Goal: Task Accomplishment & Management: Manage account settings

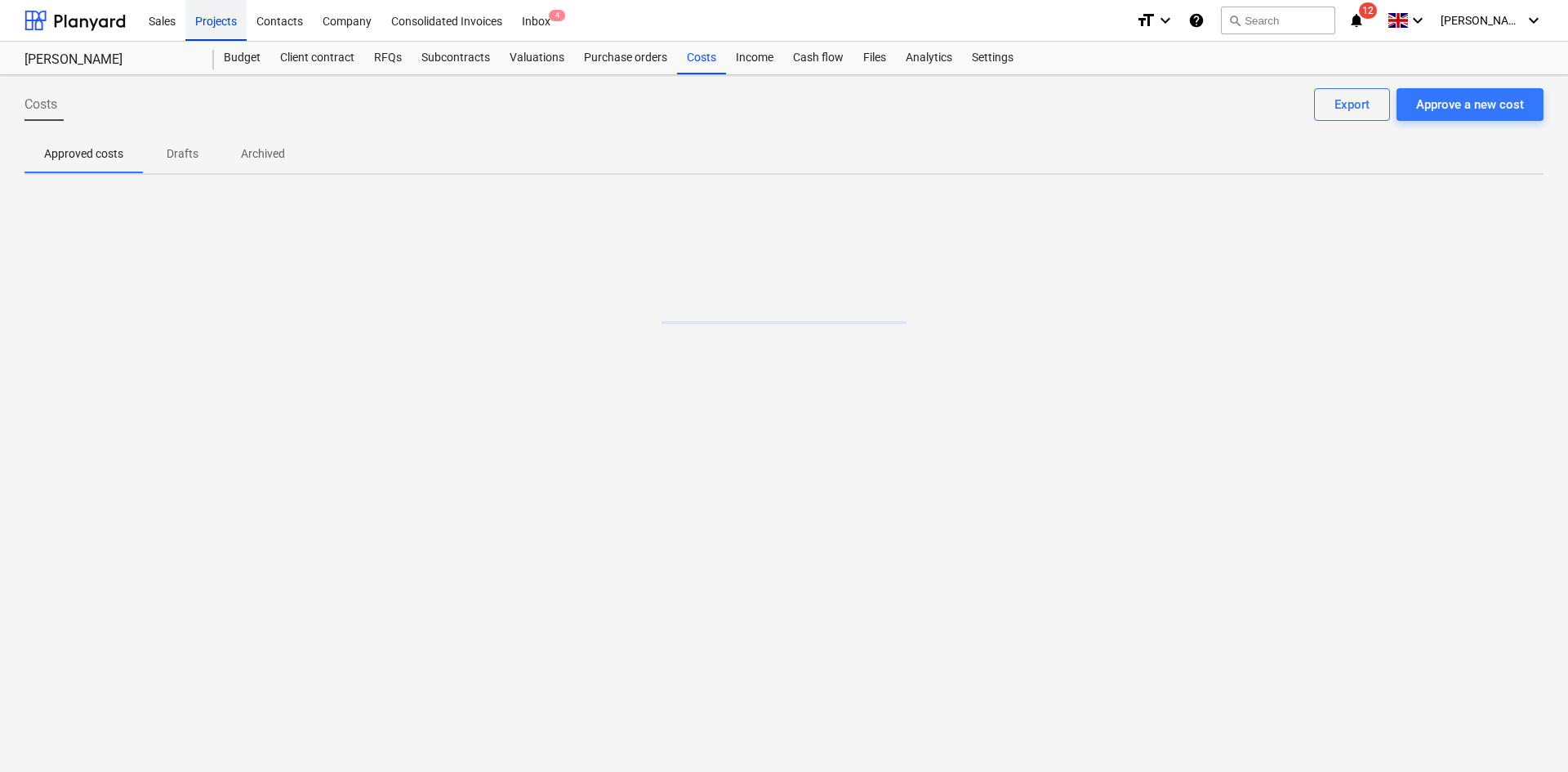
click at [212, 20] on div "Projects" at bounding box center [216, 20] width 61 height 42
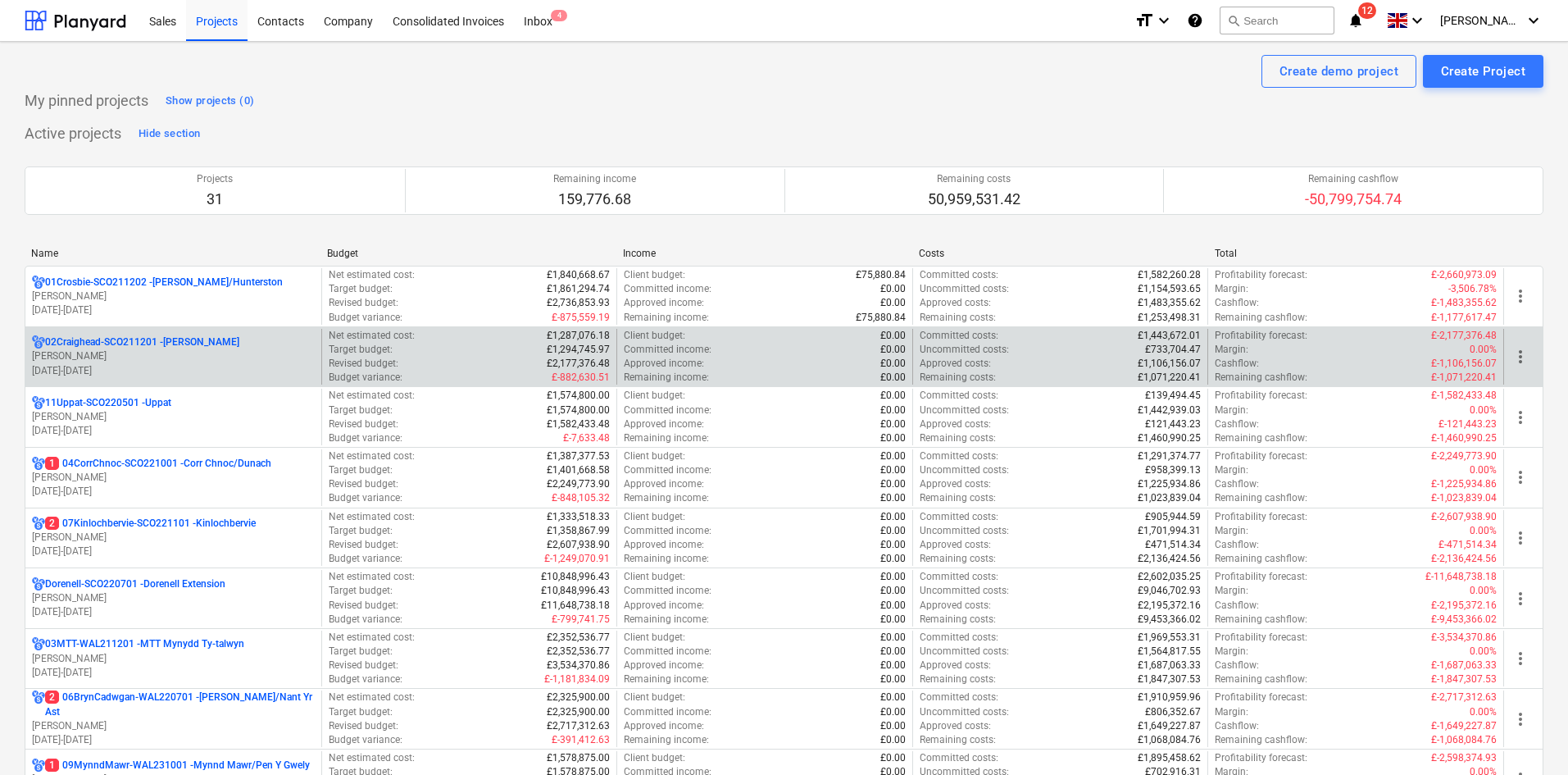
click at [218, 356] on p "[PERSON_NAME]" at bounding box center [174, 356] width 283 height 14
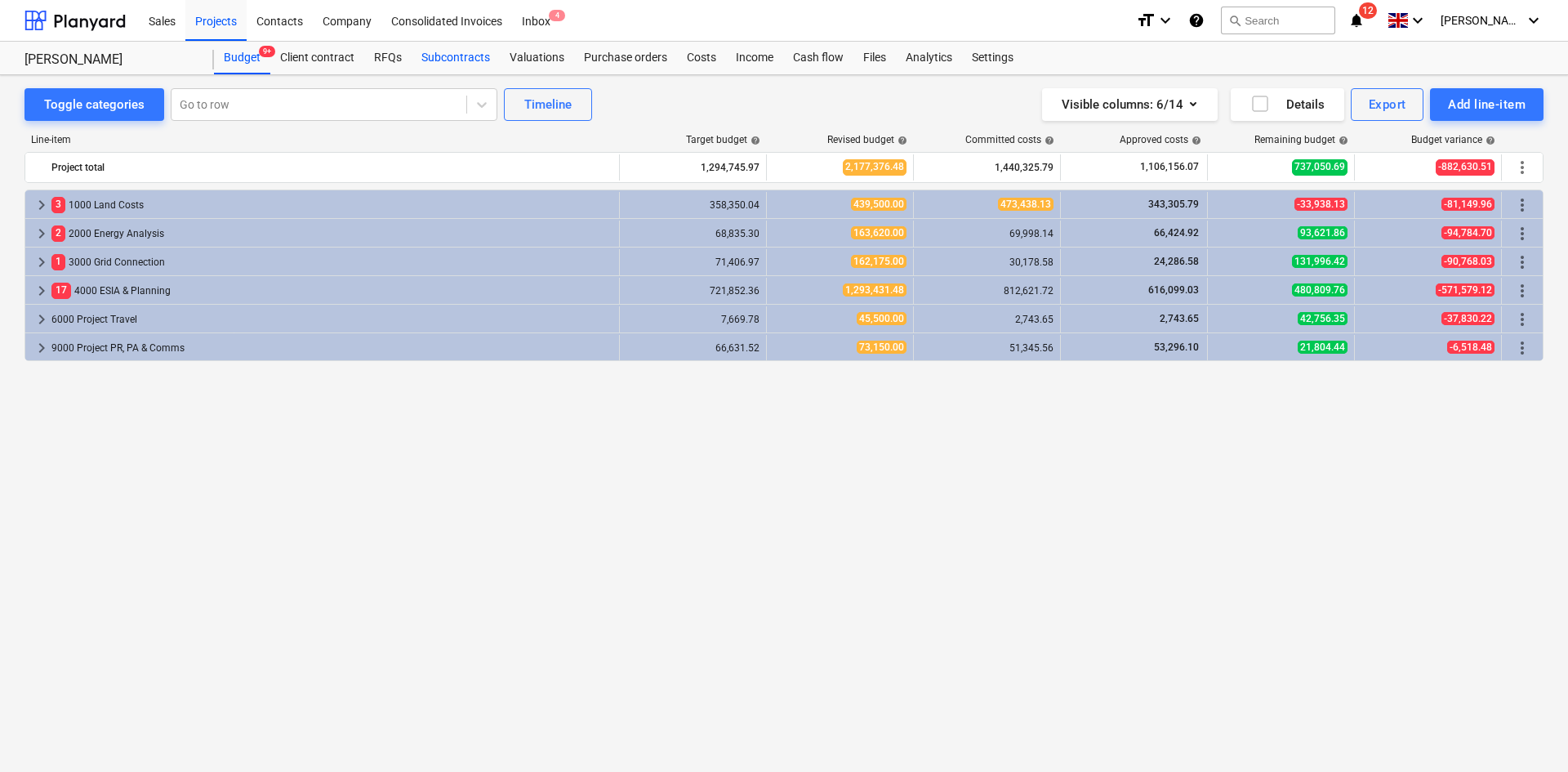
click at [480, 47] on div "Subcontracts" at bounding box center [455, 58] width 88 height 33
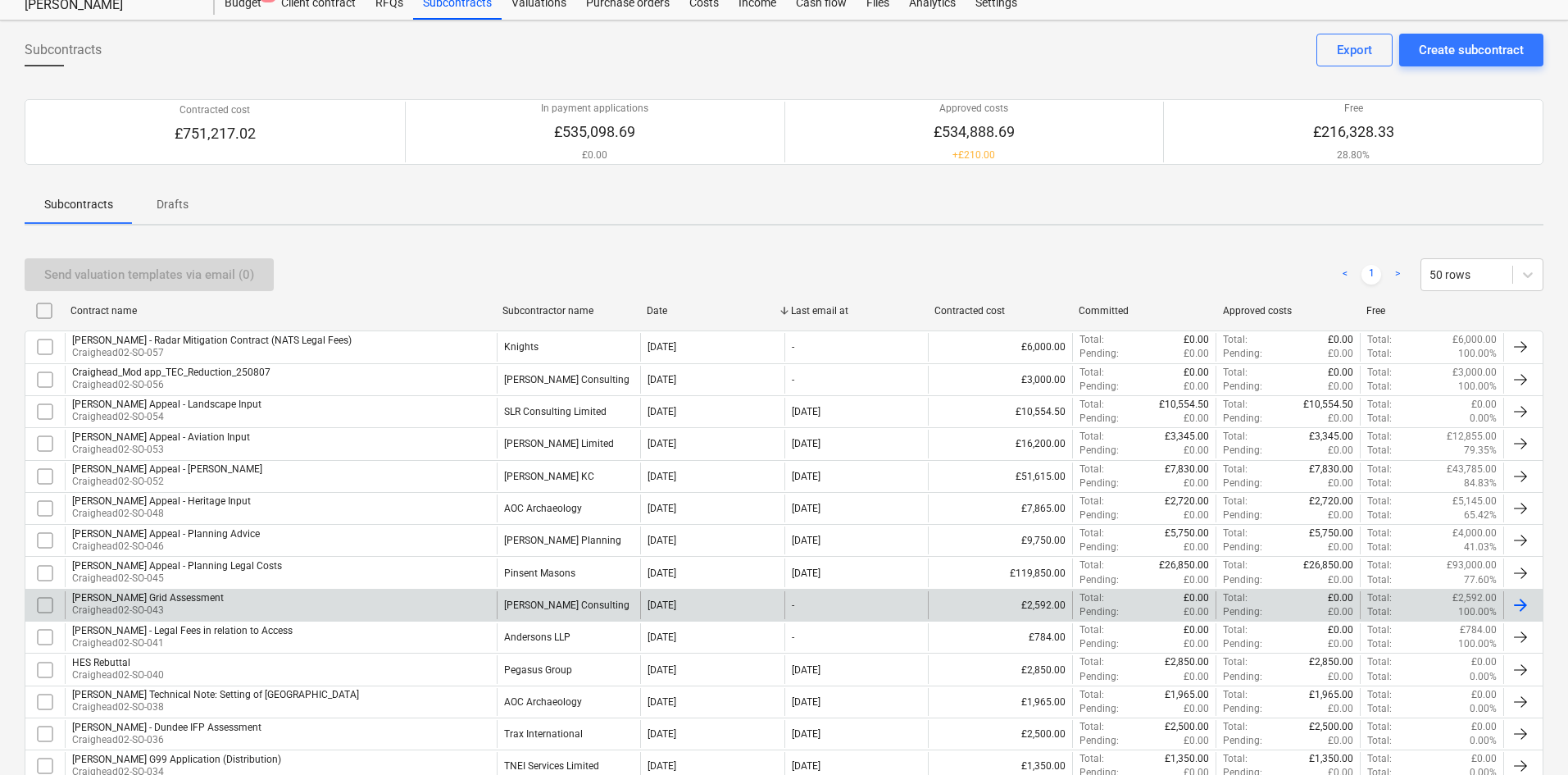
scroll to position [82, 0]
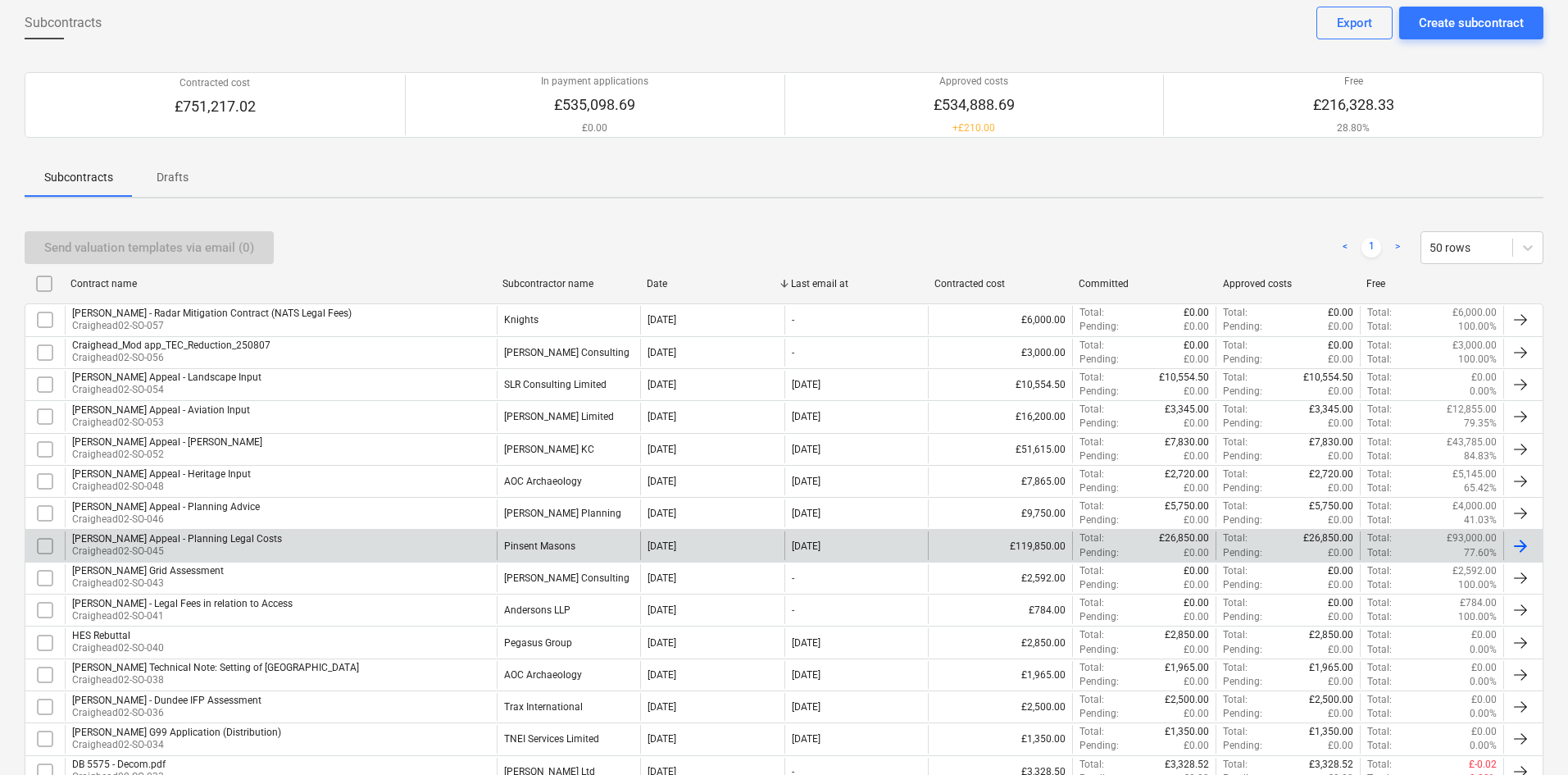
click at [436, 543] on div "Craighead Appeal - Planning Legal Costs Craighead02-SO-045" at bounding box center [280, 545] width 432 height 28
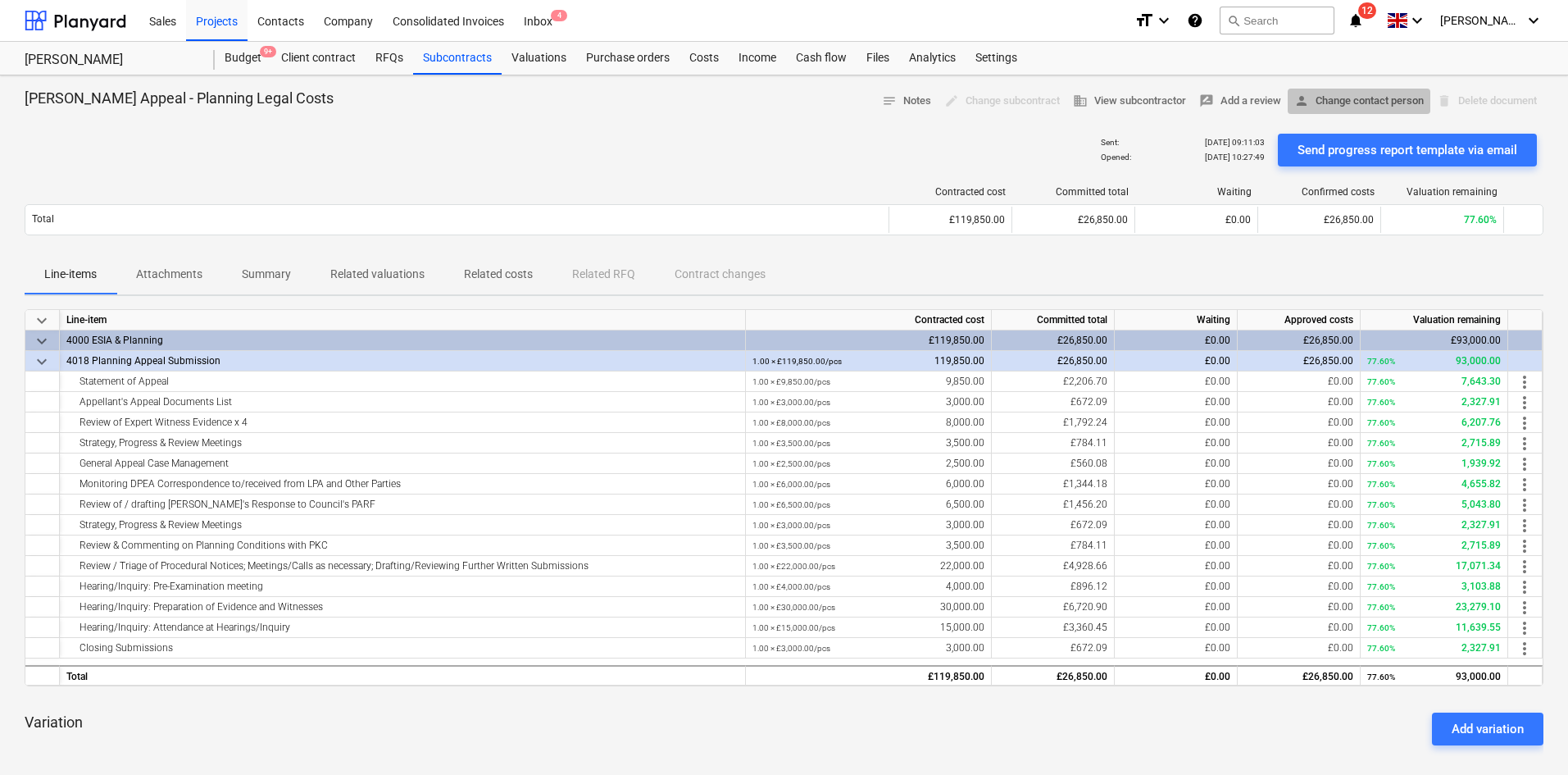
click at [1328, 98] on span "person Change contact person" at bounding box center [1359, 101] width 129 height 19
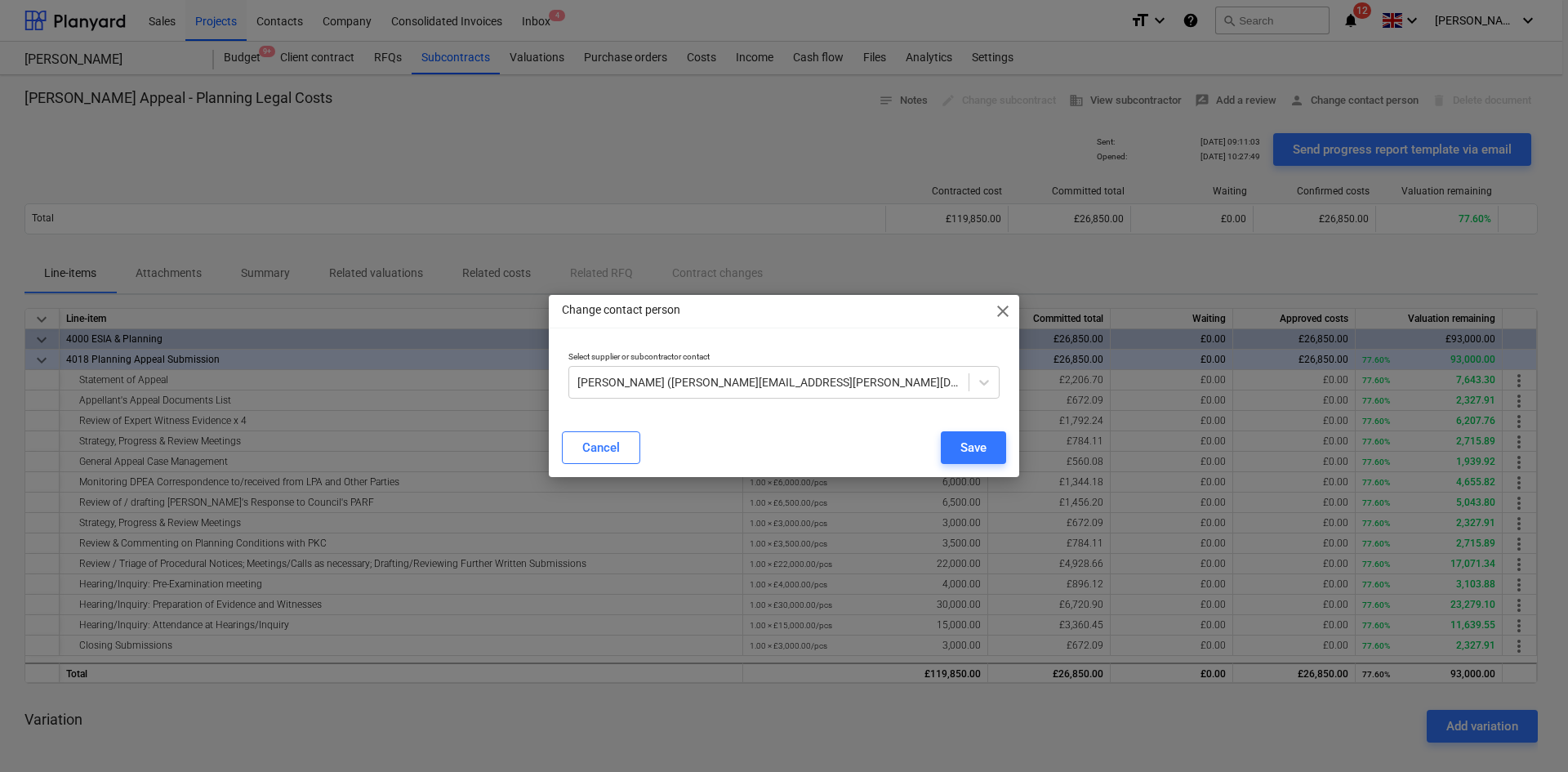
click at [996, 308] on span "close" at bounding box center [1002, 311] width 20 height 20
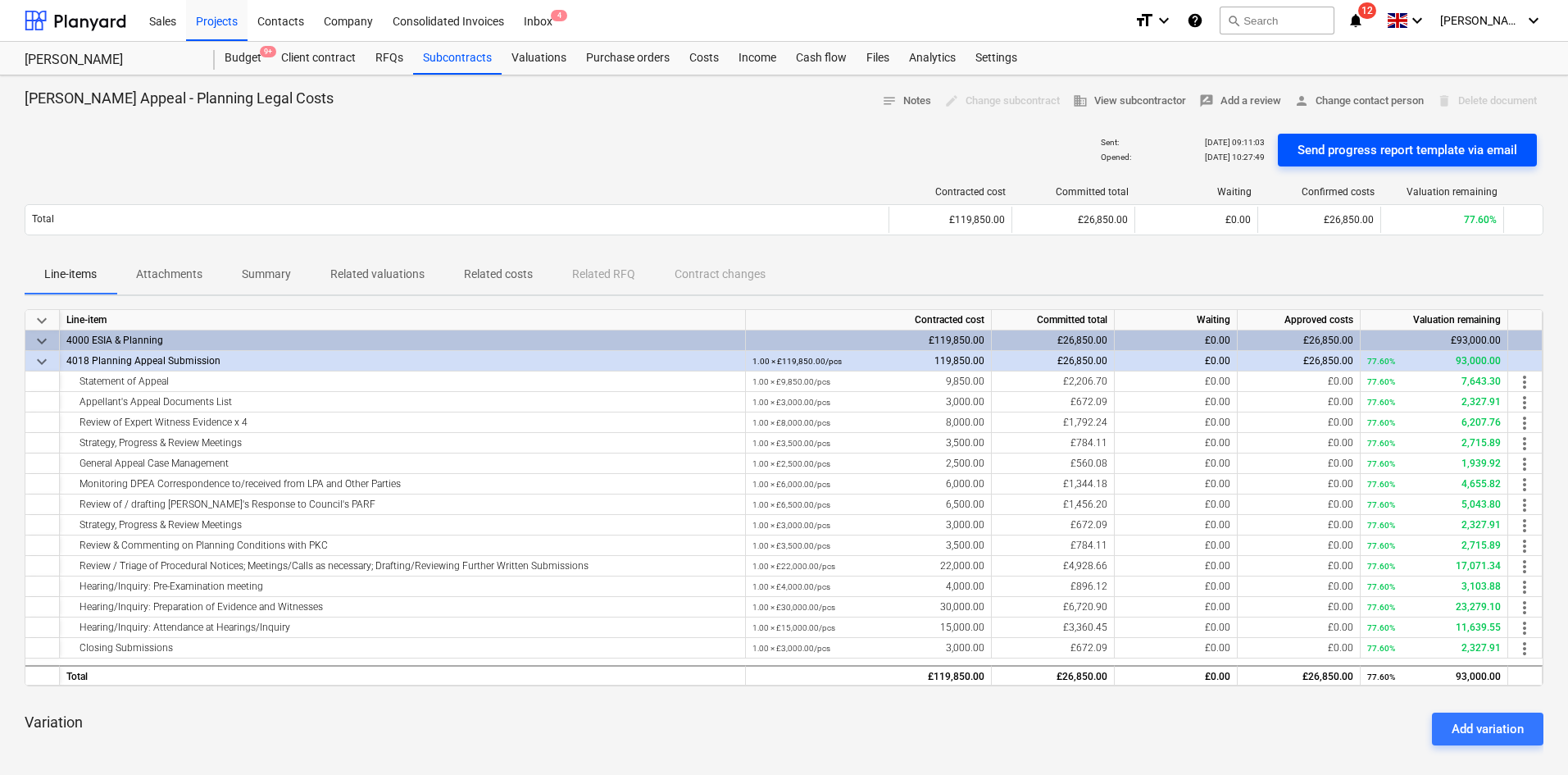
click at [1394, 149] on div "Send progress report template via email" at bounding box center [1406, 150] width 219 height 21
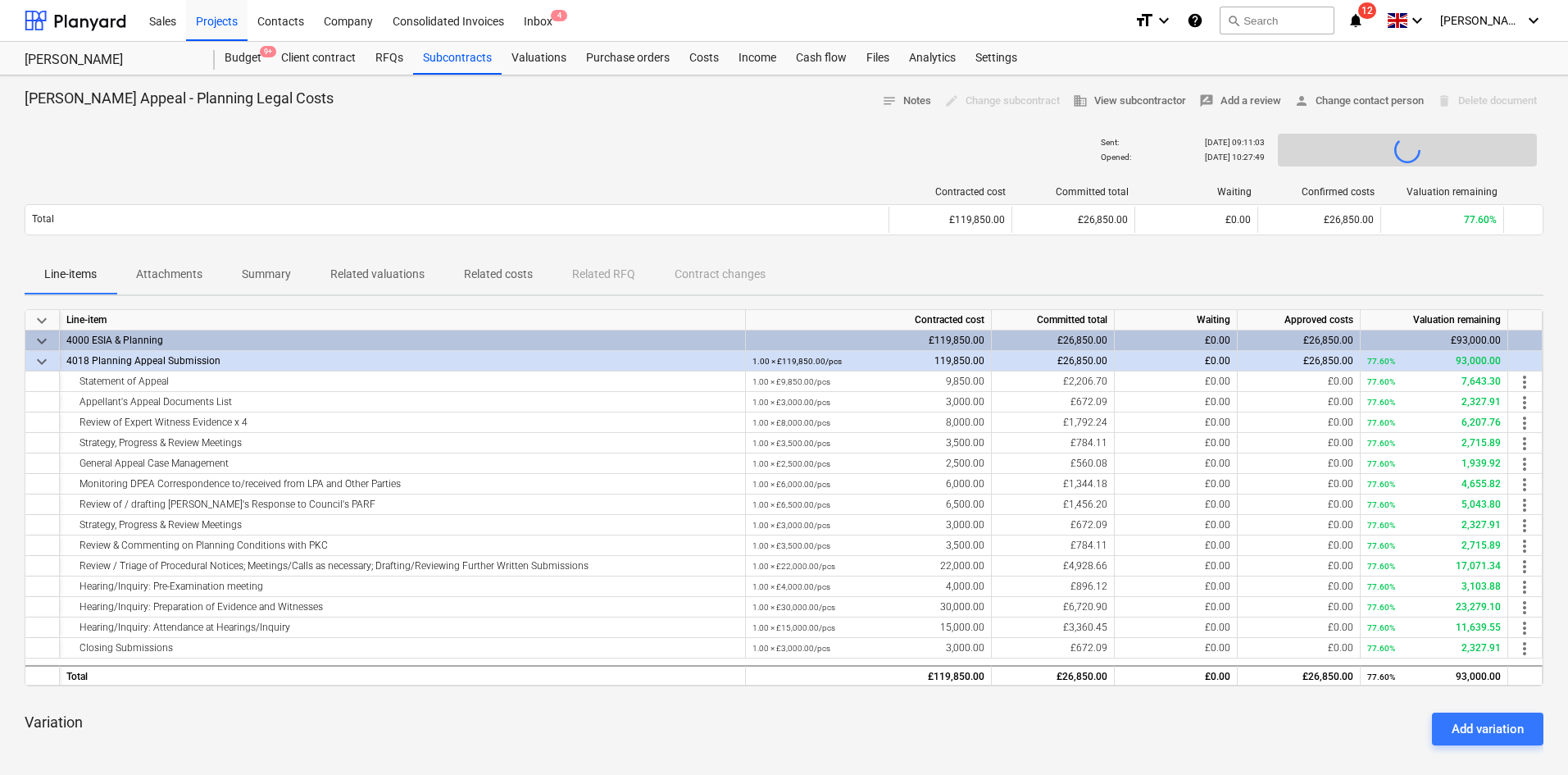
click at [1376, 18] on span "12" at bounding box center [1367, 10] width 18 height 17
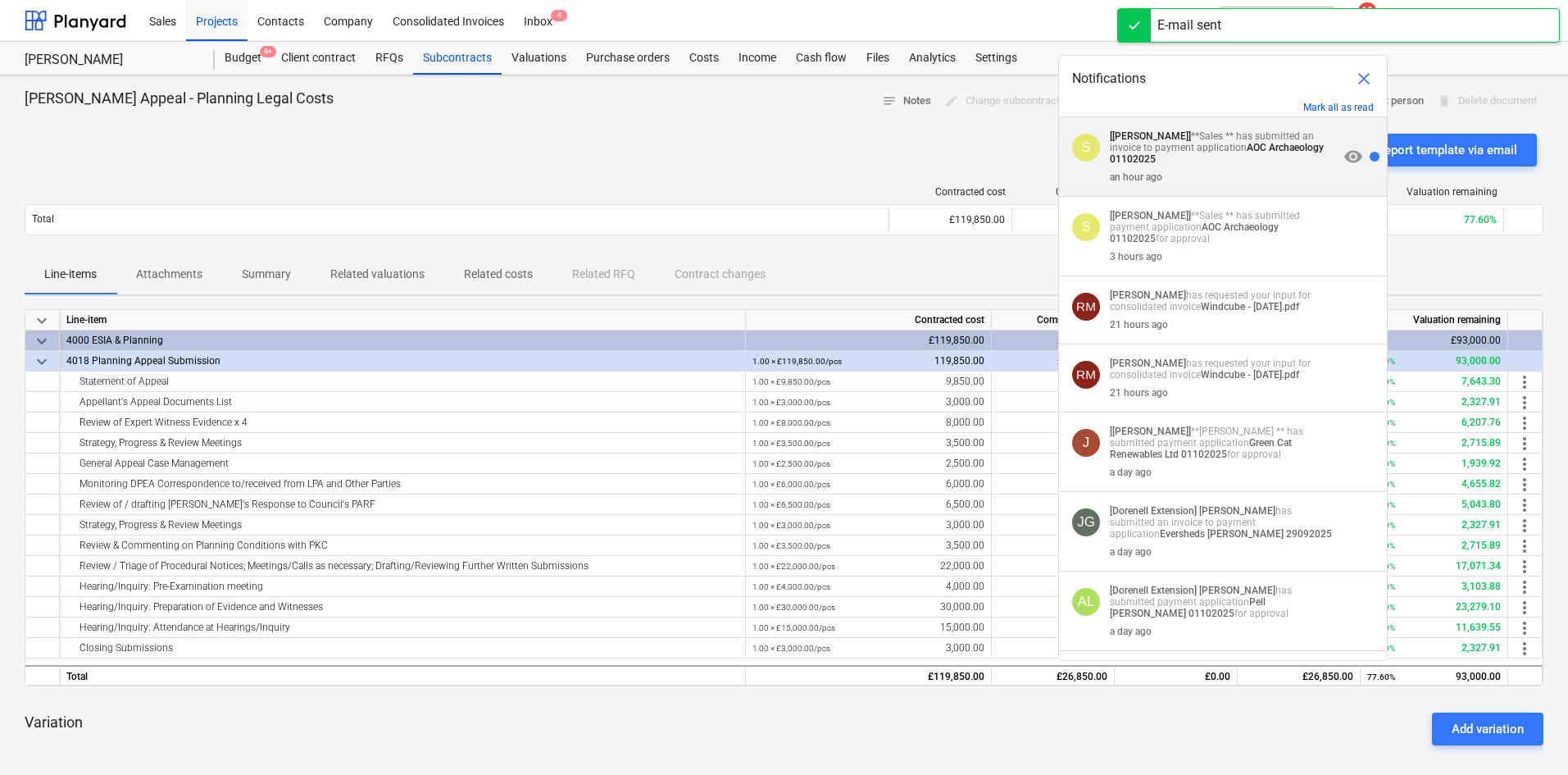
click at [1267, 170] on div "an hour ago" at bounding box center [1224, 174] width 229 height 18
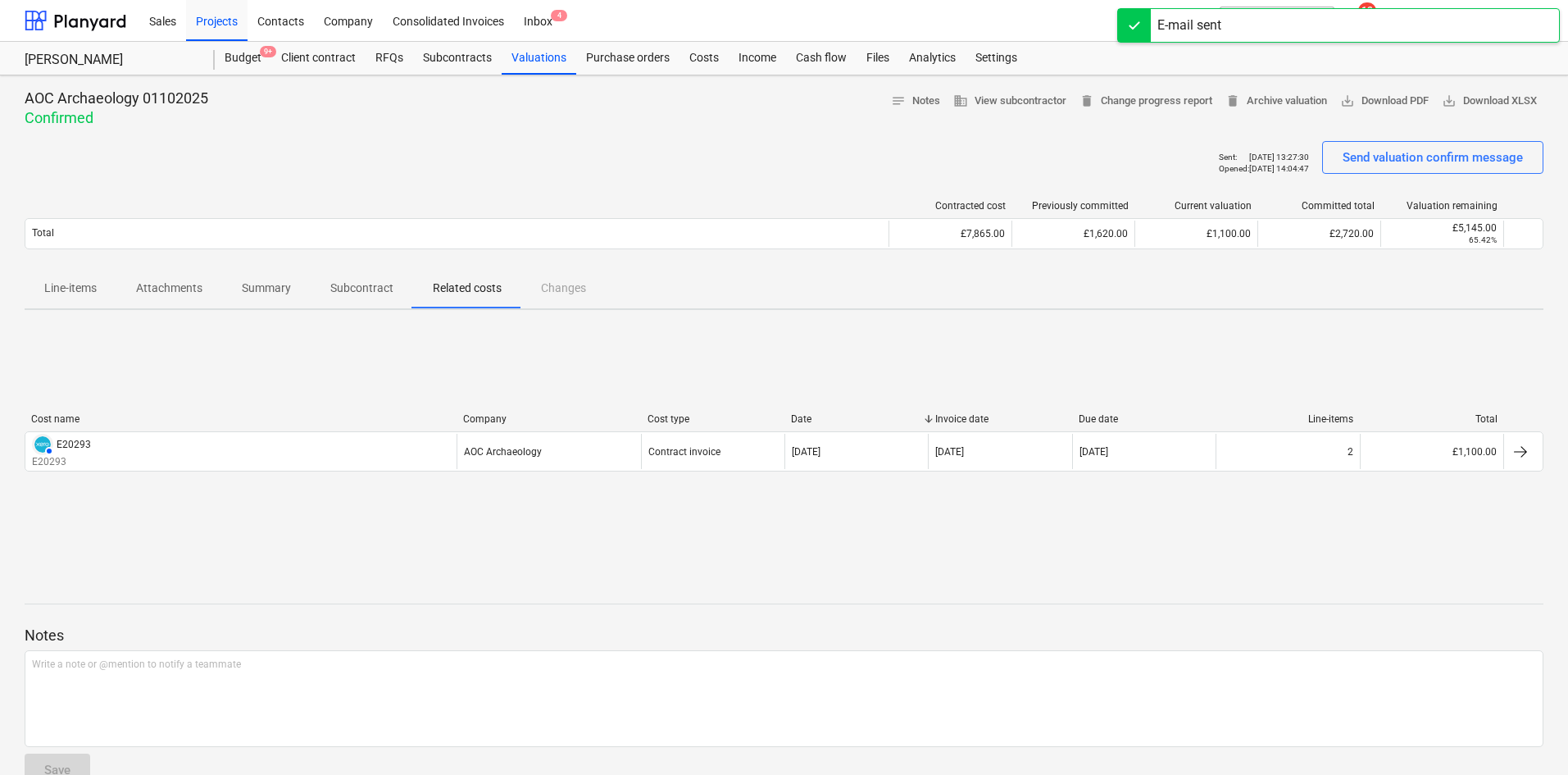
click at [1330, 22] on div "E-mail sent" at bounding box center [1338, 24] width 443 height 34
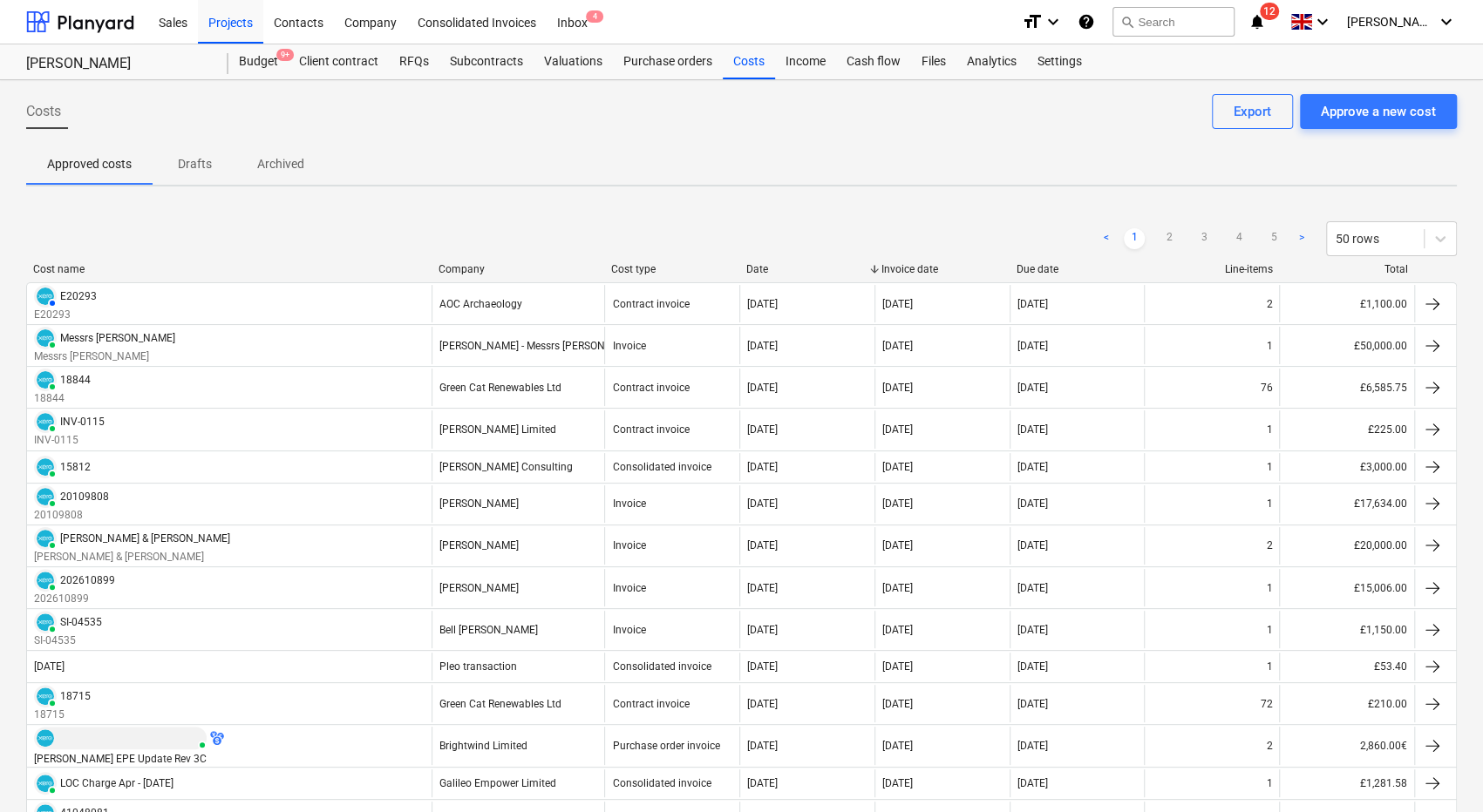
click at [1266, 30] on icon "notifications" at bounding box center [1257, 21] width 18 height 21
click at [246, 24] on div "Projects" at bounding box center [230, 21] width 65 height 45
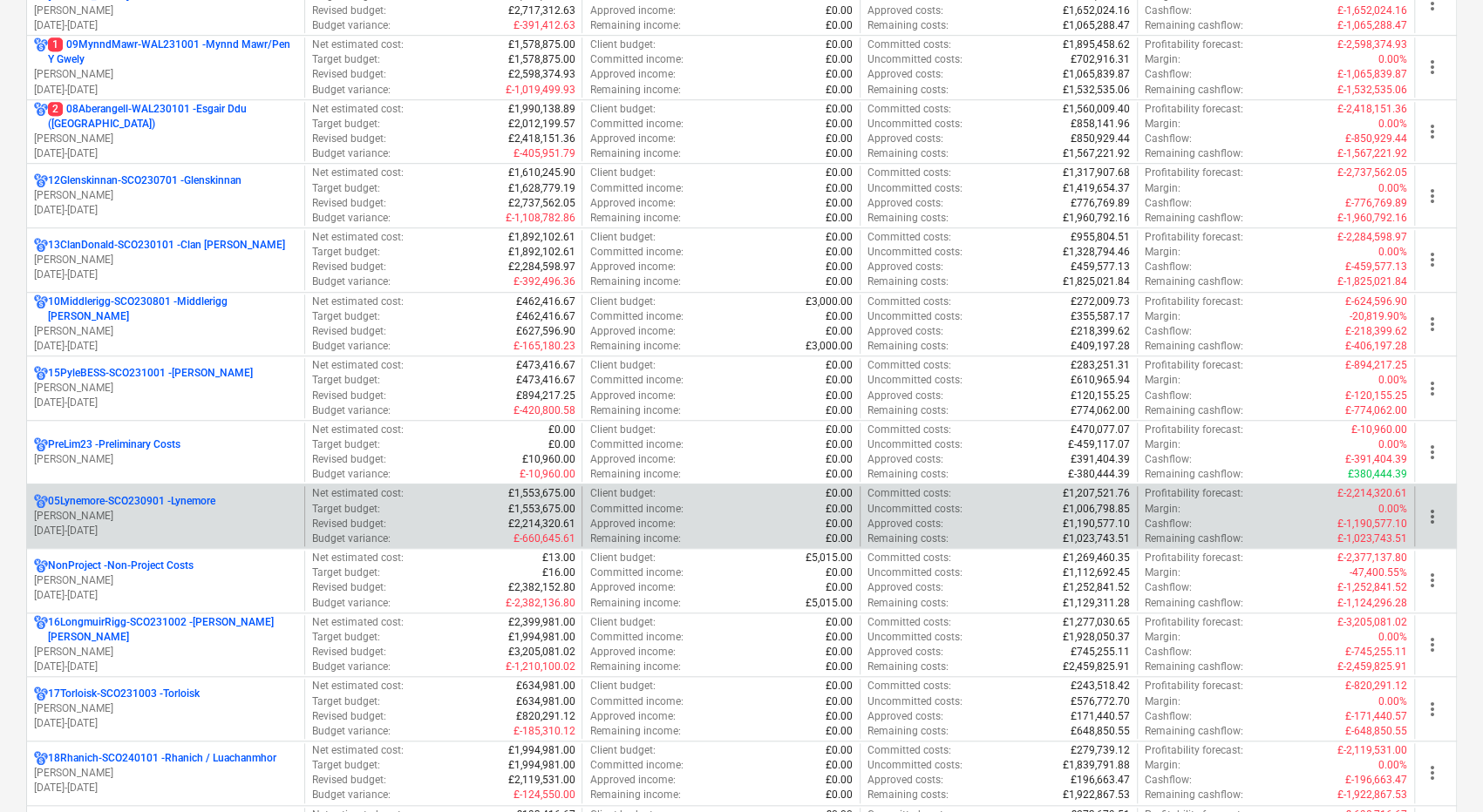
scroll to position [871, 0]
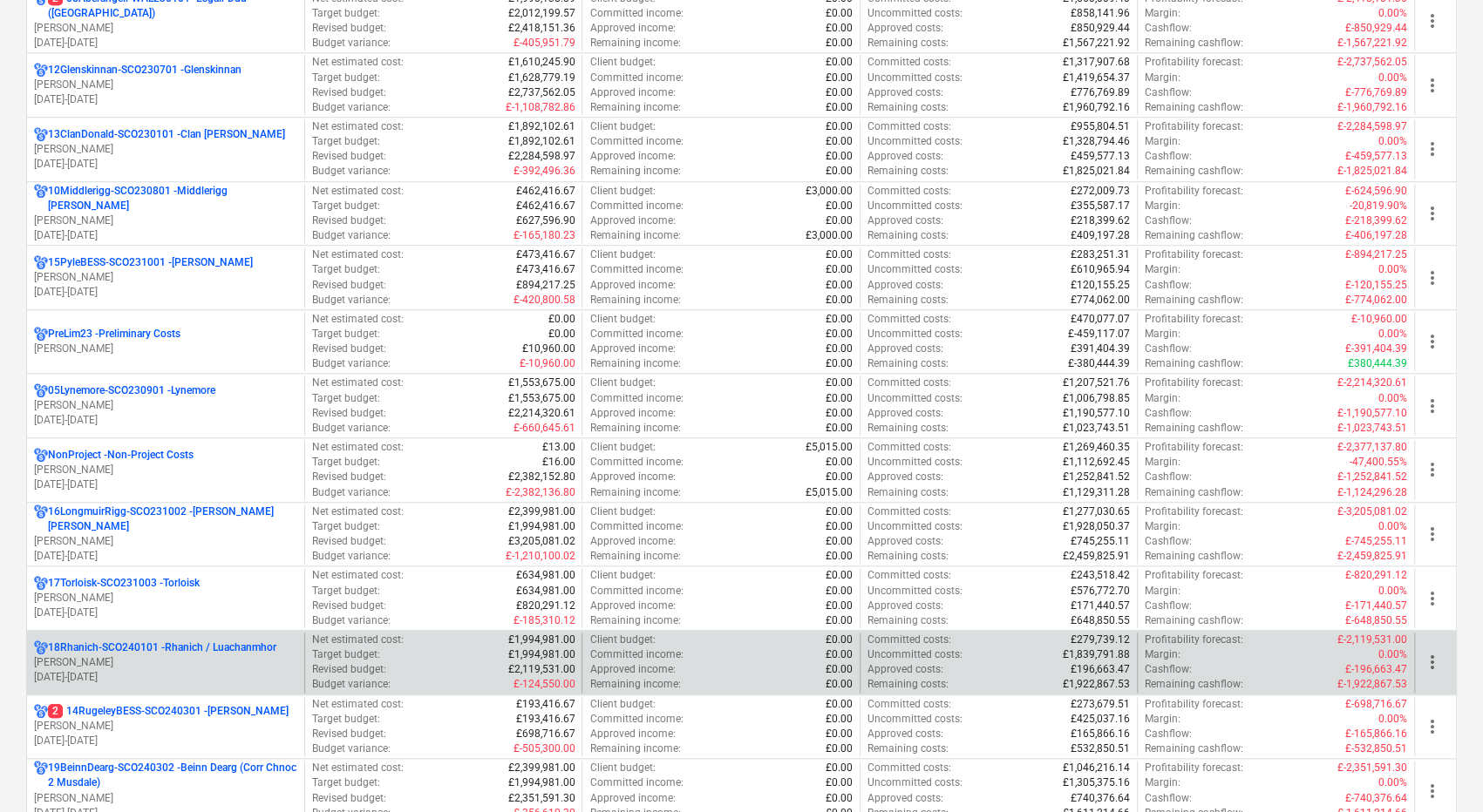
click at [206, 671] on p "12.03.2024 - 31.03.2026" at bounding box center [165, 678] width 263 height 15
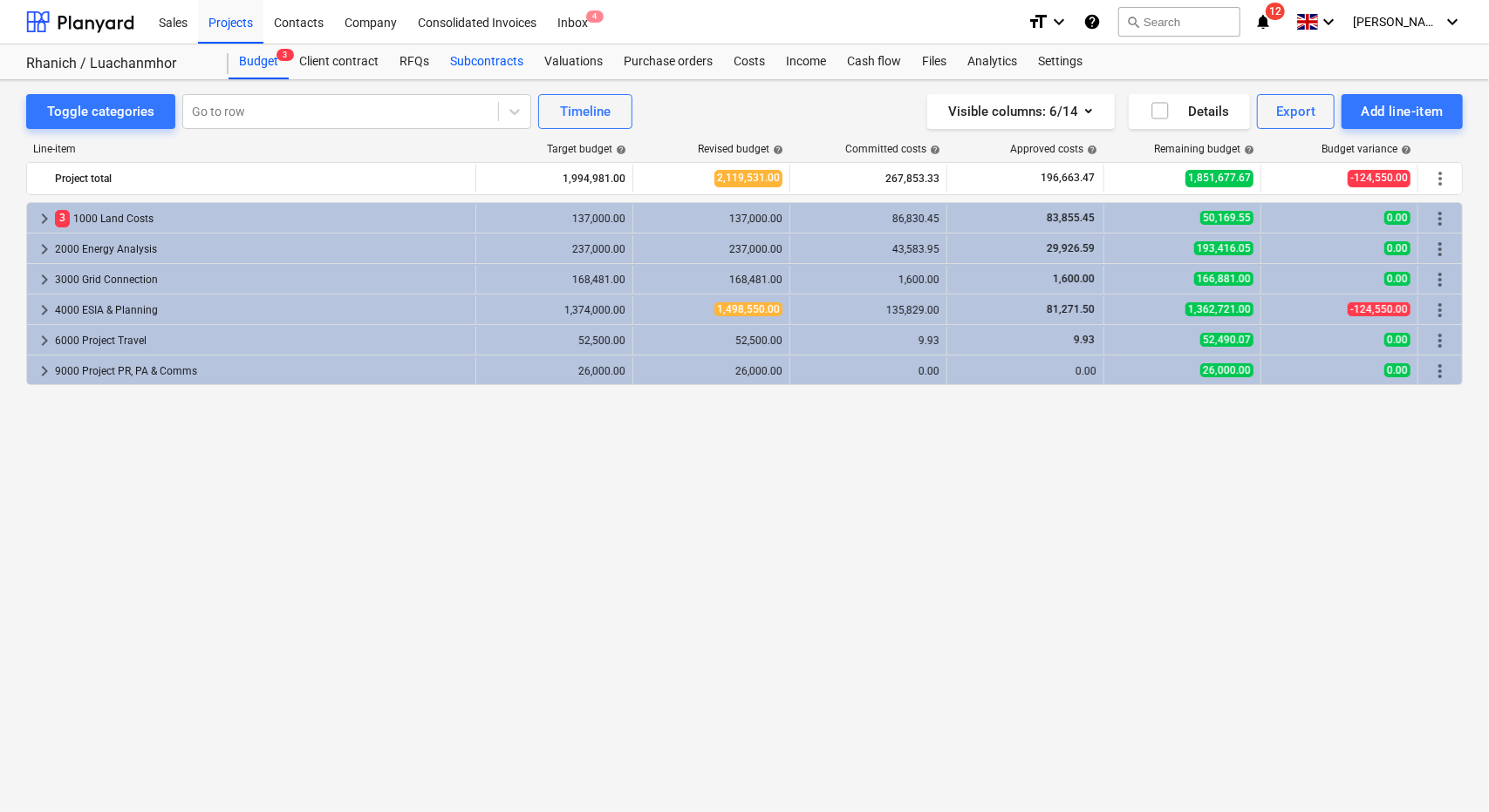
click at [499, 73] on div "Subcontracts" at bounding box center [486, 62] width 94 height 35
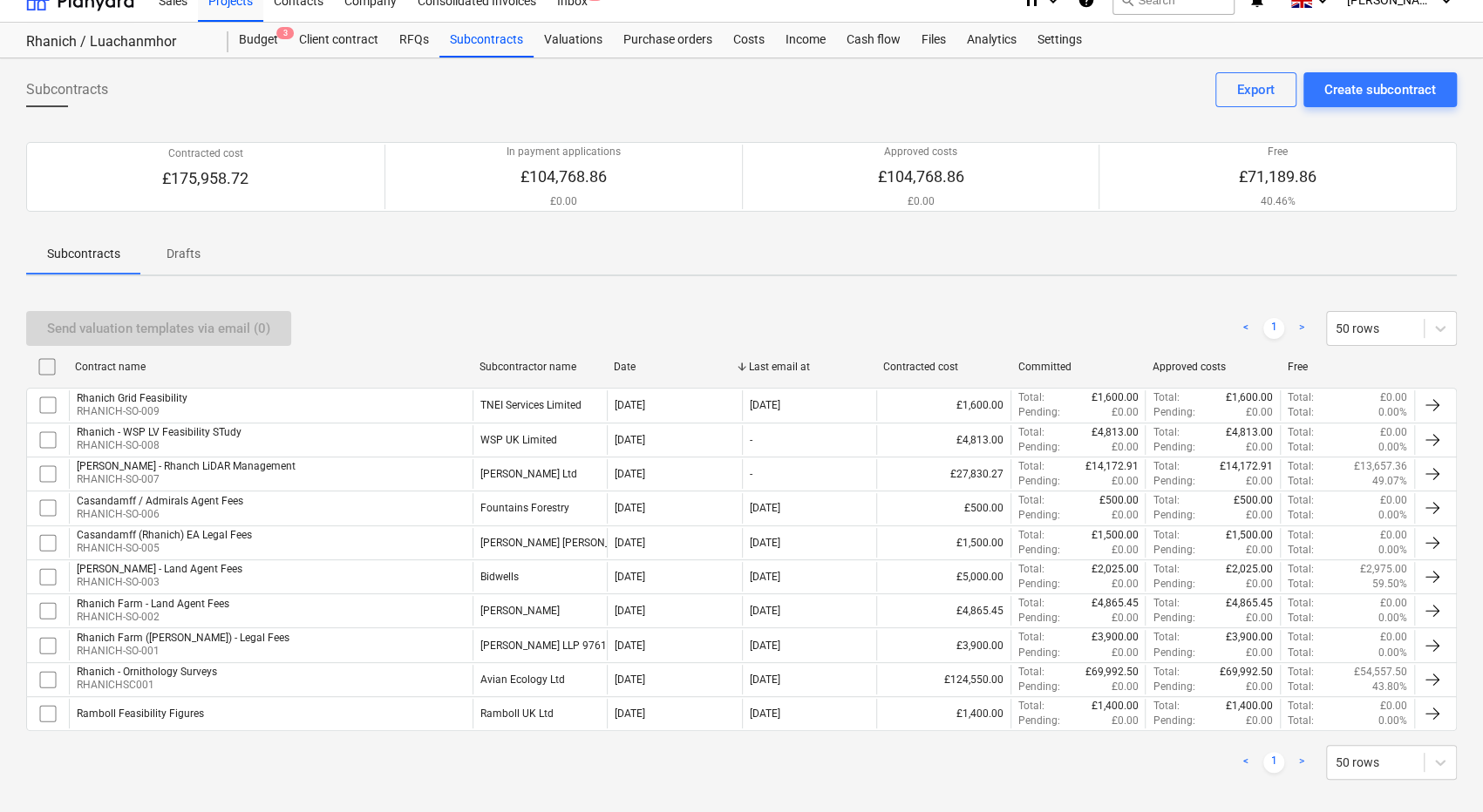
scroll to position [34, 0]
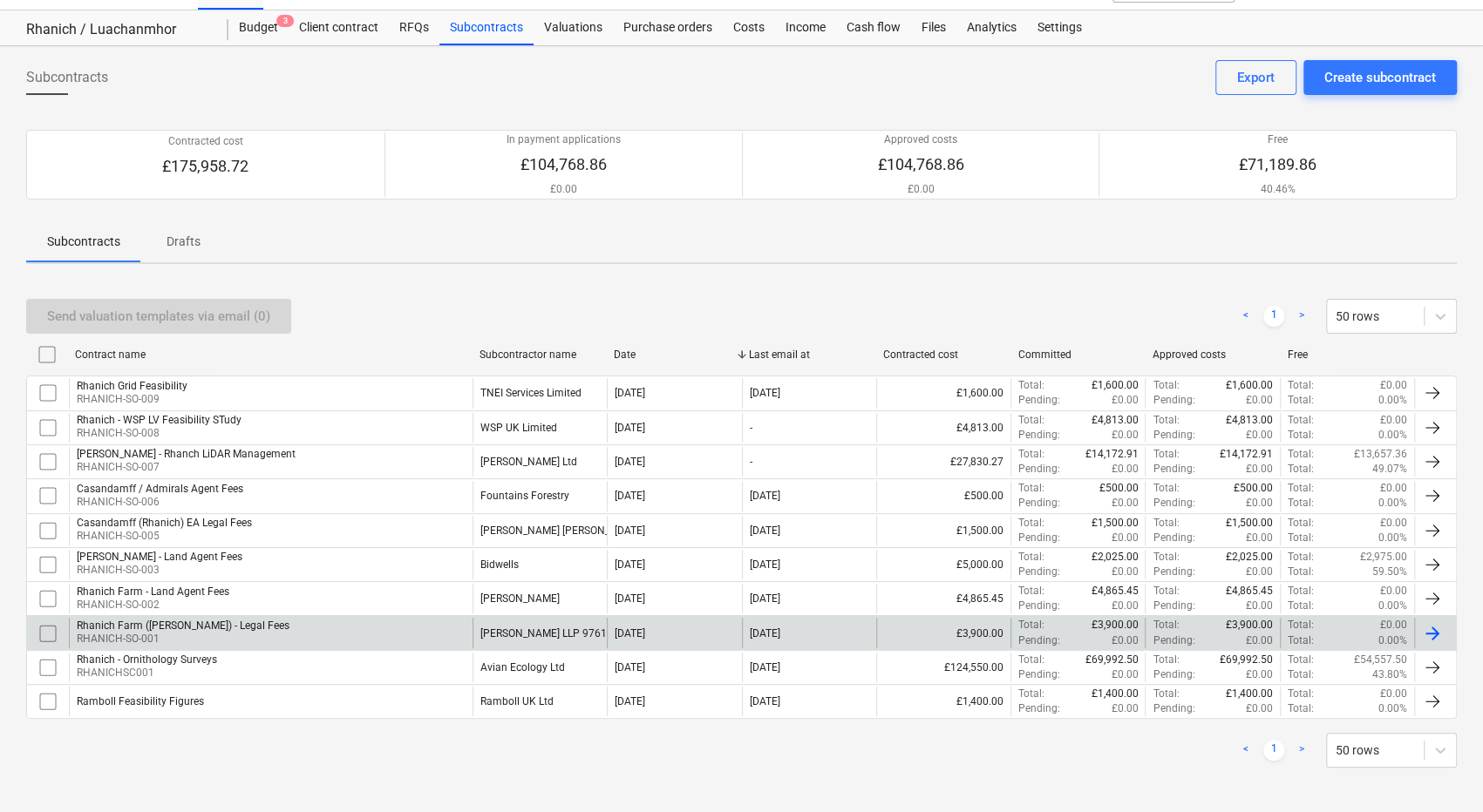
click at [295, 622] on div "Rhanich Farm (Shaw) - Legal Fees RHANICH-SO-001" at bounding box center [270, 633] width 403 height 30
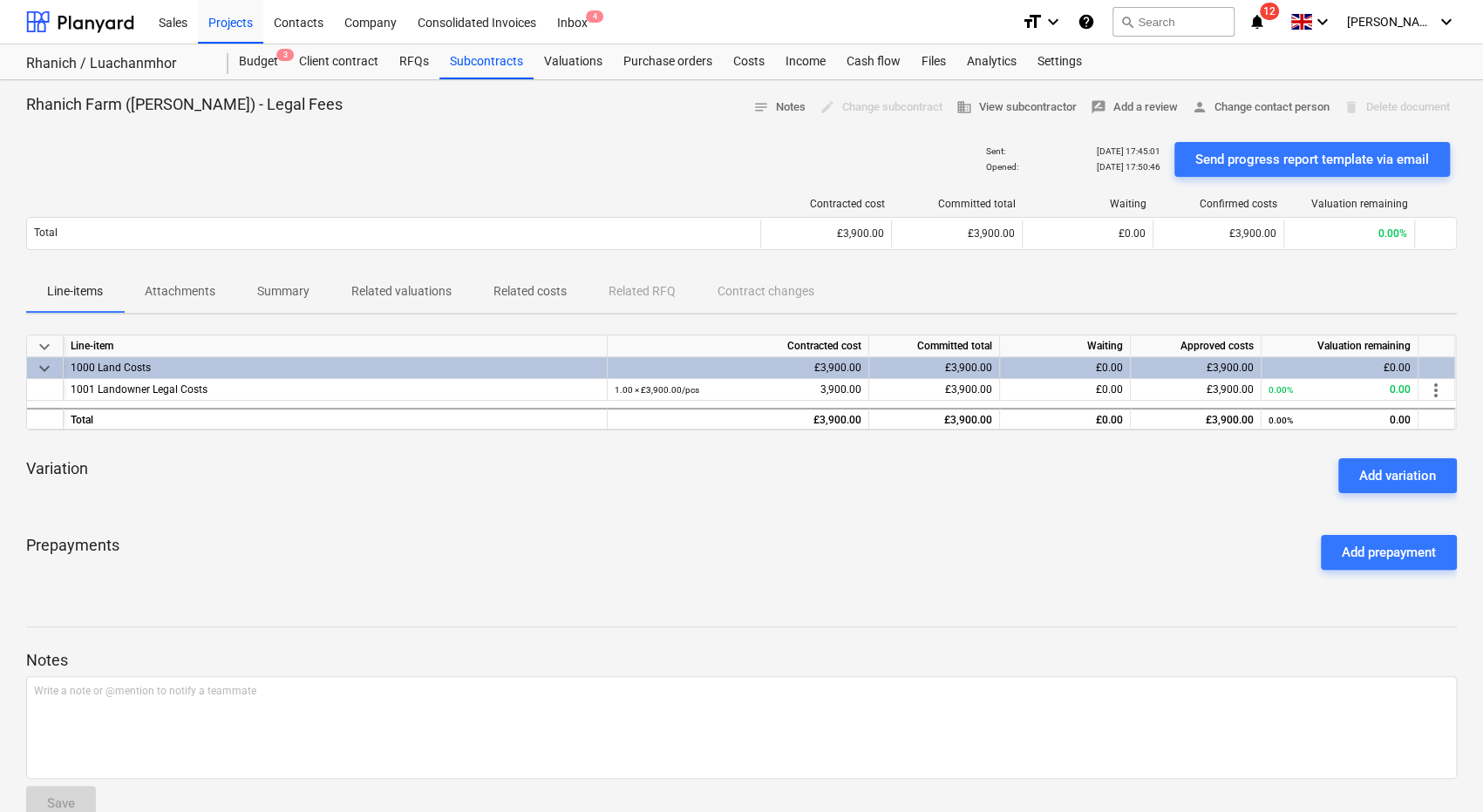
click at [396, 275] on button "Related valuations" at bounding box center [401, 292] width 142 height 42
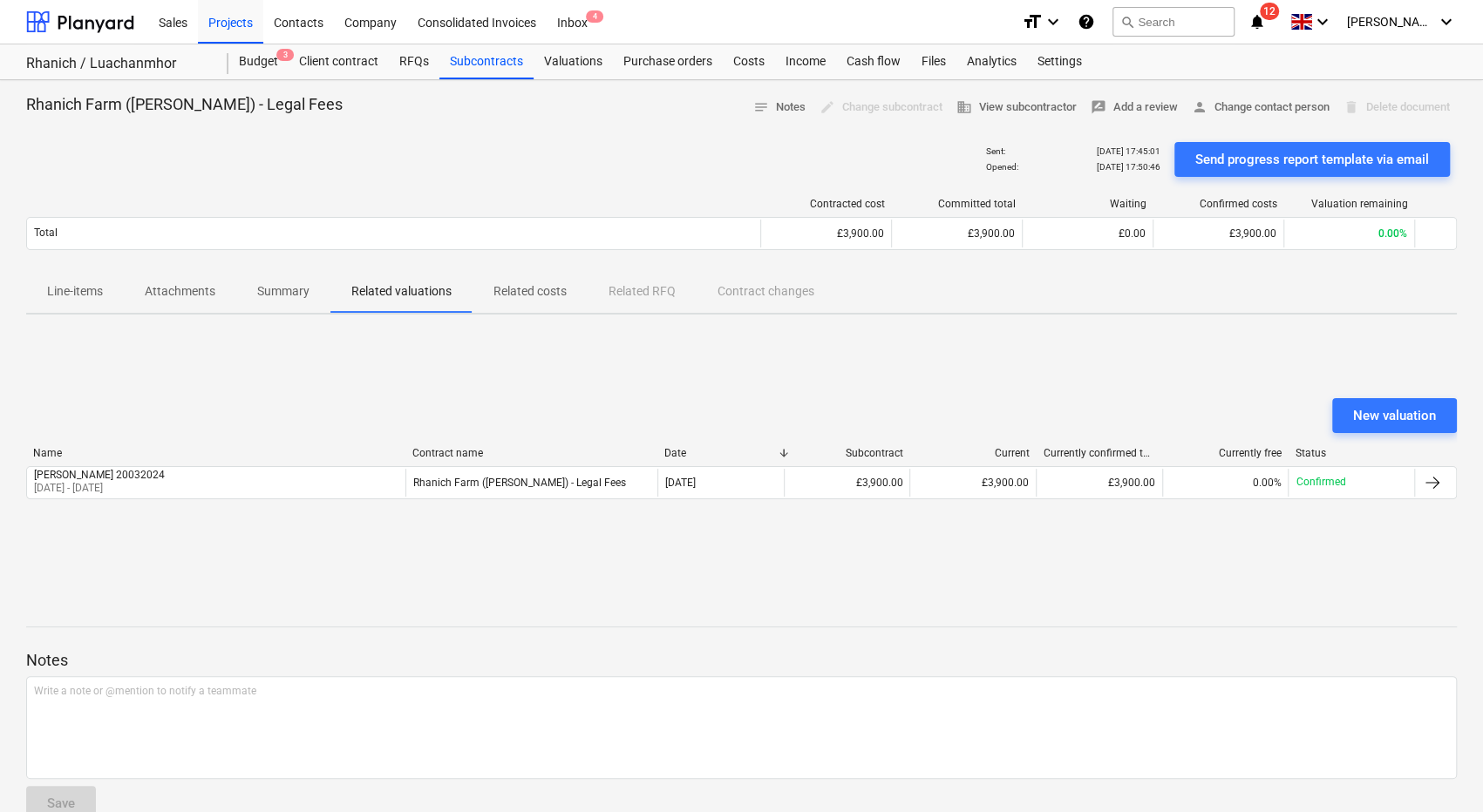
click at [54, 292] on p "Line-items" at bounding box center [75, 292] width 56 height 19
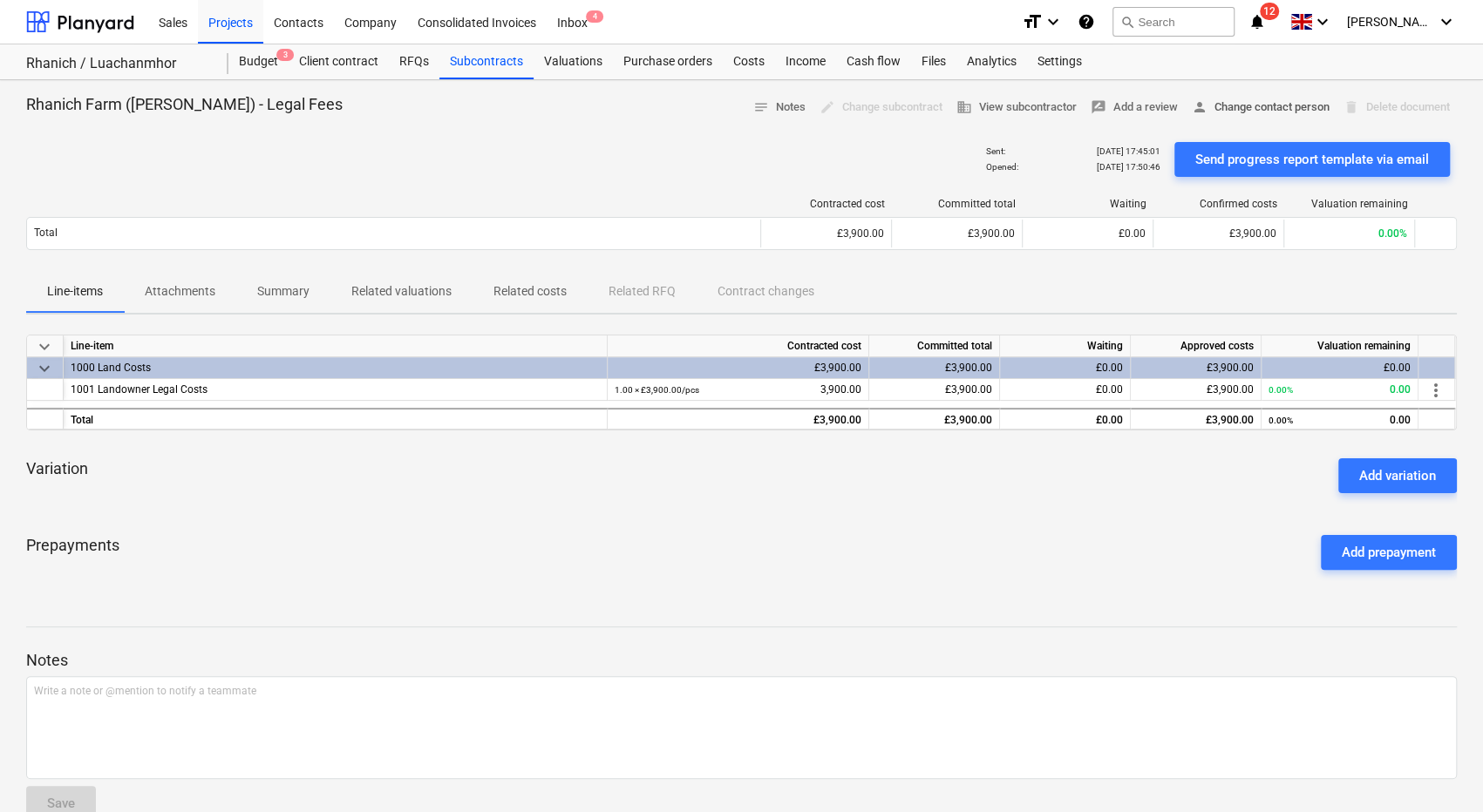
click at [1201, 94] on button "person Change contact person" at bounding box center [1260, 107] width 151 height 27
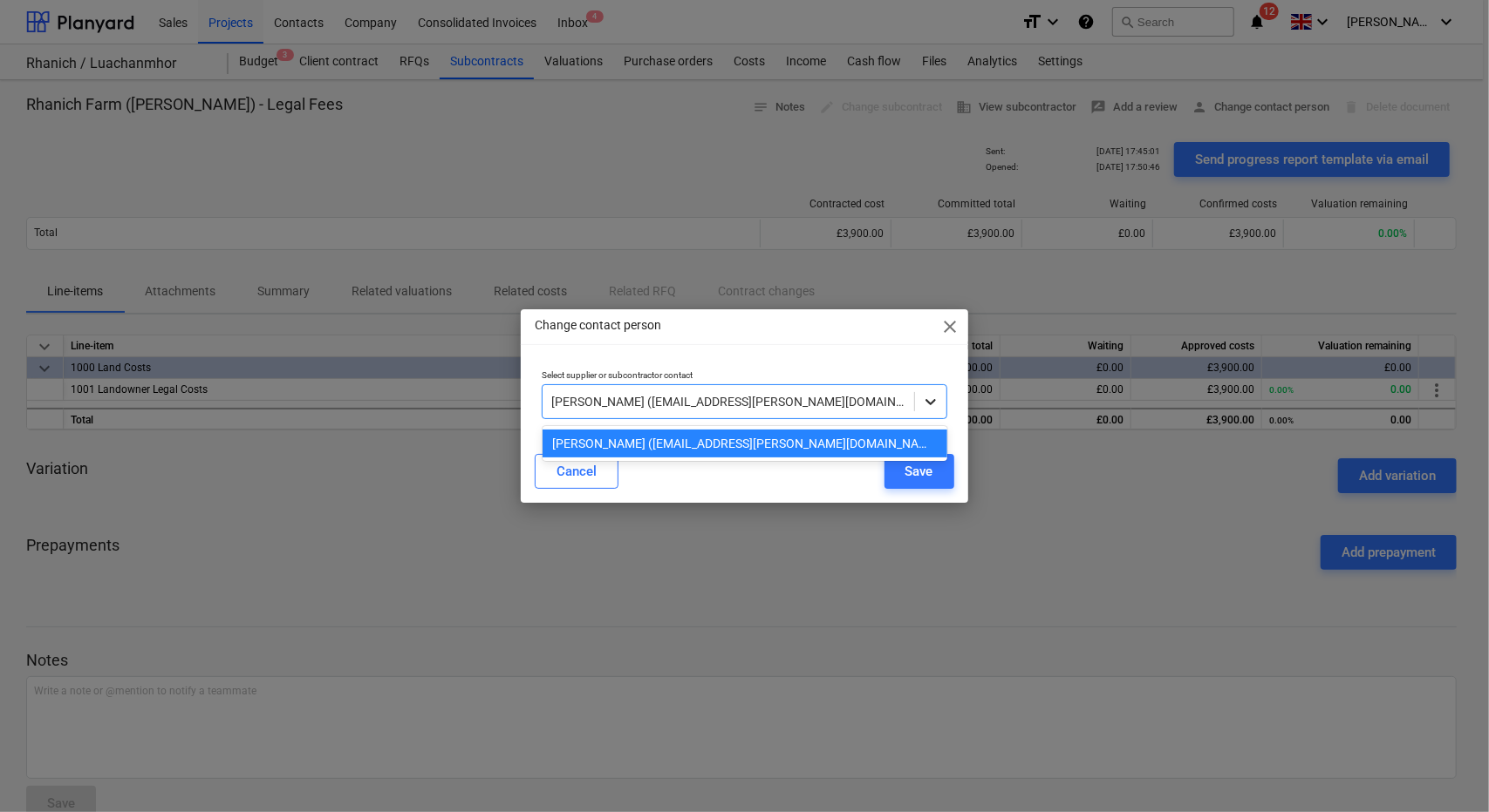
click at [924, 405] on icon at bounding box center [930, 401] width 18 height 18
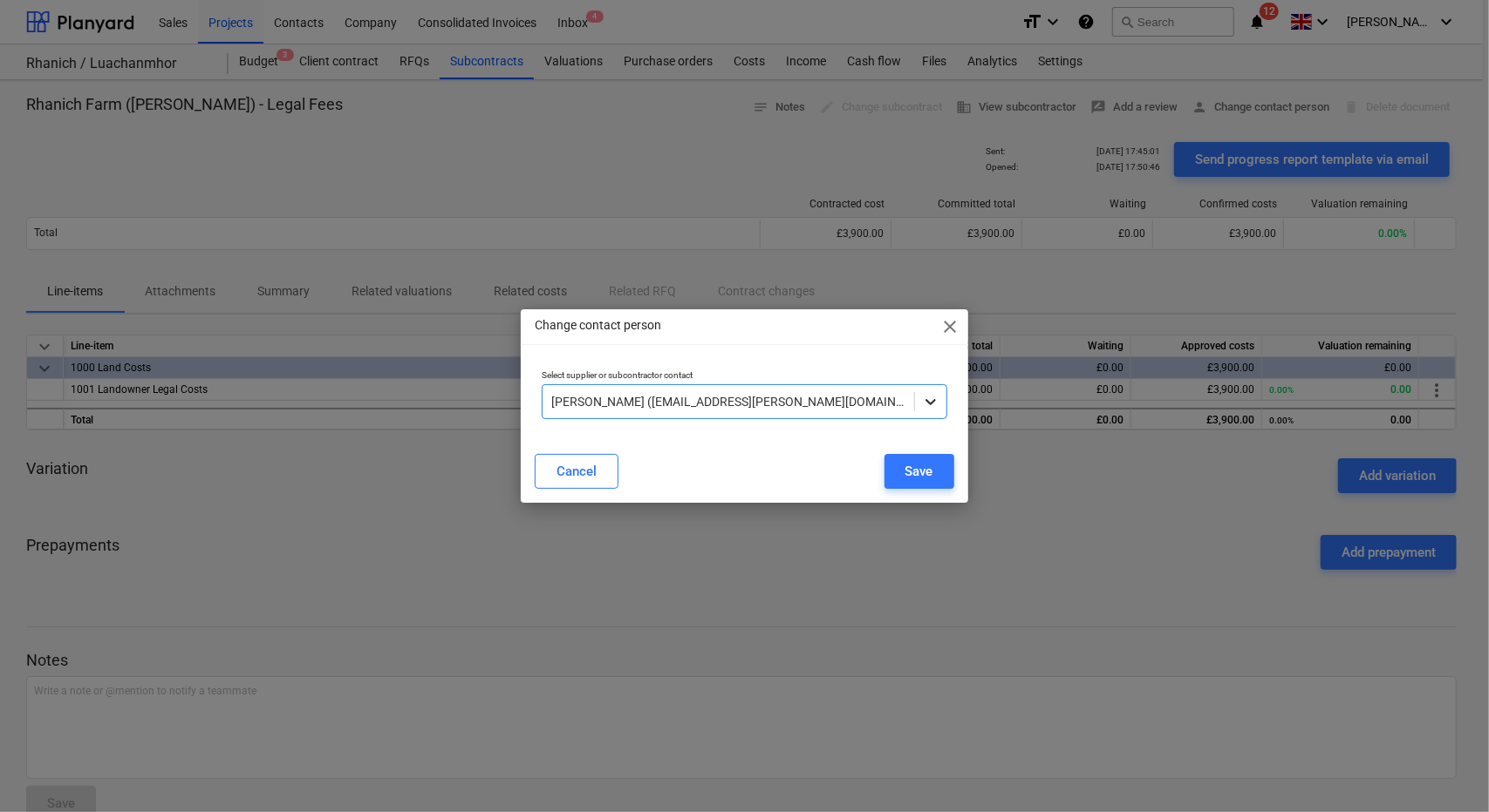
click at [924, 402] on icon at bounding box center [930, 401] width 18 height 18
click at [947, 327] on span "close" at bounding box center [950, 327] width 21 height 21
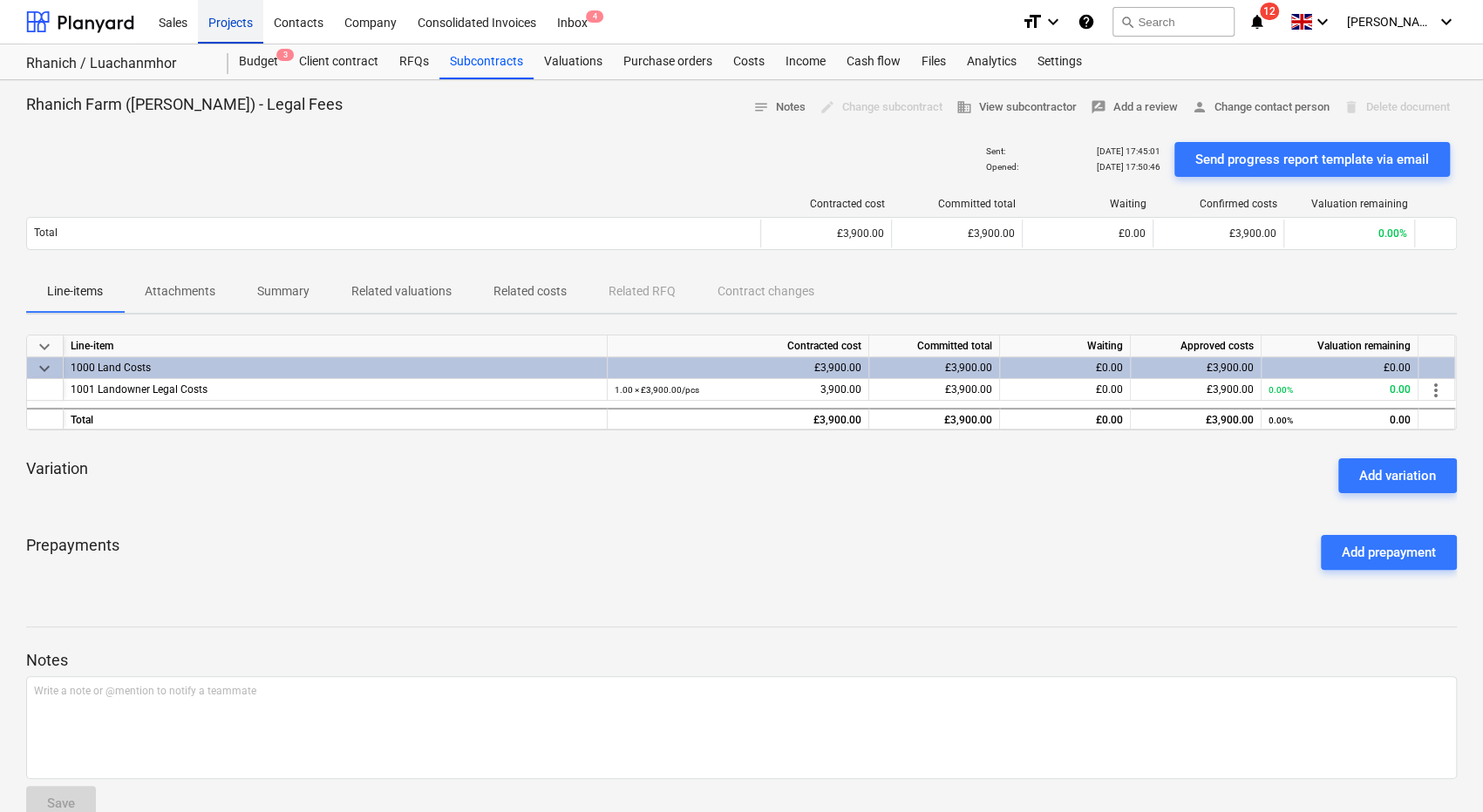
click at [246, 24] on div "Projects" at bounding box center [230, 21] width 65 height 45
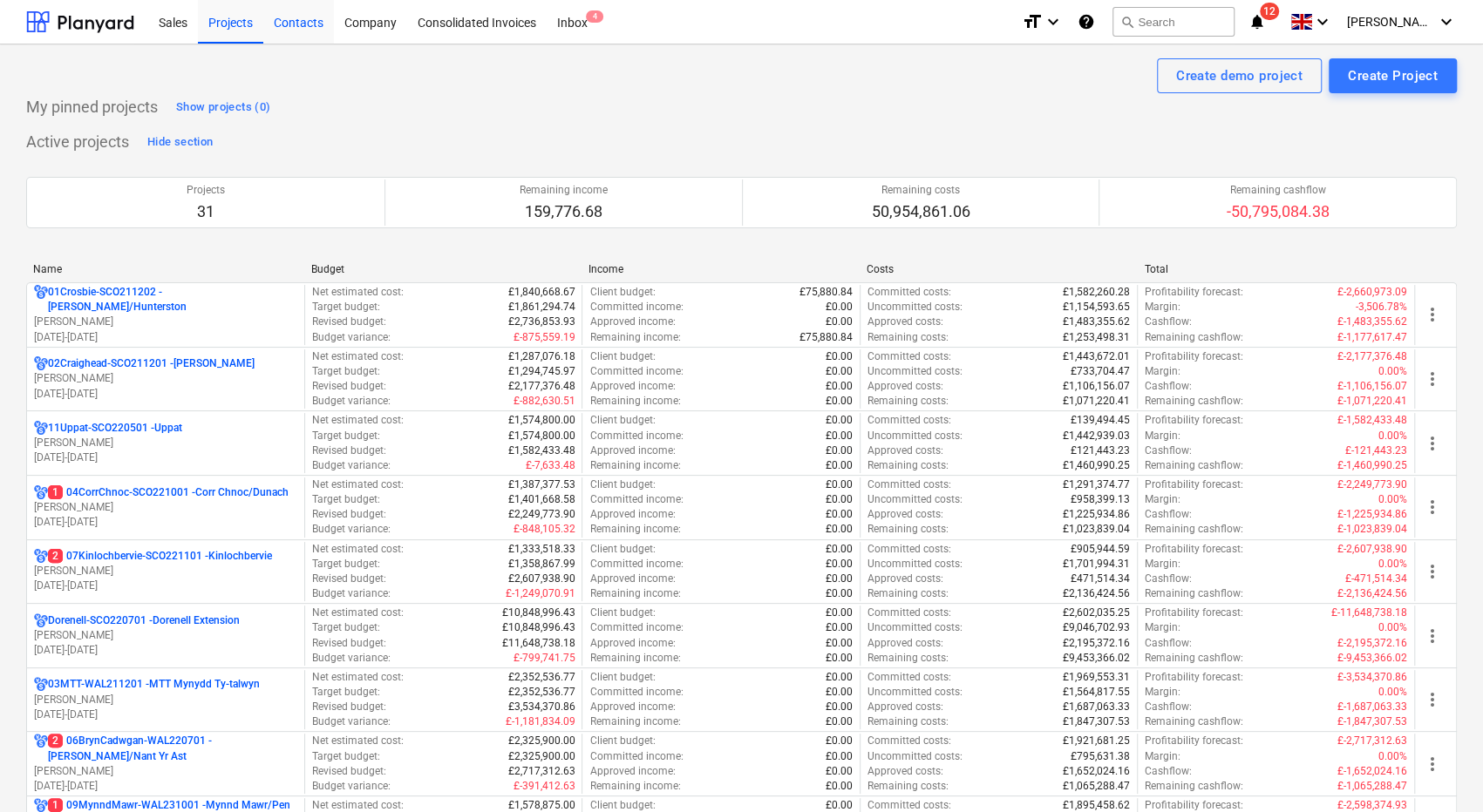
click at [312, 21] on div "Contacts" at bounding box center [298, 21] width 71 height 45
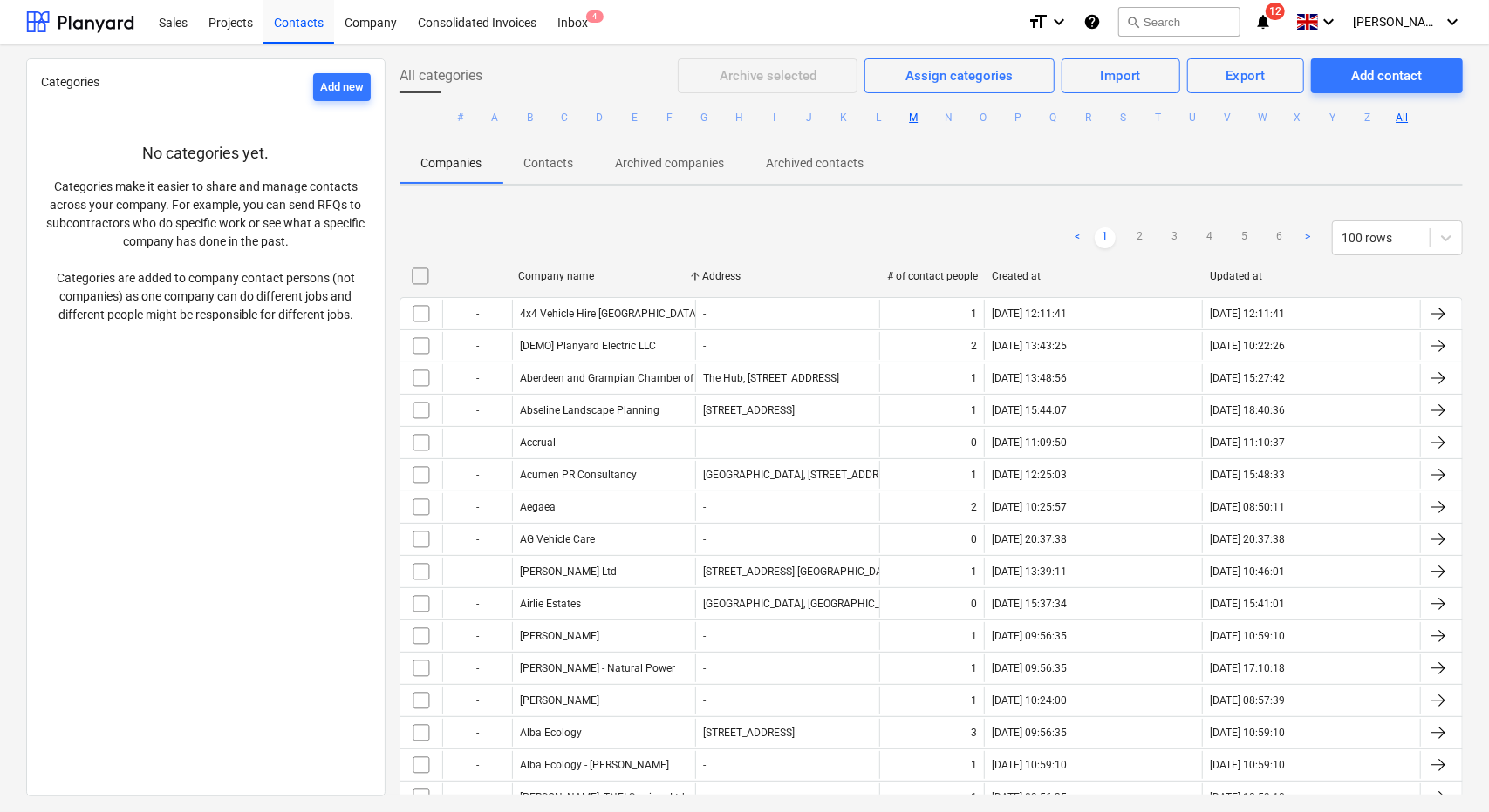
click at [913, 123] on button "M" at bounding box center [913, 117] width 21 height 21
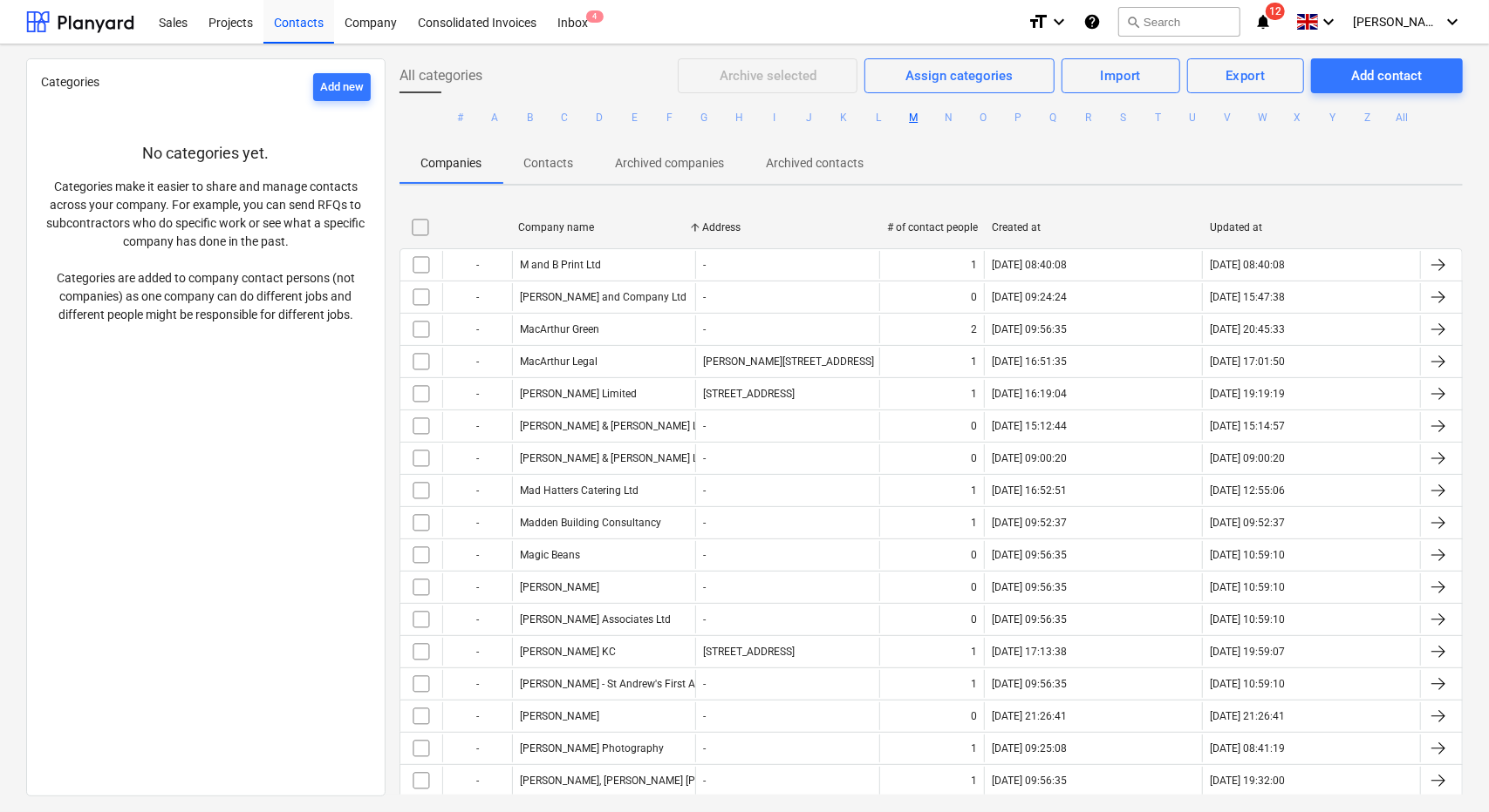
click at [725, 118] on ul "# A B C D E F G H I J K L M N O P Q R S T U V W X Y Z All" at bounding box center [931, 117] width 1063 height 49
click at [732, 120] on button "H" at bounding box center [738, 117] width 21 height 21
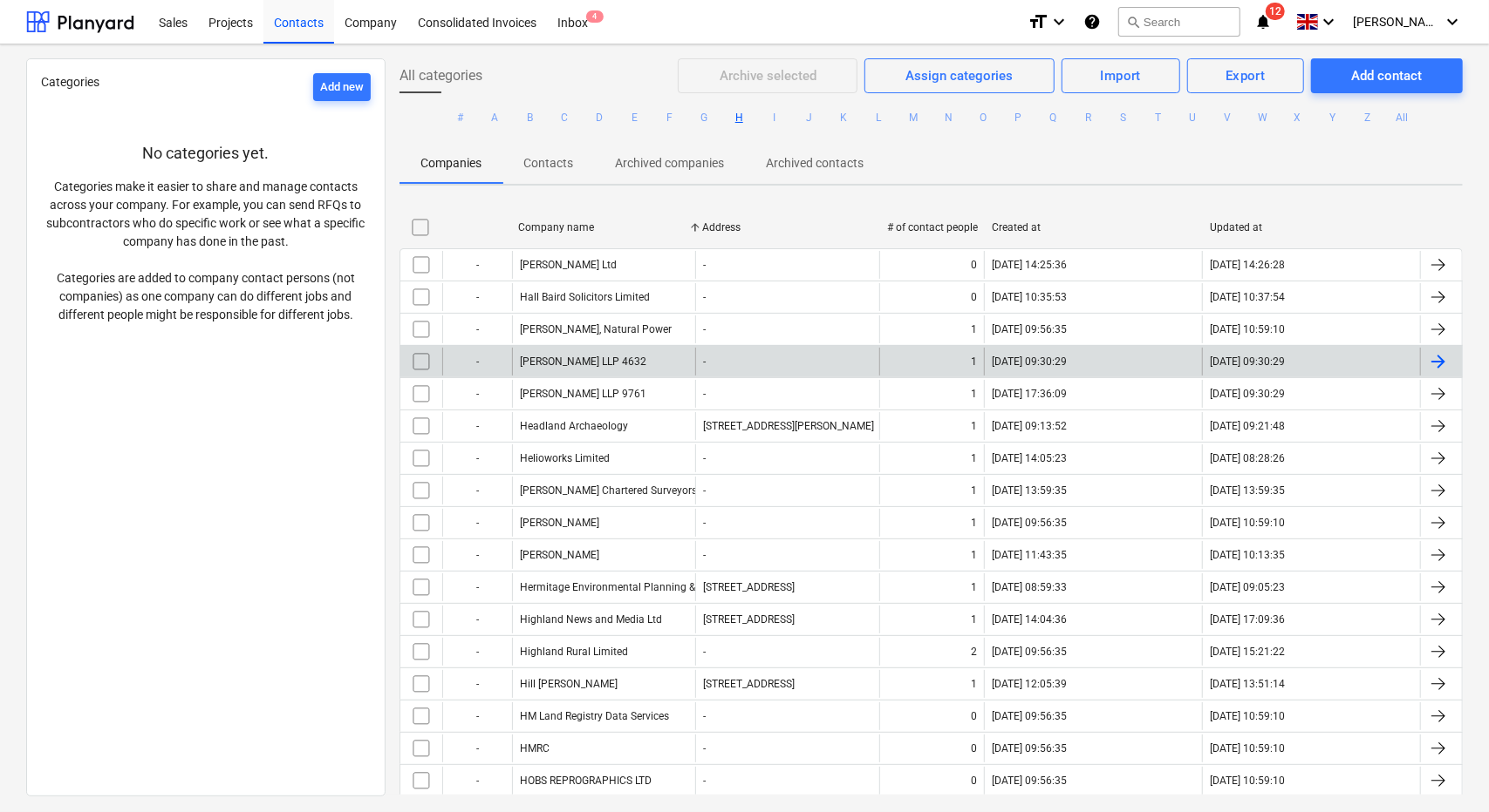
click at [655, 363] on div "Harper Macleod LLP 4632" at bounding box center [604, 361] width 184 height 28
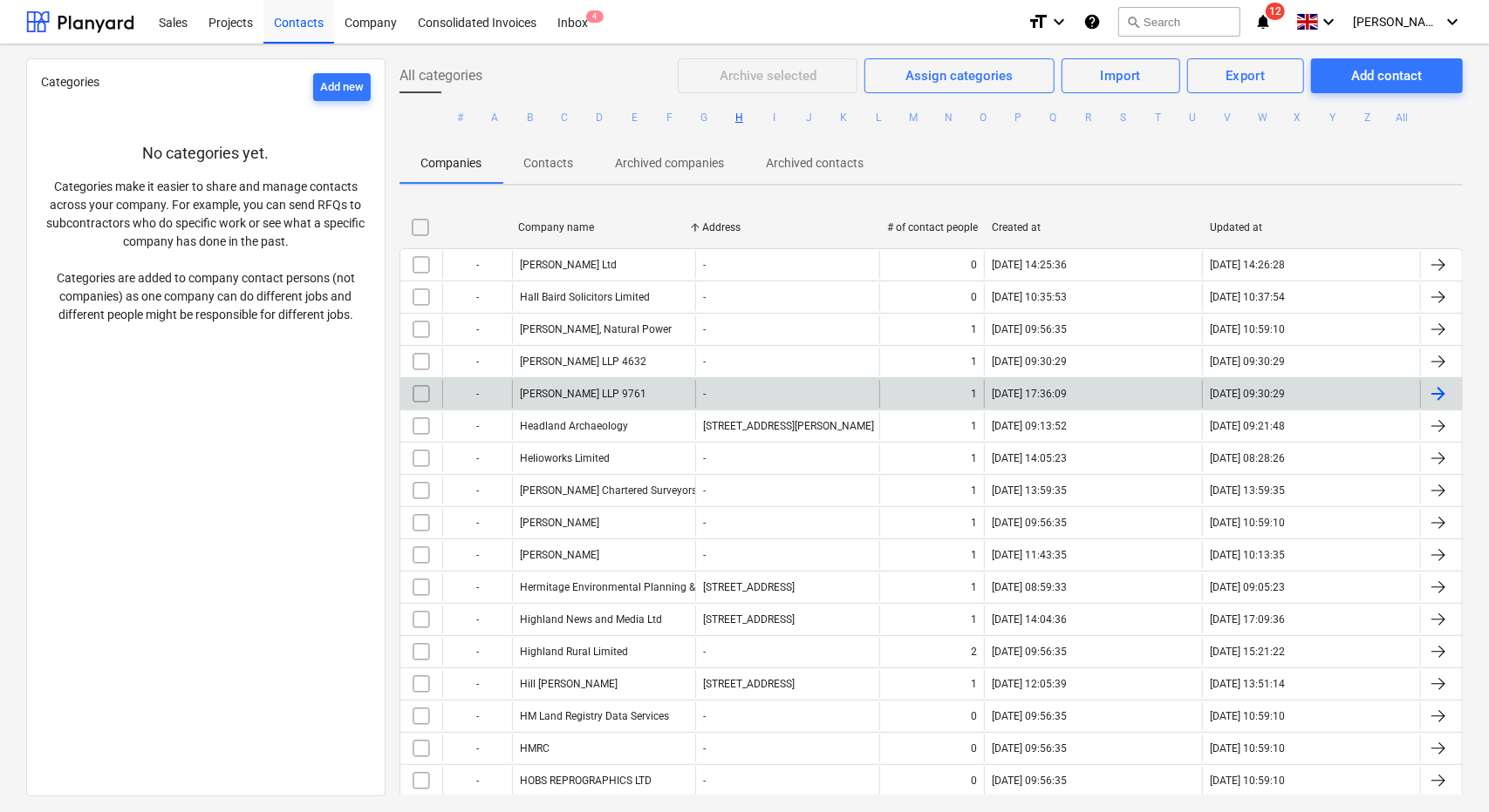
click at [658, 386] on div "Harper Macleod LLP 9761" at bounding box center [604, 394] width 184 height 28
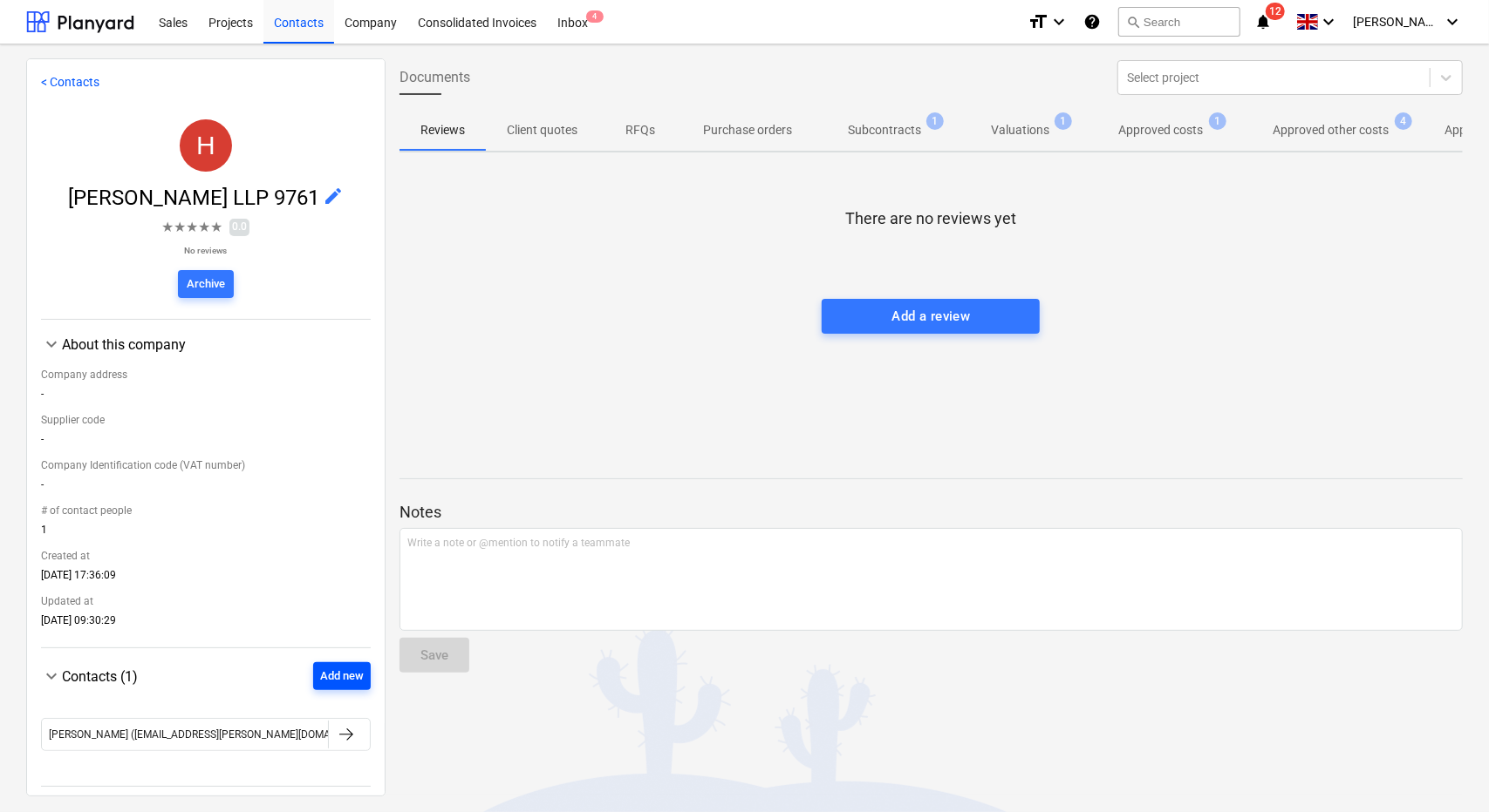
click at [320, 684] on div "Add new" at bounding box center [341, 677] width 44 height 20
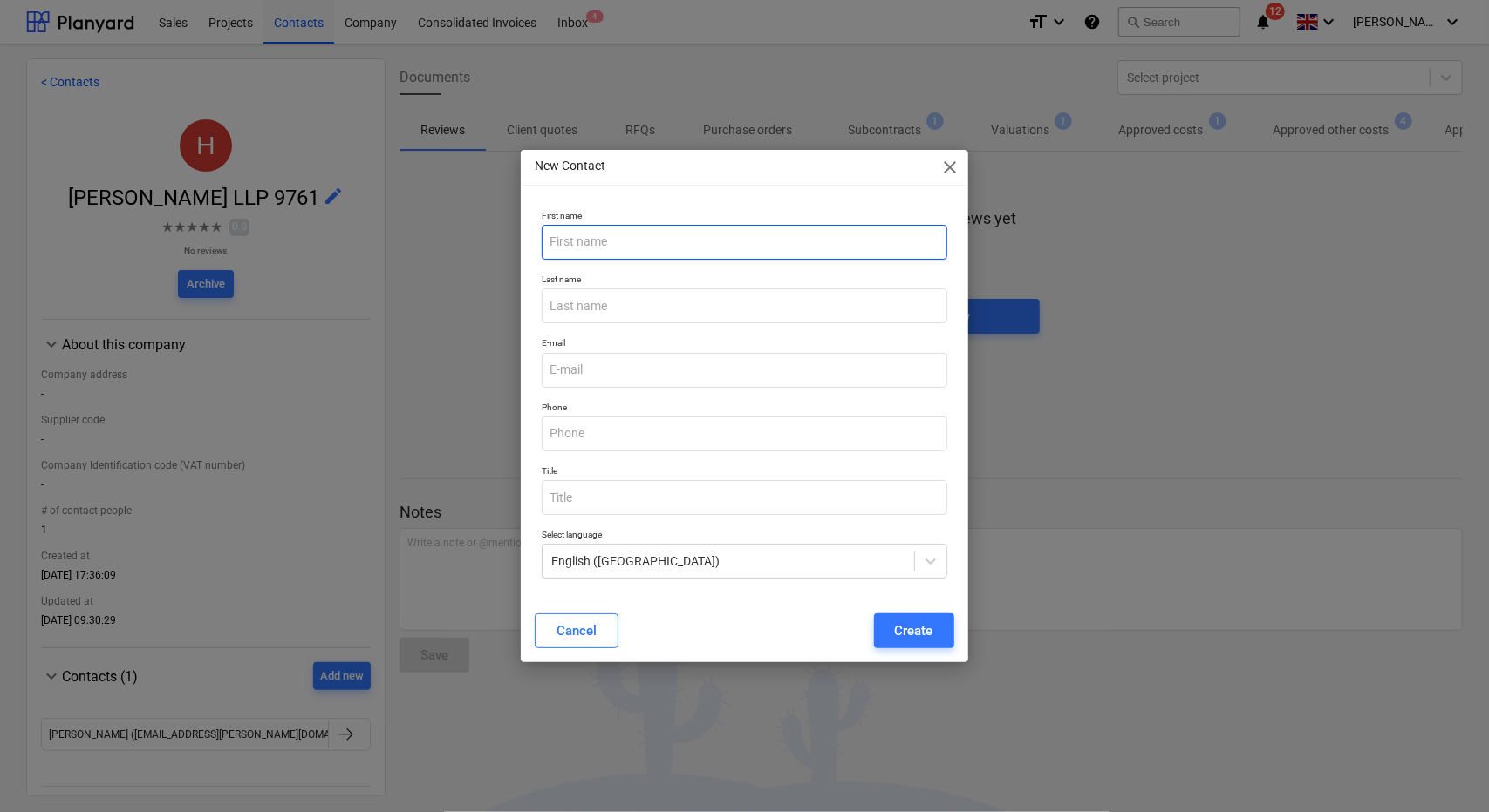
click at [693, 240] on input "text" at bounding box center [744, 242] width 404 height 35
type input "Morven"
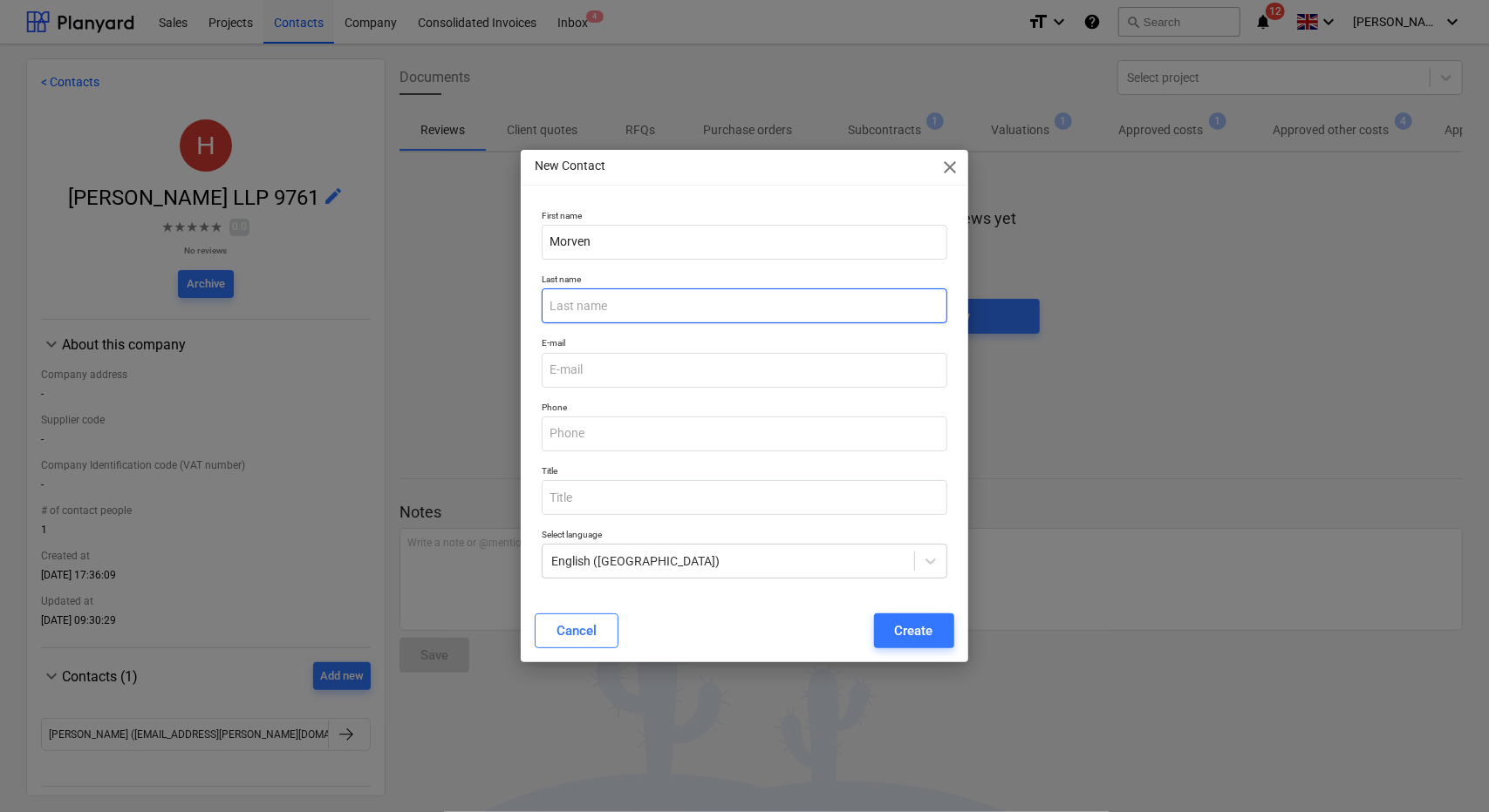
click at [676, 311] on input "text" at bounding box center [744, 307] width 404 height 35
type input "m"
type input "McLaren"
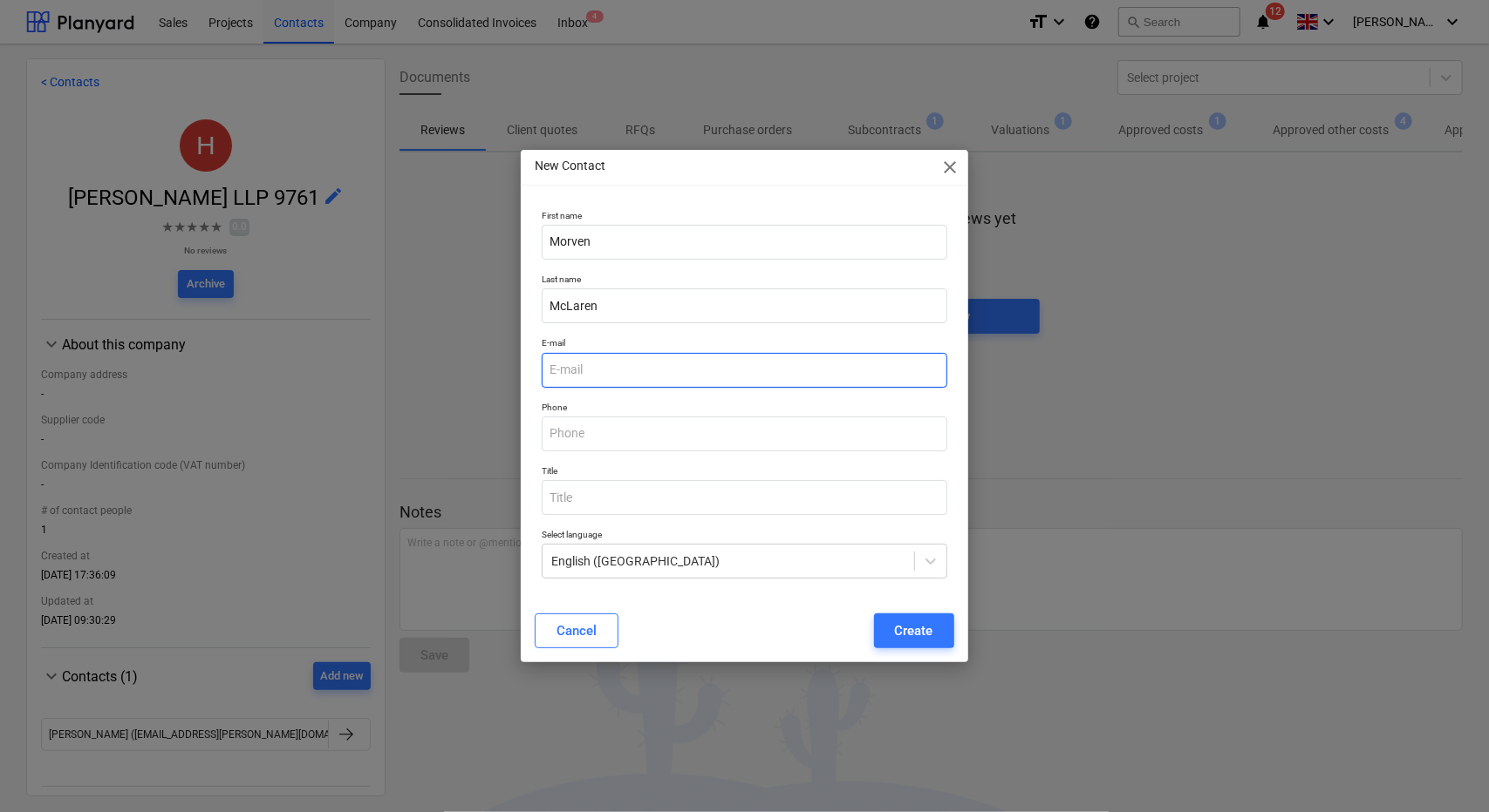
drag, startPoint x: 705, startPoint y: 349, endPoint x: 708, endPoint y: 360, distance: 11.4
click at [705, 349] on p "E-mail" at bounding box center [744, 345] width 404 height 15
click at [711, 363] on input "email" at bounding box center [744, 371] width 404 height 35
paste input "Morven McLaren <Morven.McLaren@harpermacleod.co.uk>"
drag, startPoint x: 650, startPoint y: 371, endPoint x: 481, endPoint y: 375, distance: 169.0
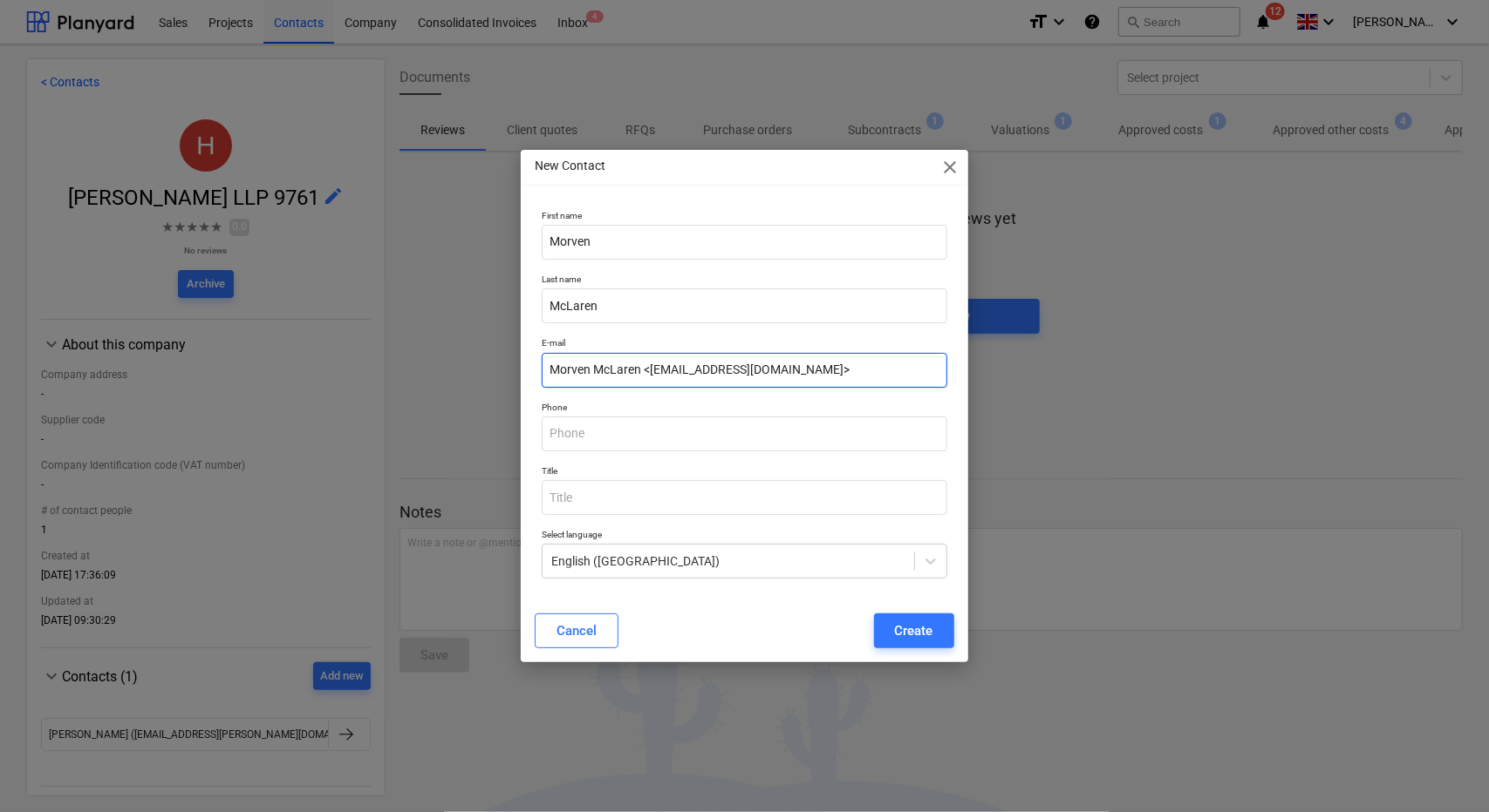
click at [481, 375] on div "New Contact close First name Morven Last name McLaren E-mail Morven McLaren <Mo…" at bounding box center [744, 406] width 1489 height 812
click at [839, 374] on input "Morven.McLaren@harpermacleod.co.uk>" at bounding box center [744, 371] width 404 height 35
type input "Morven.McLaren@harpermacleod.co.uk"
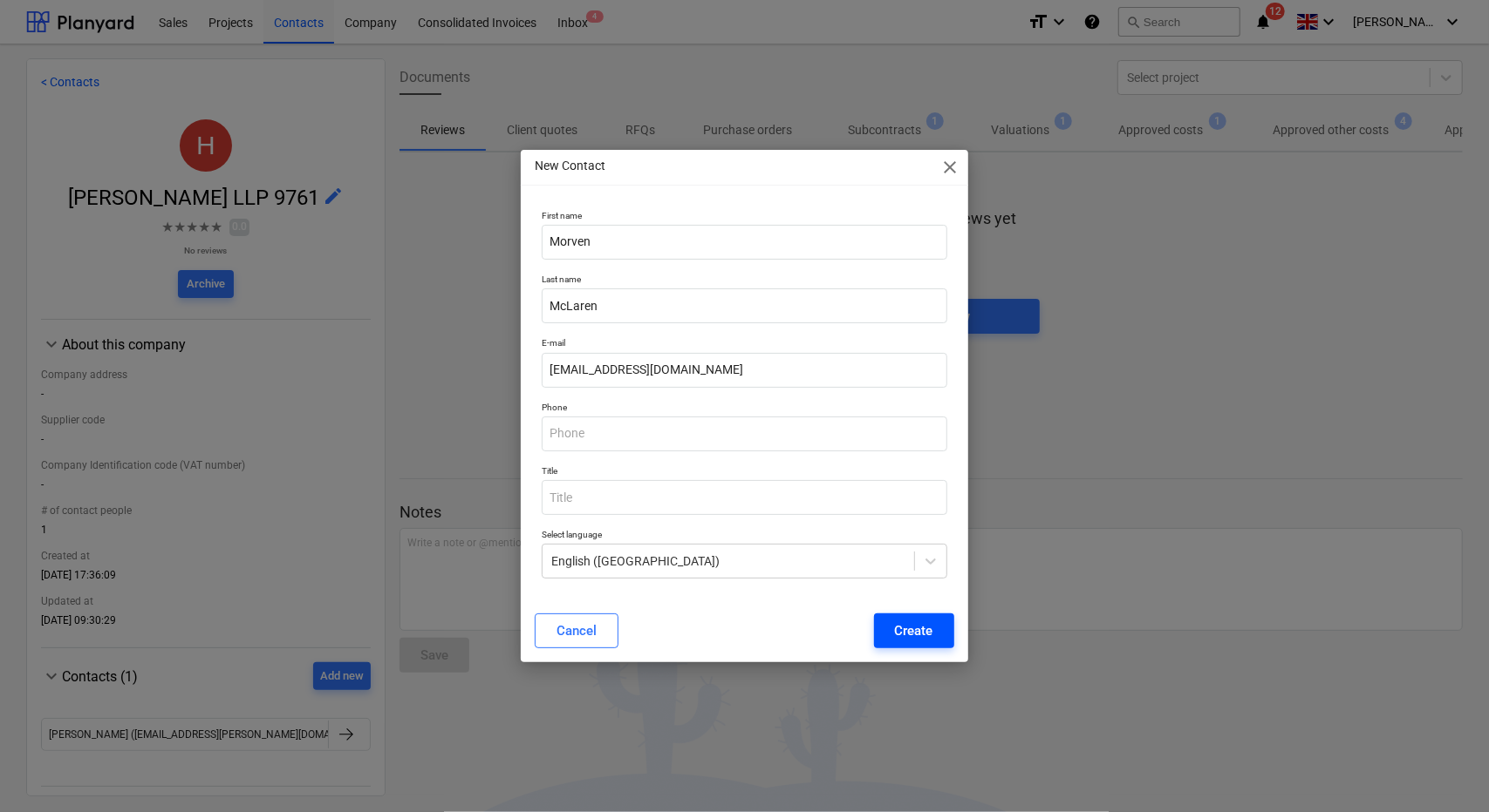
drag, startPoint x: 950, startPoint y: 656, endPoint x: 939, endPoint y: 646, distance: 14.9
click at [940, 648] on div "Cancel Create" at bounding box center [744, 631] width 440 height 49
click at [929, 635] on div "Create" at bounding box center [914, 631] width 38 height 22
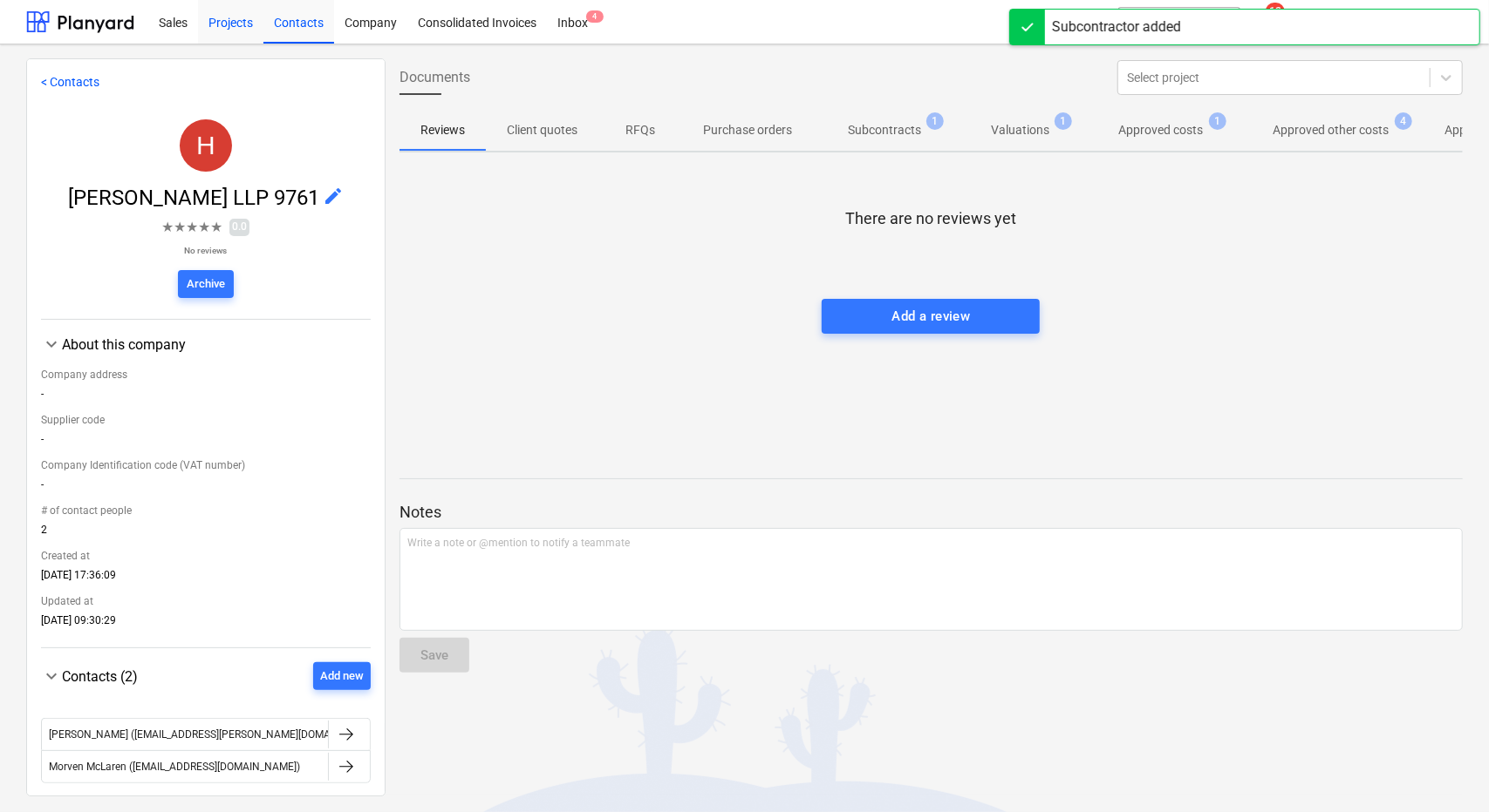
click at [246, 23] on div "Projects" at bounding box center [231, 21] width 65 height 45
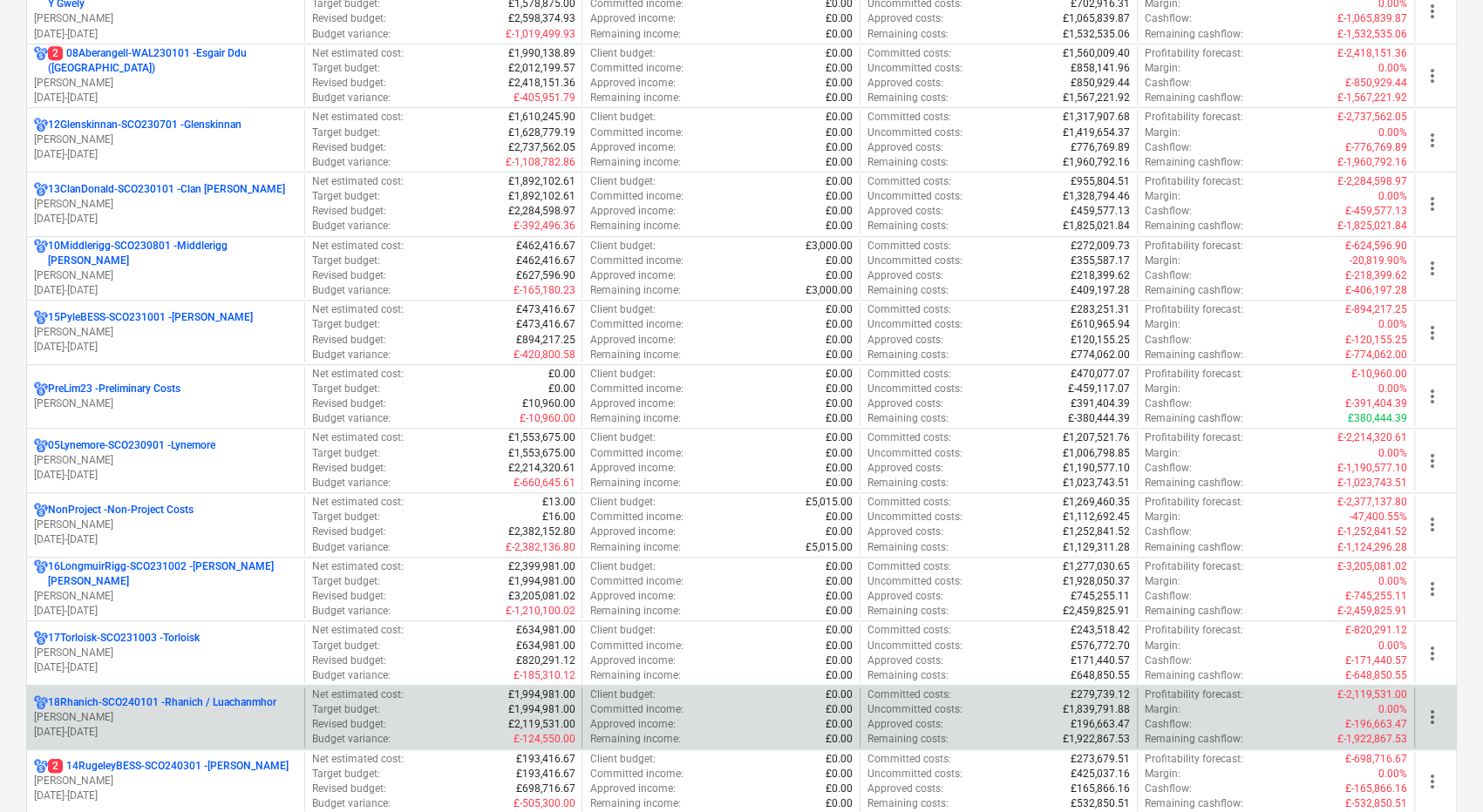
scroll to position [871, 0]
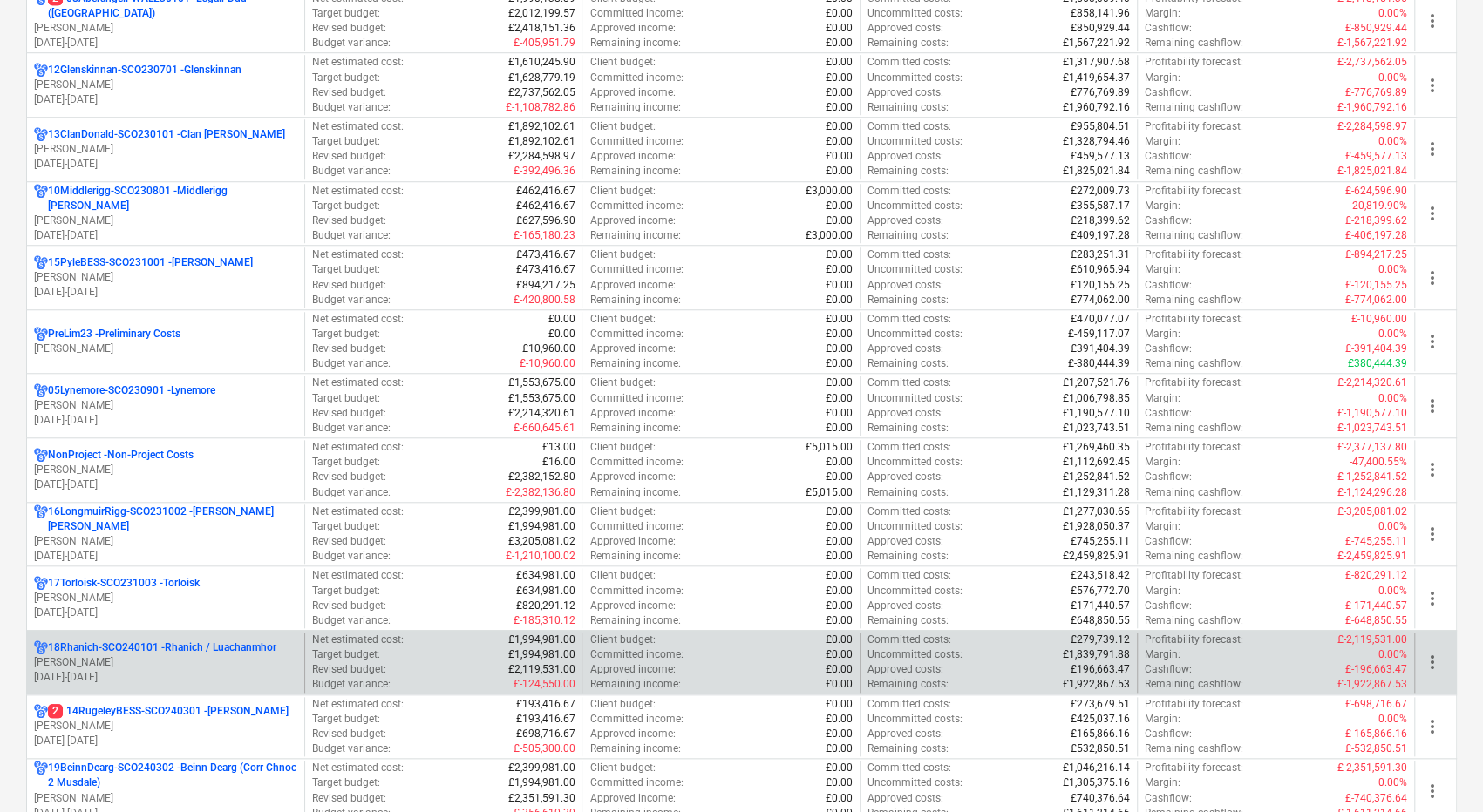
click at [238, 656] on p "[PERSON_NAME]" at bounding box center [165, 663] width 263 height 15
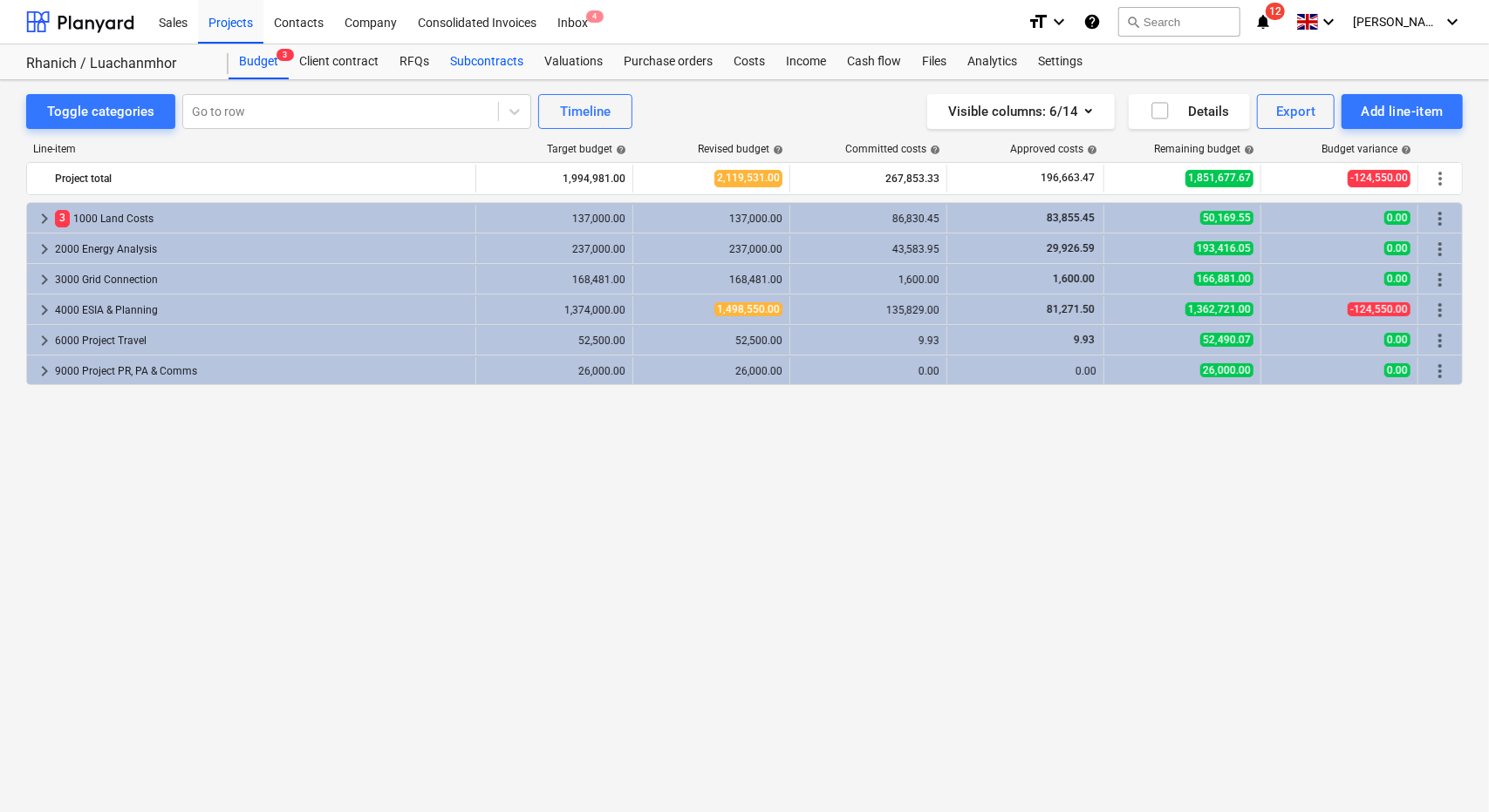
click at [516, 55] on div "Subcontracts" at bounding box center [486, 62] width 94 height 35
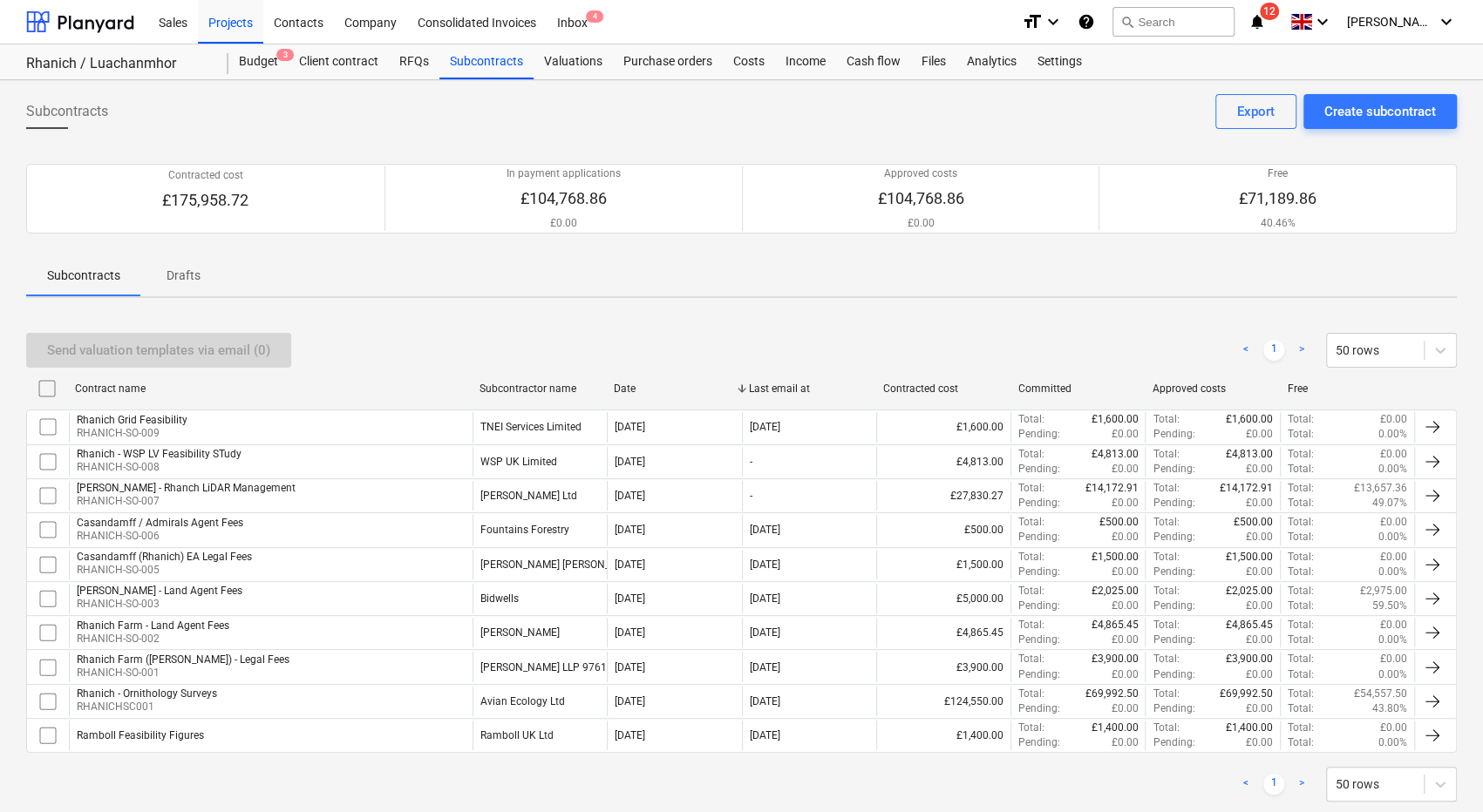
scroll to position [34, 0]
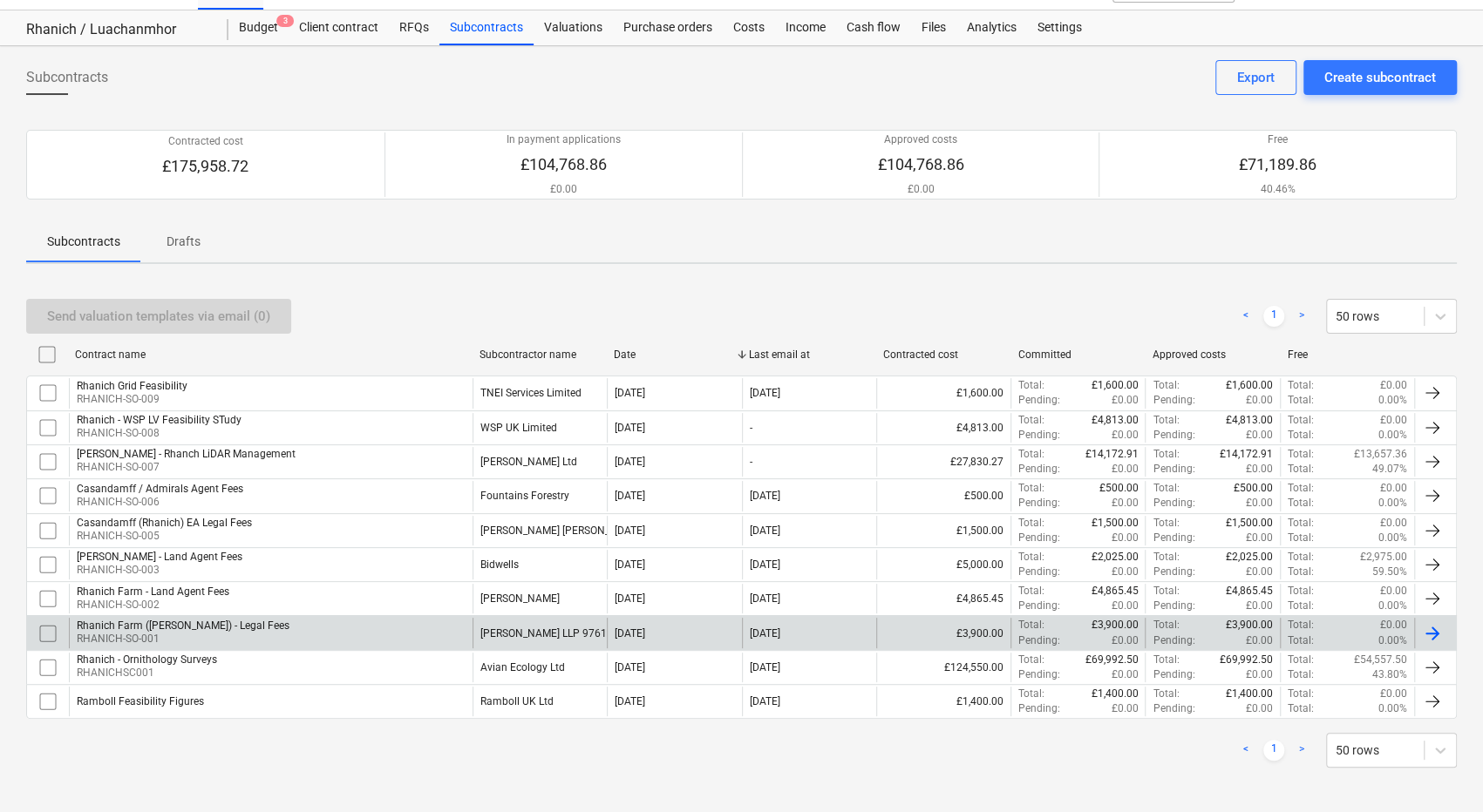
click at [325, 622] on div "Rhanich Farm (Shaw) - Legal Fees RHANICH-SO-001" at bounding box center [270, 633] width 403 height 30
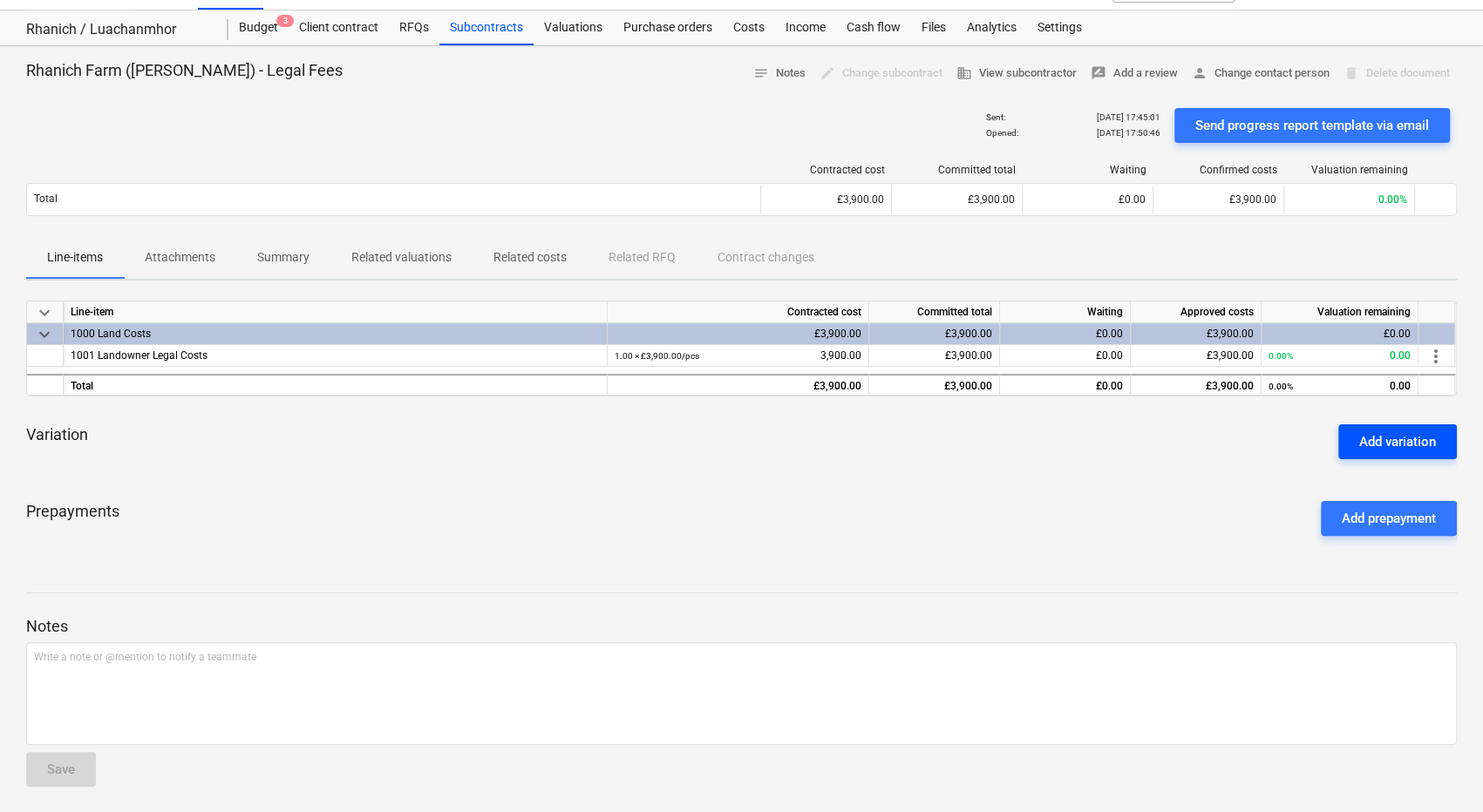
click at [1377, 438] on div "Add variation" at bounding box center [1398, 442] width 77 height 22
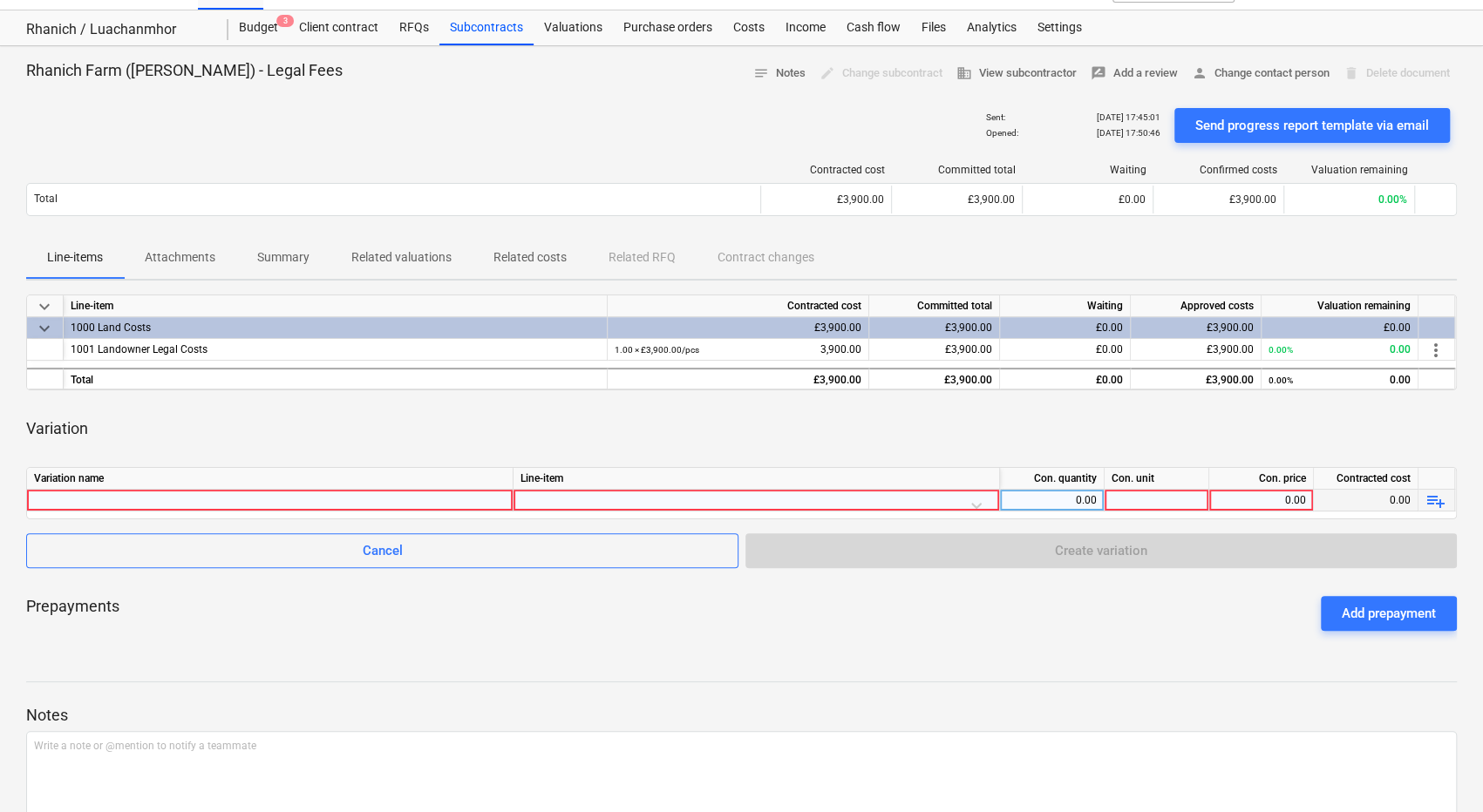
click at [297, 503] on div at bounding box center [270, 500] width 472 height 21
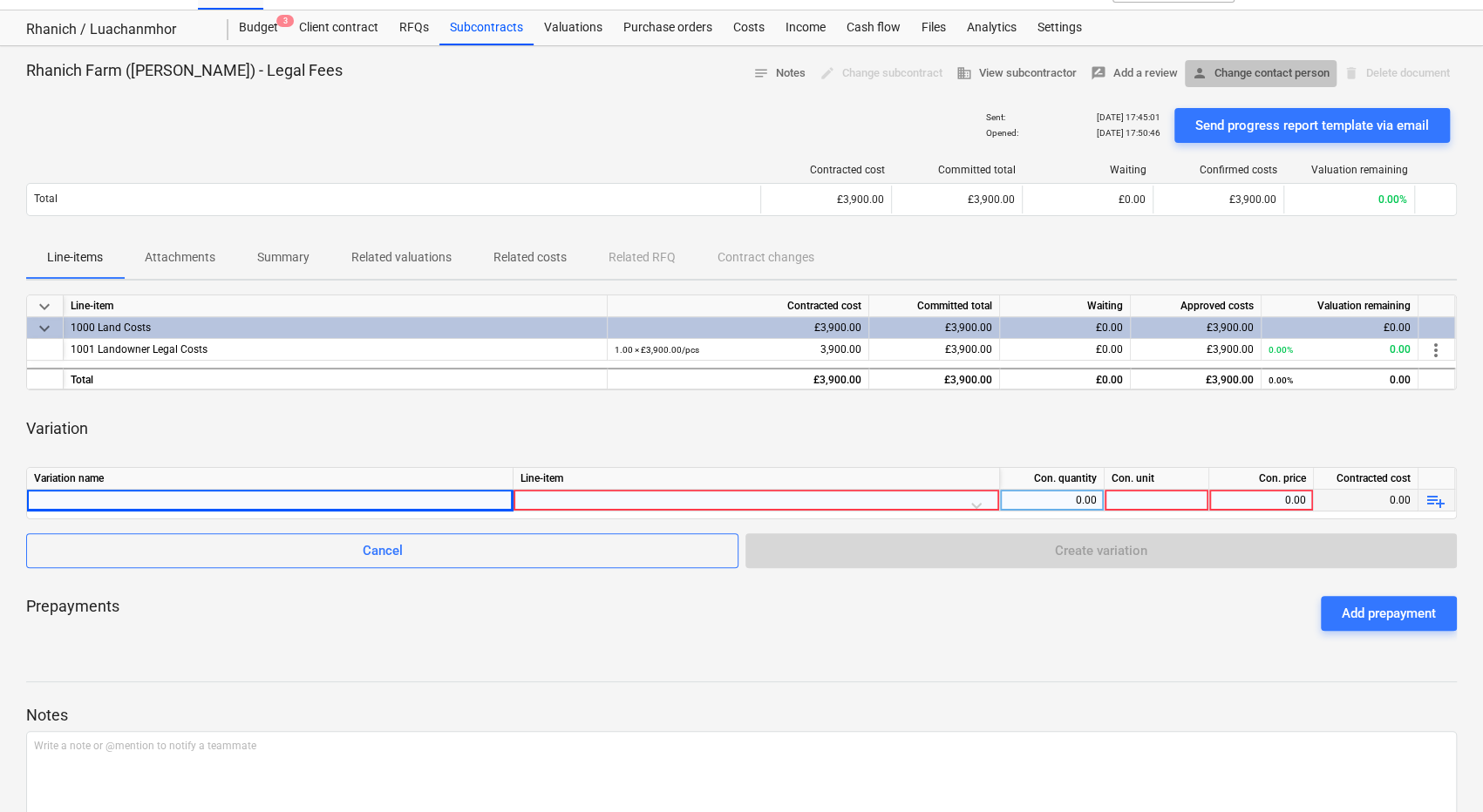
click at [1245, 72] on span "person Change contact person" at bounding box center [1261, 73] width 138 height 20
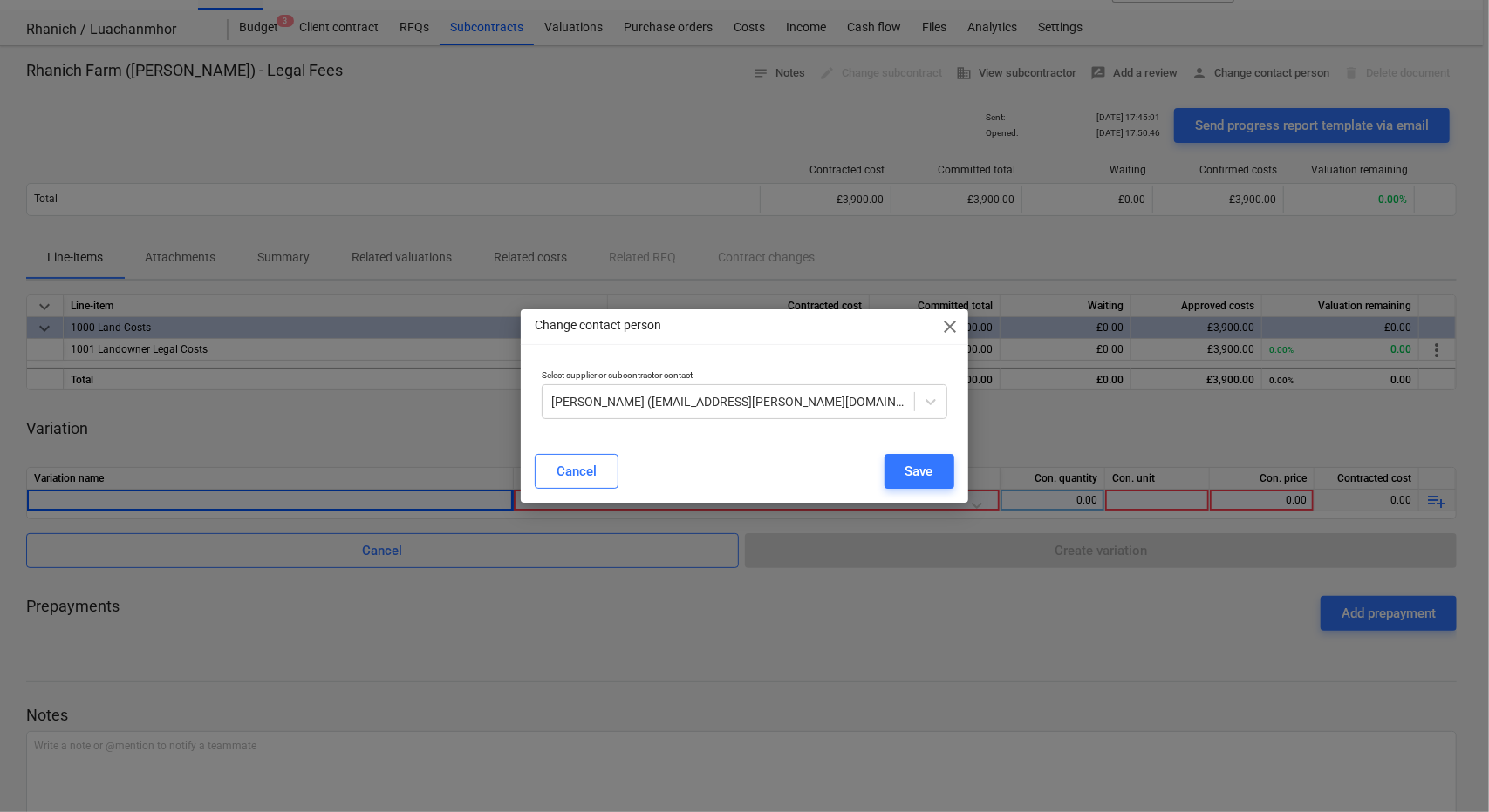
click at [955, 325] on span "close" at bounding box center [950, 327] width 21 height 21
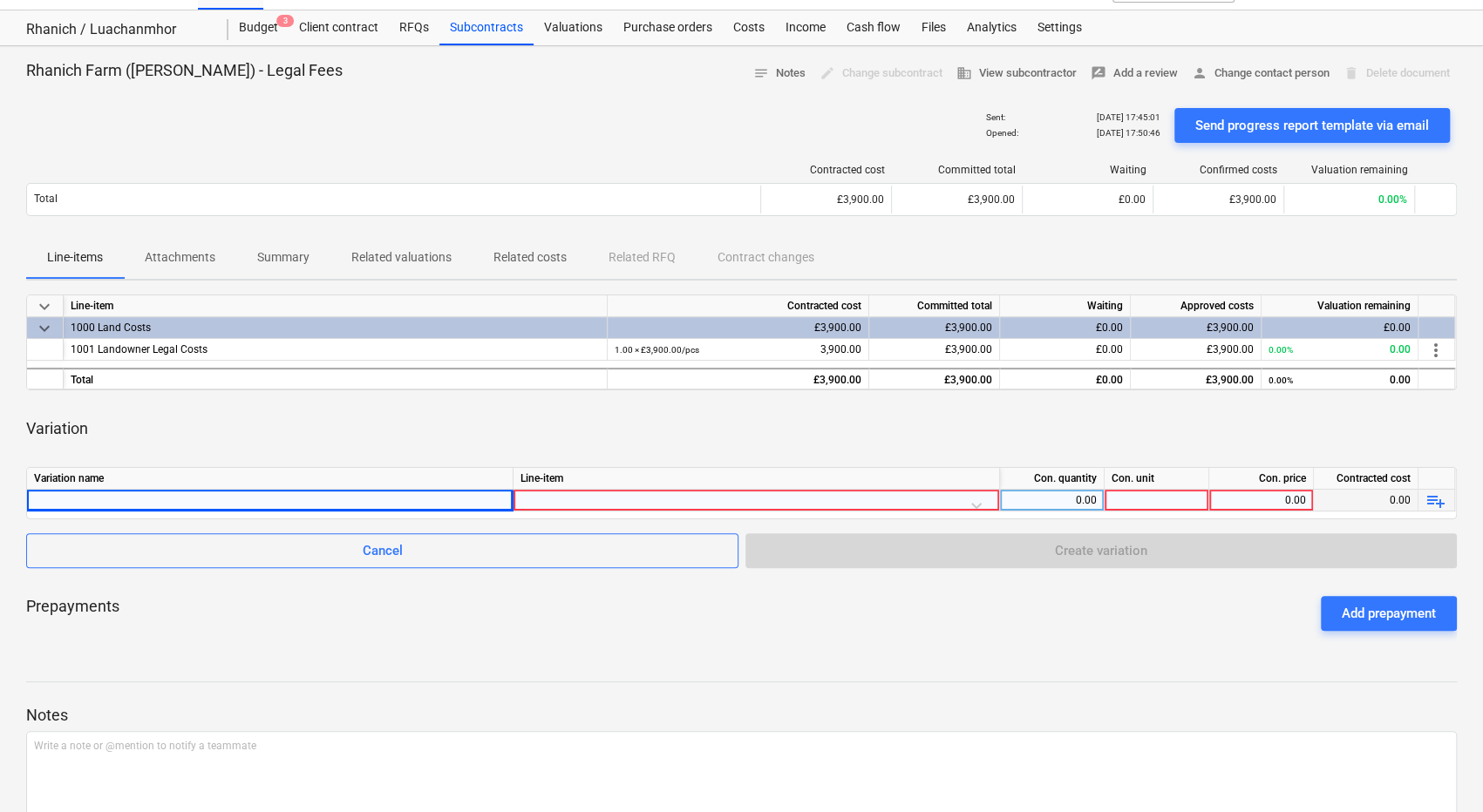
click at [312, 495] on div at bounding box center [270, 500] width 472 height 21
click at [320, 506] on div at bounding box center [270, 500] width 472 height 21
click at [326, 500] on input at bounding box center [269, 500] width 486 height 21
type input "Additional Fees"
type input "1"
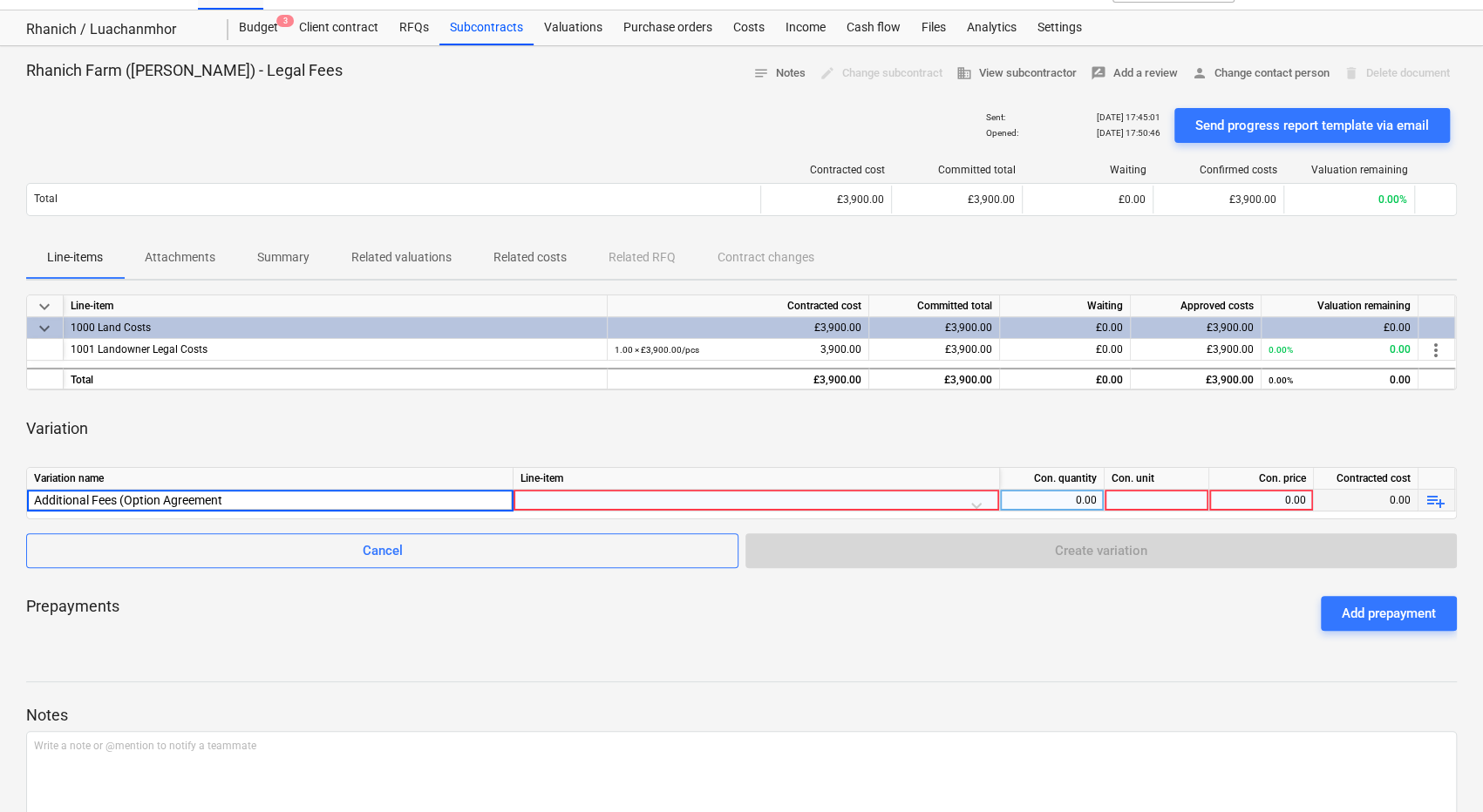
type input "Additional Fees (Option Agreement)"
click at [746, 499] on div at bounding box center [756, 504] width 472 height 31
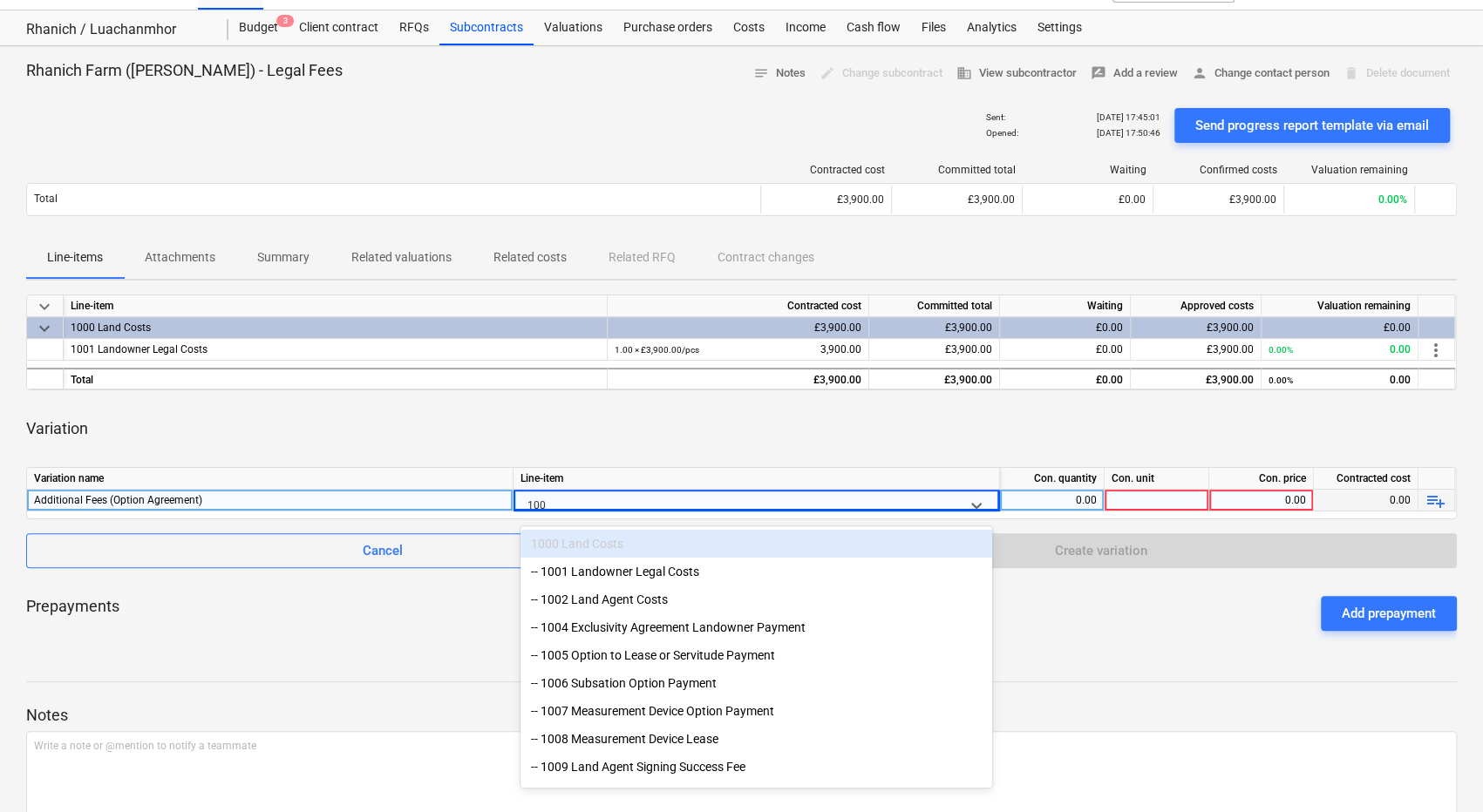
type input "1001"
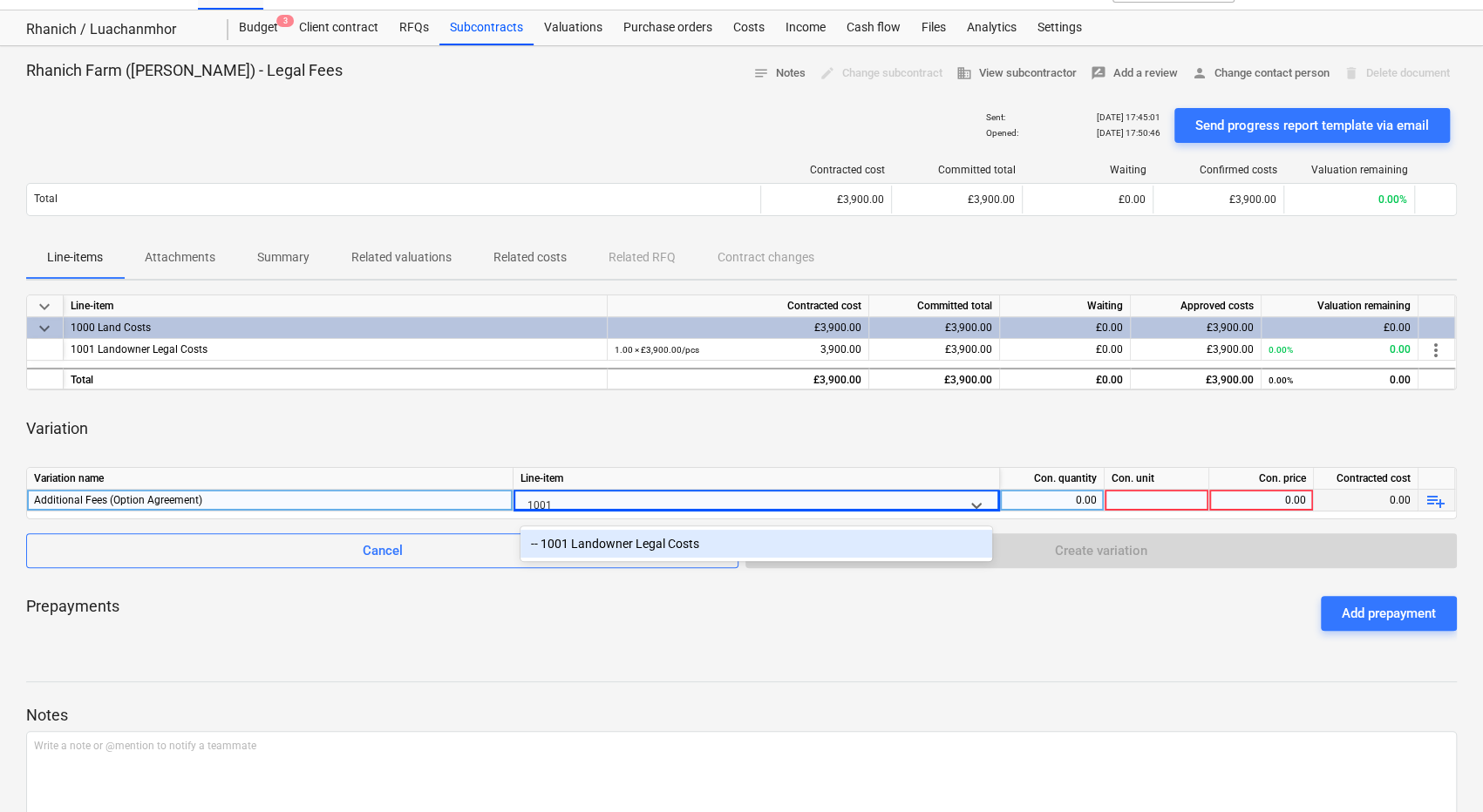
click at [761, 544] on div "-- 1001 Landowner Legal Costs" at bounding box center [756, 544] width 472 height 28
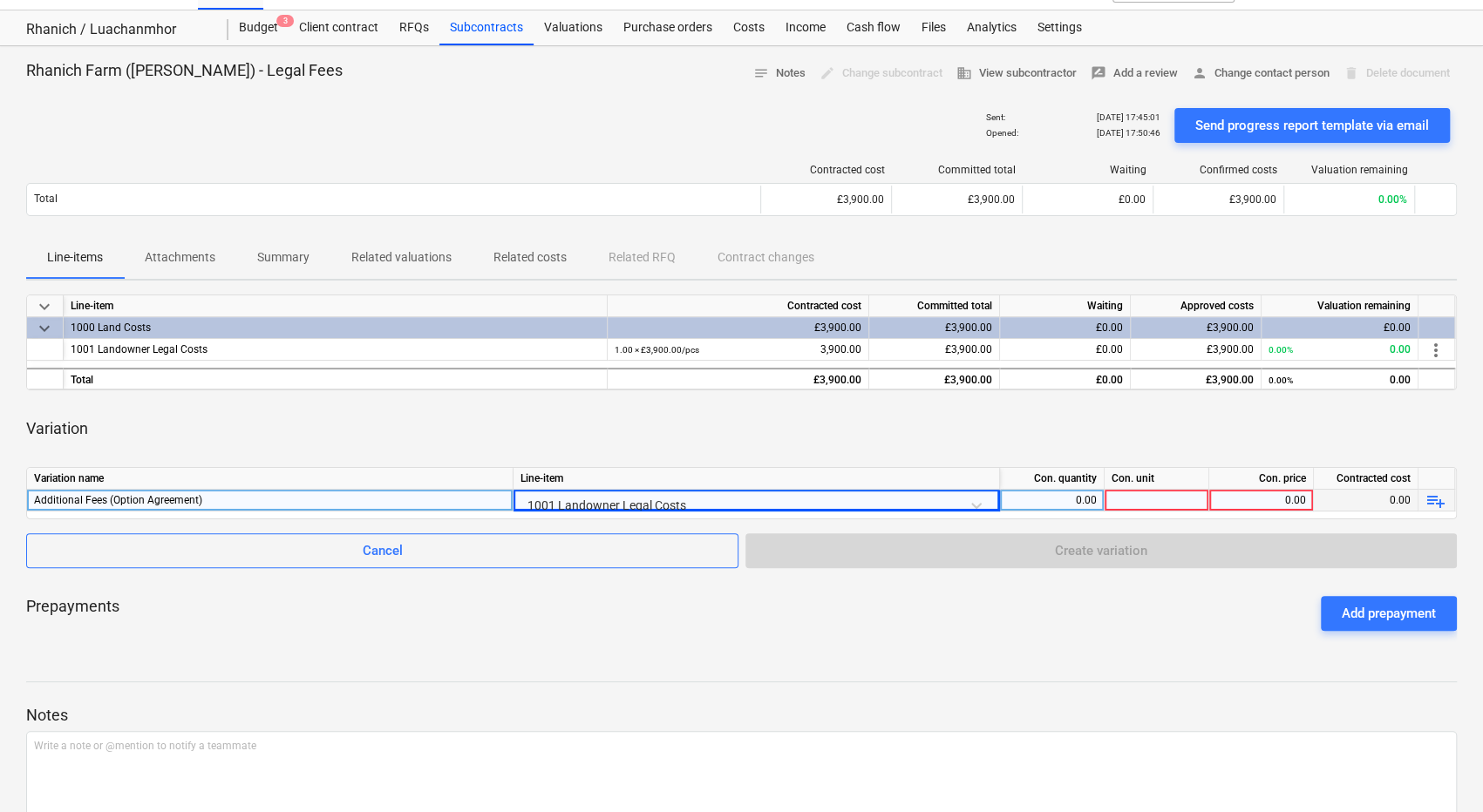
click at [1150, 500] on div at bounding box center [1157, 500] width 105 height 21
type input "1000"
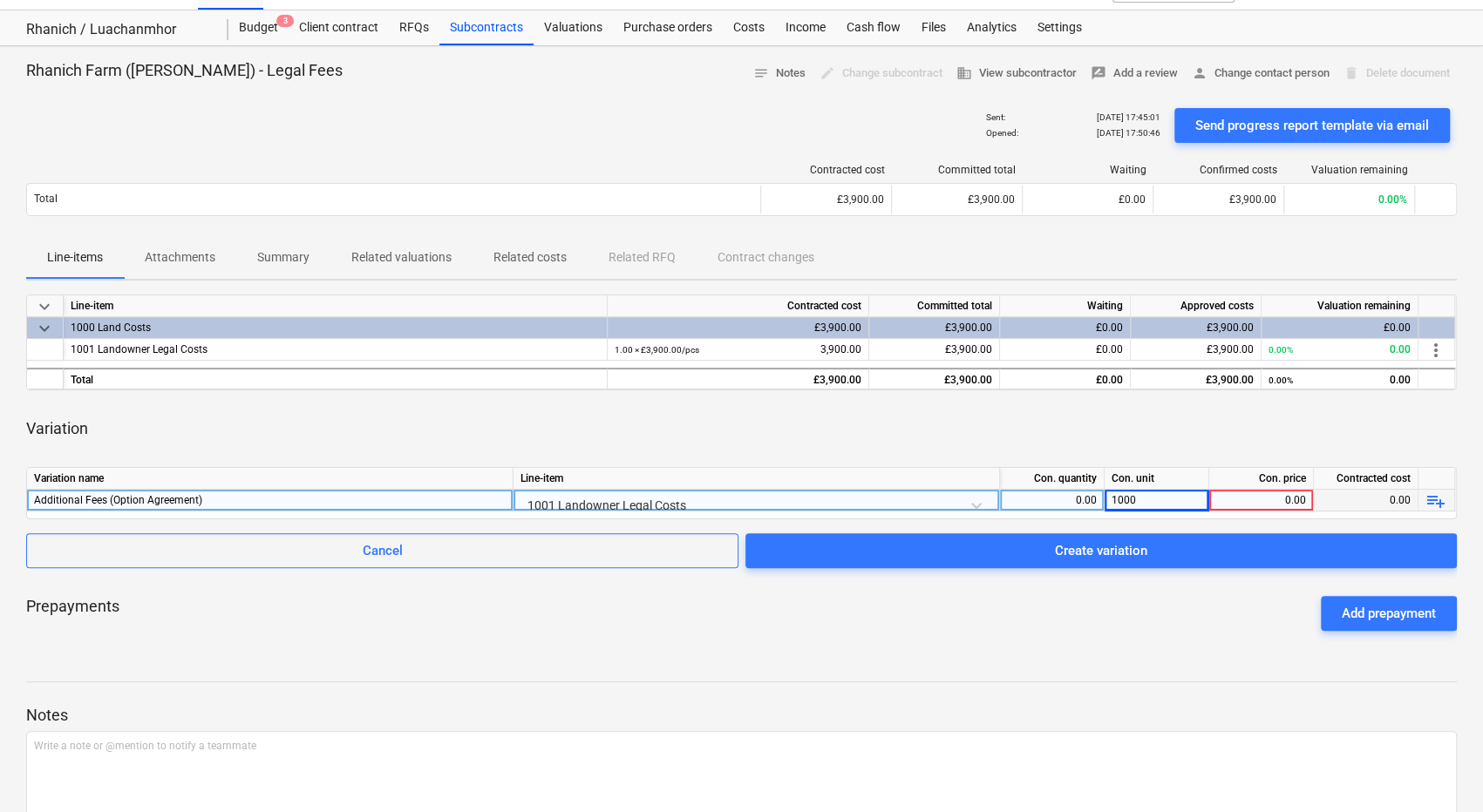
click at [1087, 491] on div "0.00" at bounding box center [1052, 500] width 90 height 21
click at [1107, 635] on div "Prepayments Add prepayment" at bounding box center [742, 614] width 1431 height 63
drag, startPoint x: 1189, startPoint y: 499, endPoint x: 1110, endPoint y: 499, distance: 79.0
click at [1110, 499] on div "1000" at bounding box center [1157, 500] width 105 height 21
click at [1291, 502] on div "0.00" at bounding box center [1261, 500] width 90 height 21
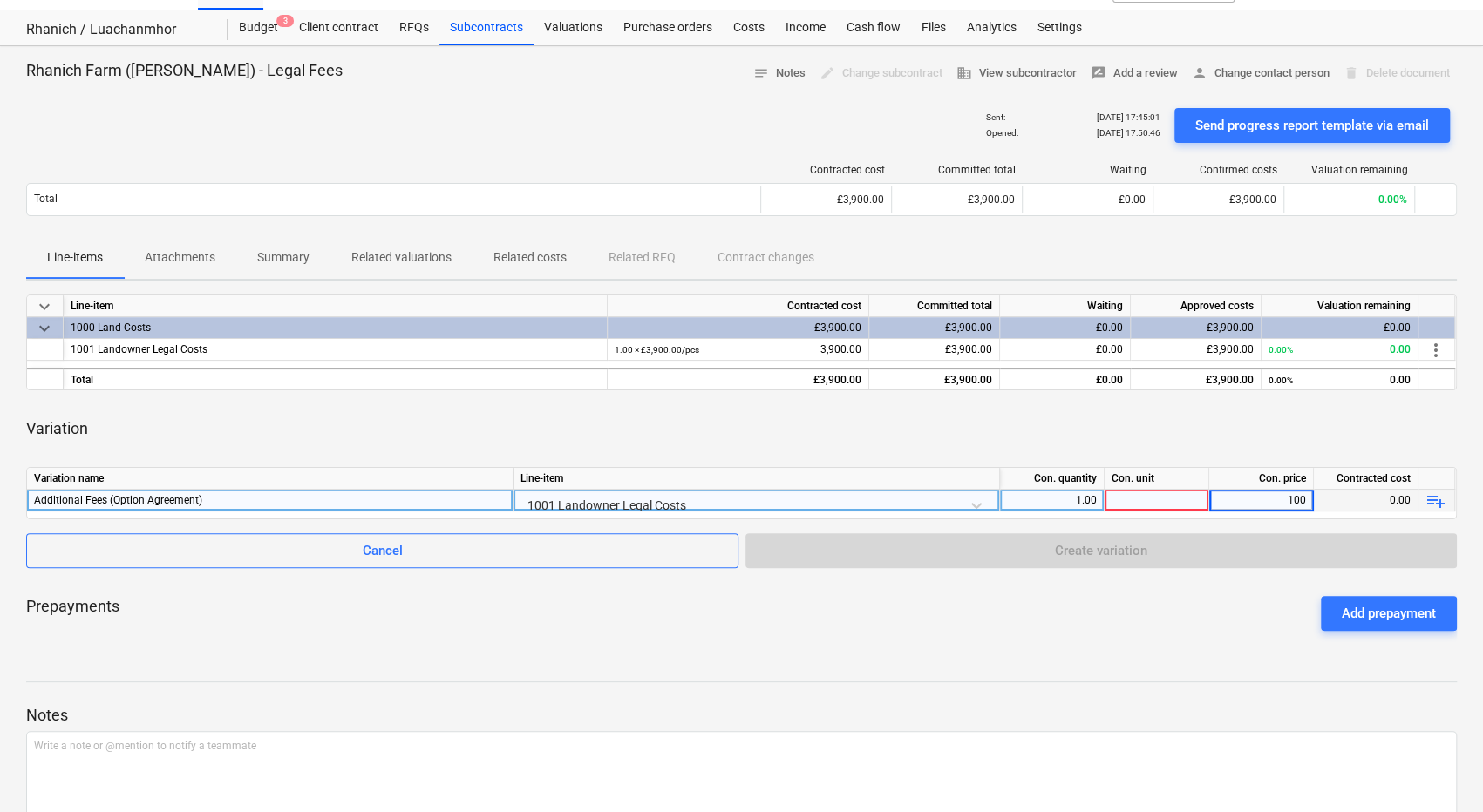
type input "1000"
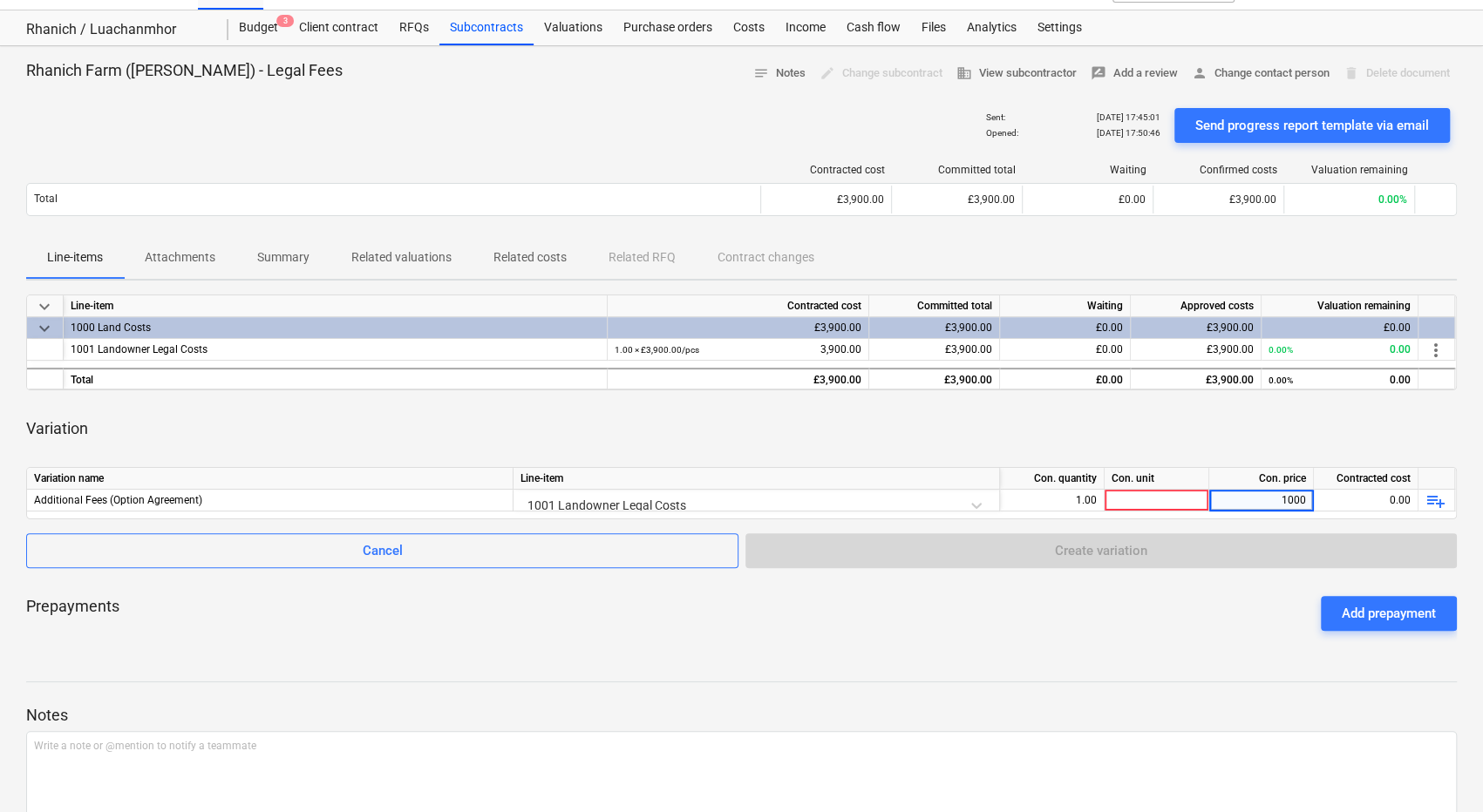
click at [1181, 431] on div "Variation" at bounding box center [742, 428] width 1431 height 49
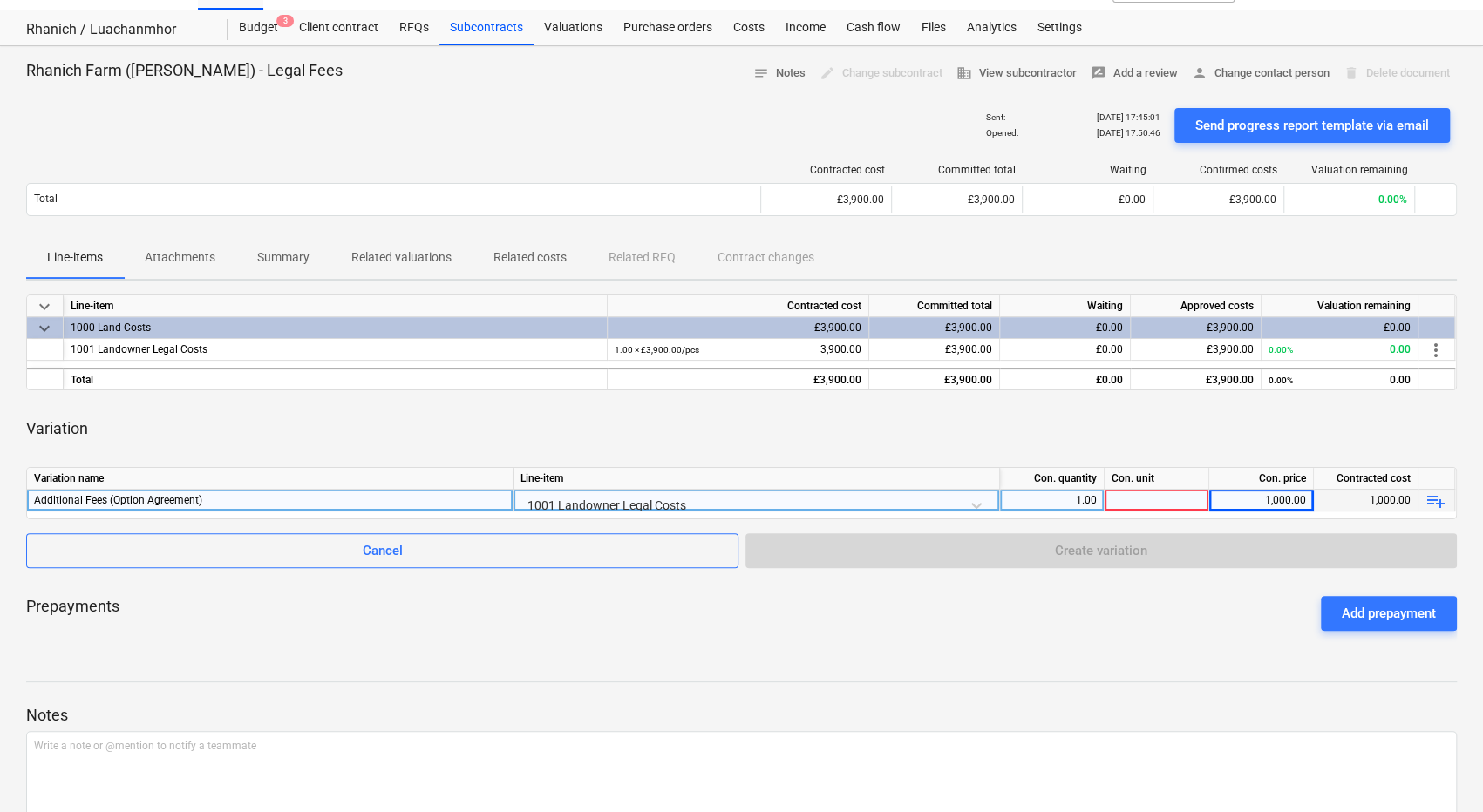
click at [1188, 498] on div at bounding box center [1157, 500] width 105 height 21
type input "1"
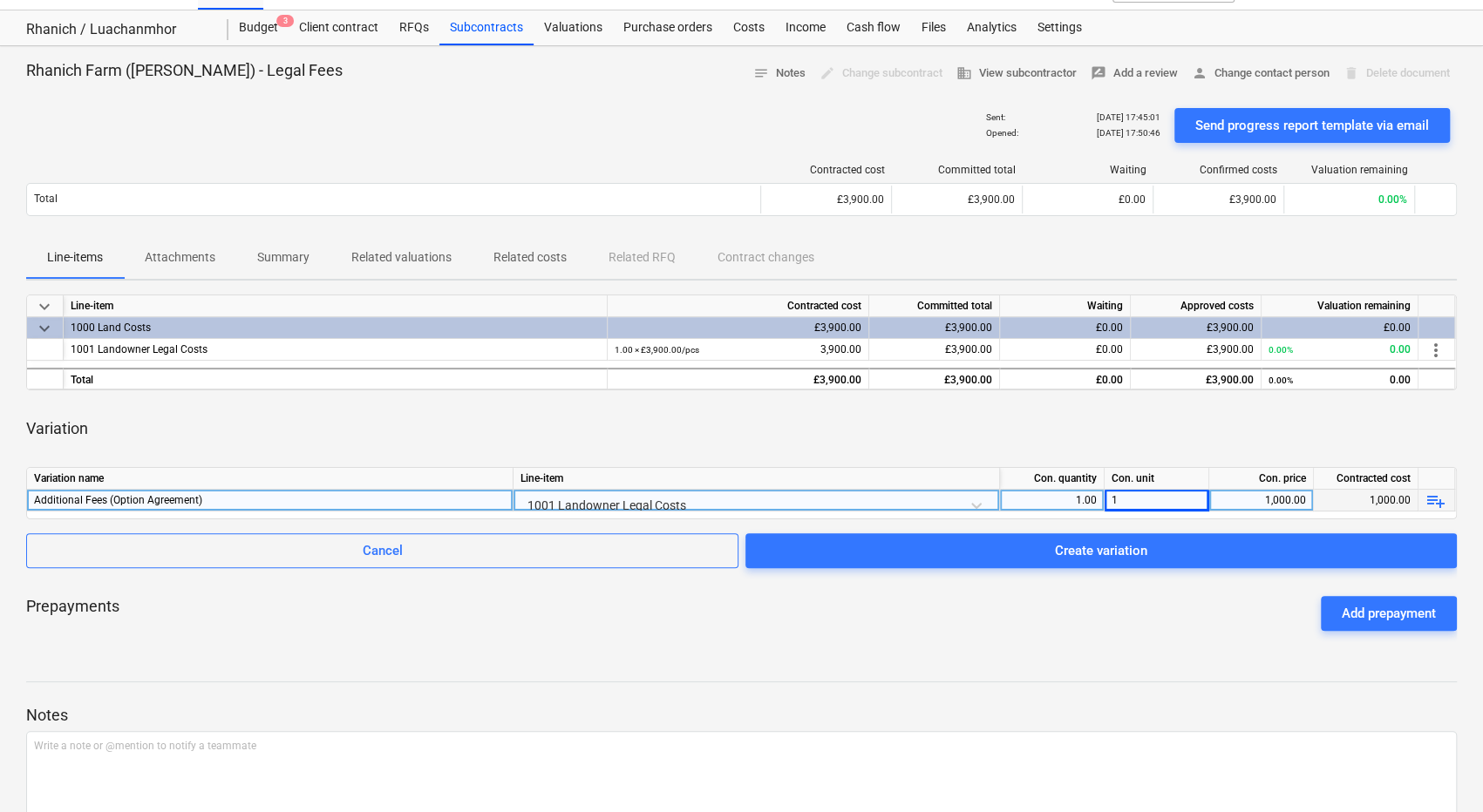
click at [1188, 433] on div "Variation" at bounding box center [742, 428] width 1431 height 49
click at [1151, 499] on div "1" at bounding box center [1157, 500] width 105 height 21
click at [1090, 649] on div "Rhanich Farm (Shaw) - Legal Fees notes Notes edit Change subcontract business V…" at bounding box center [742, 475] width 1483 height 858
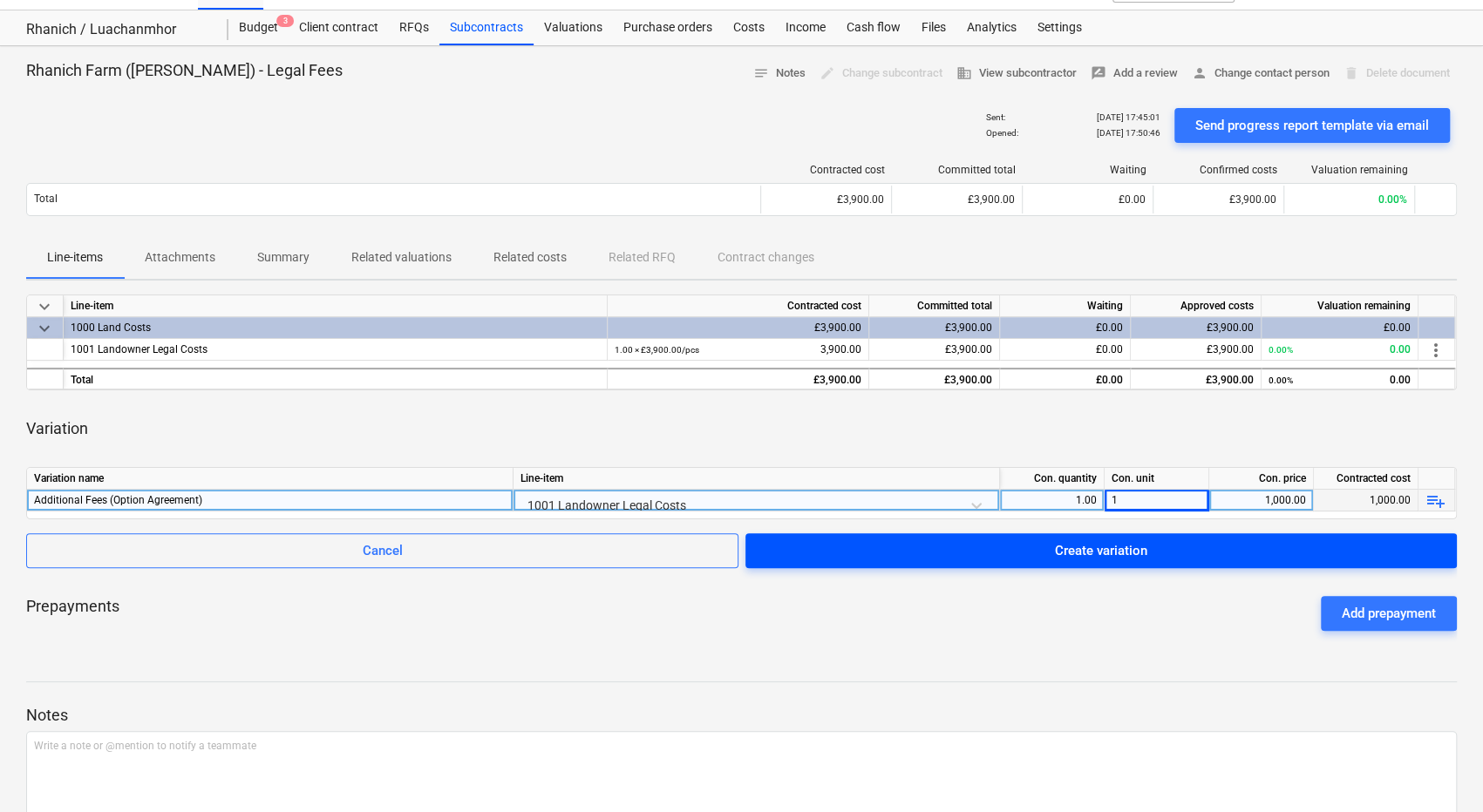
click at [1131, 550] on div "Create variation" at bounding box center [1100, 551] width 92 height 22
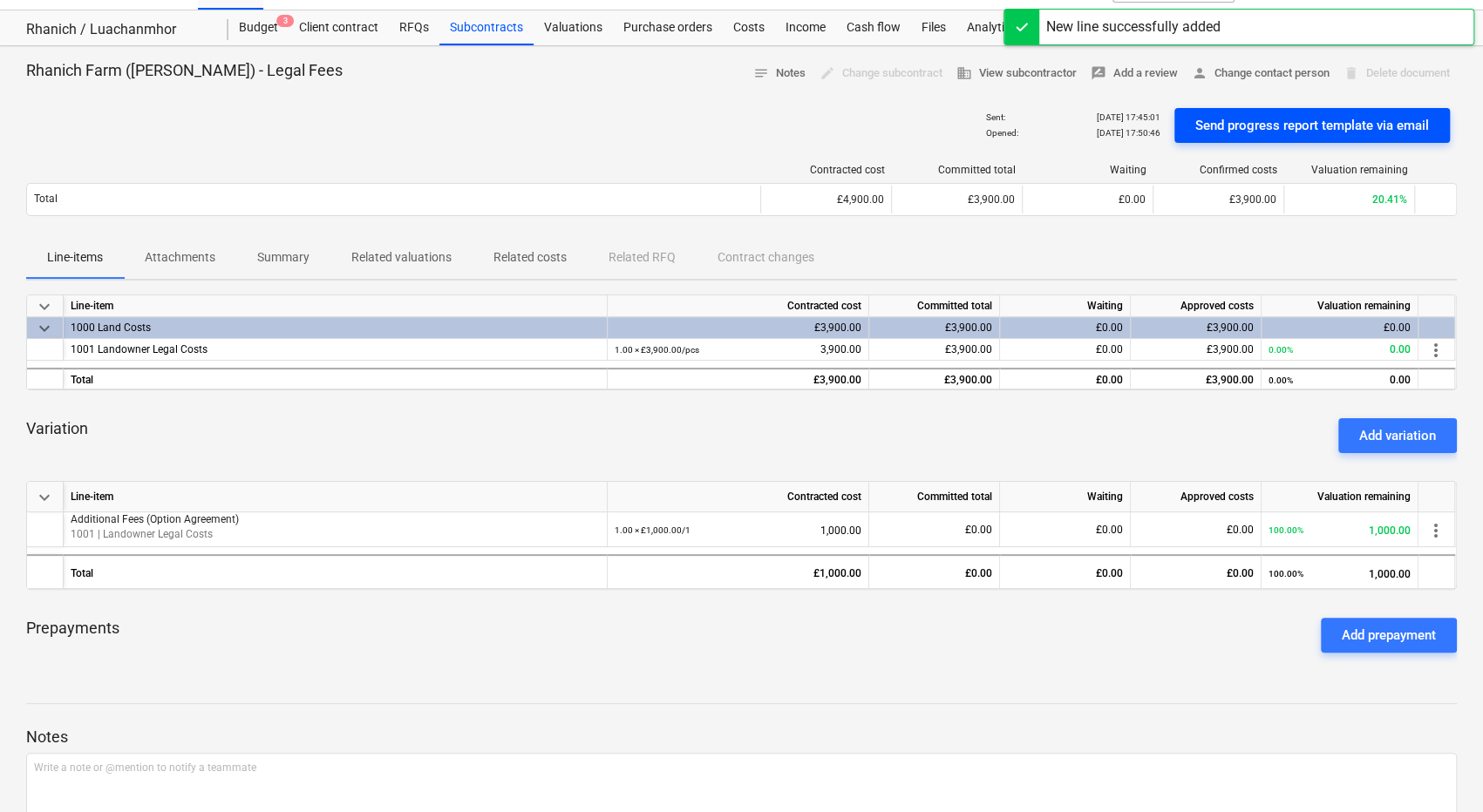
click at [1310, 126] on div "Send progress report template via email" at bounding box center [1311, 125] width 233 height 22
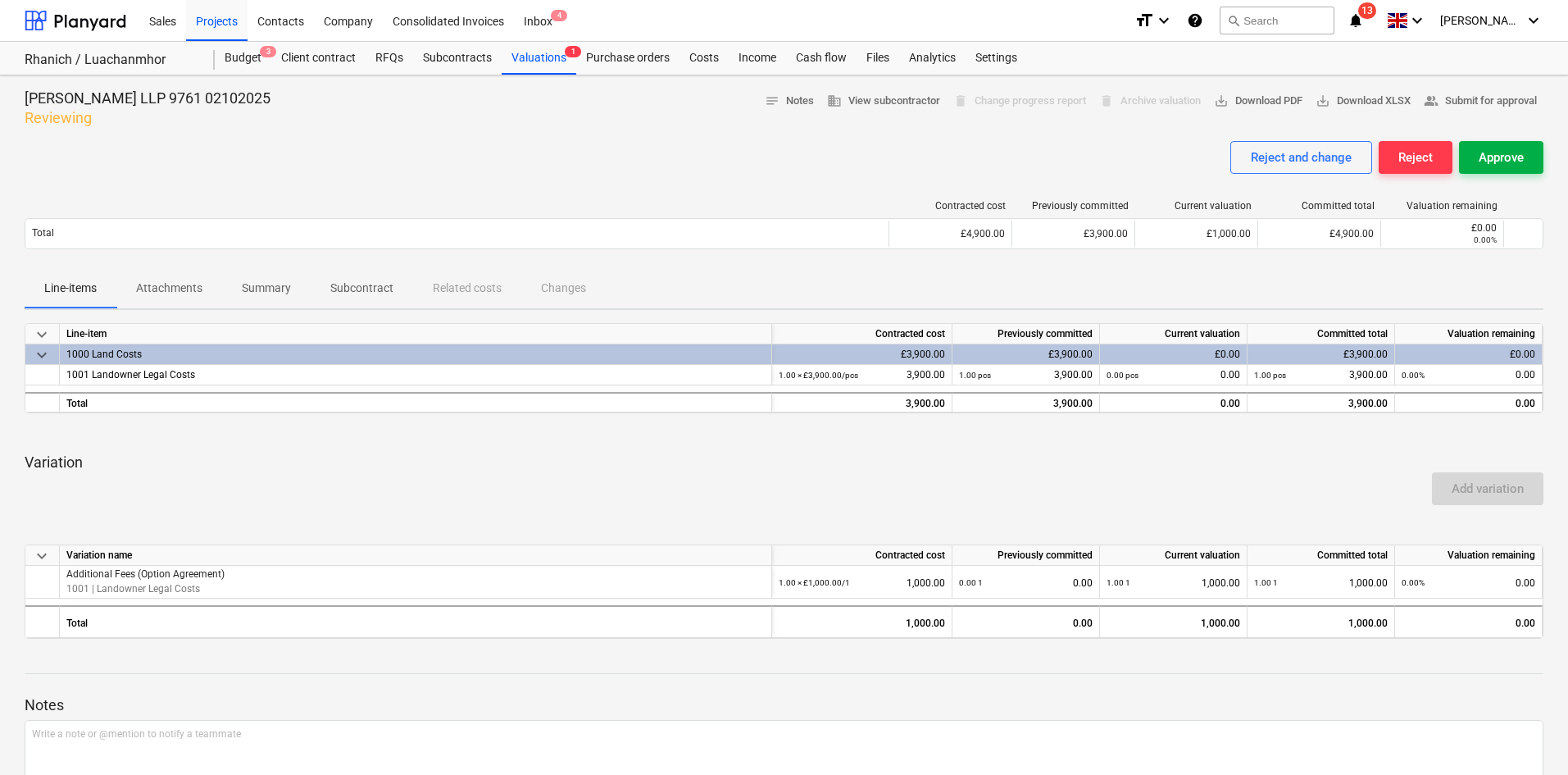
click at [1502, 172] on button "Approve" at bounding box center [1501, 157] width 85 height 33
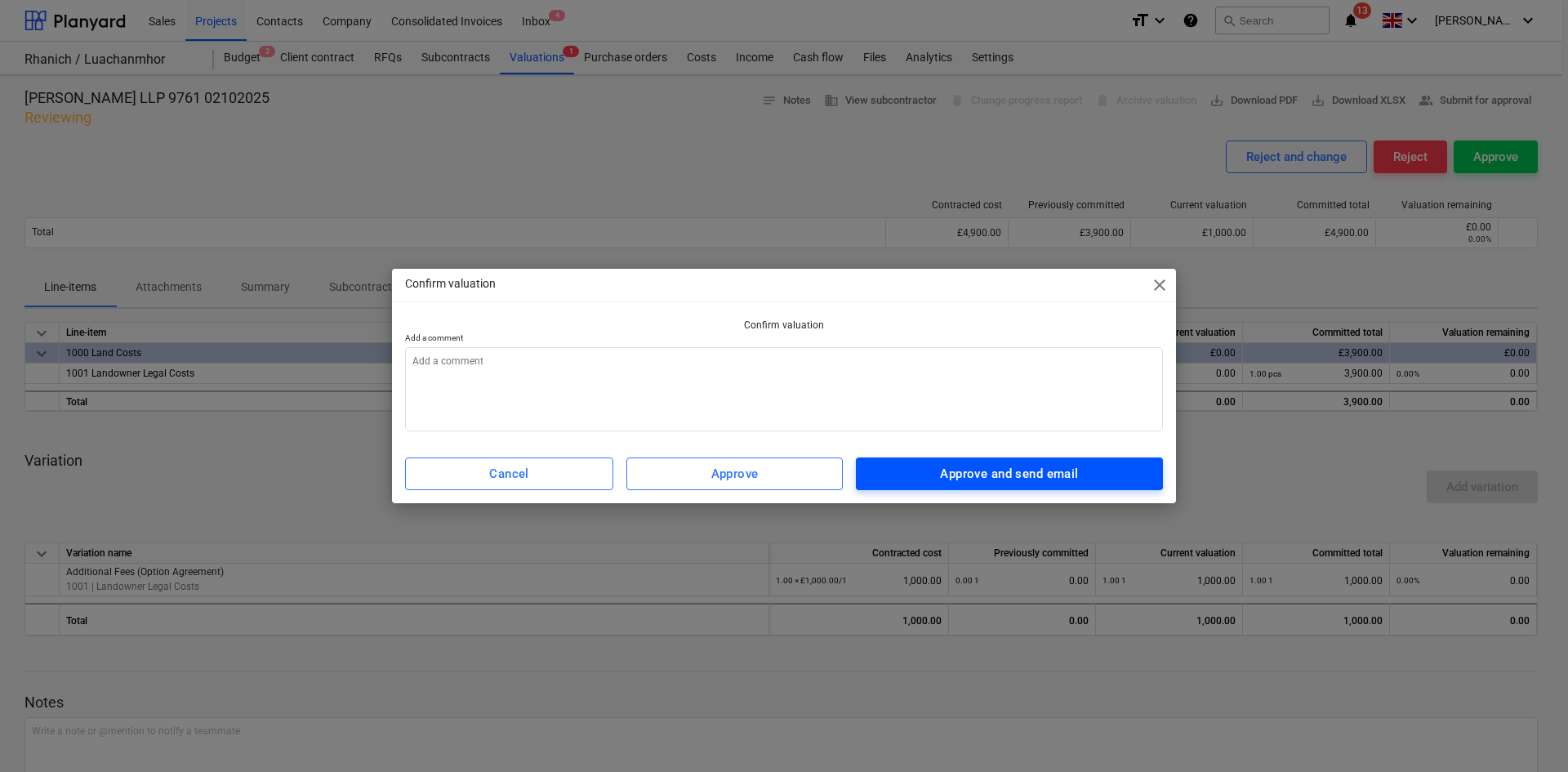
click at [1086, 484] on button "Approve and send email" at bounding box center [1008, 473] width 307 height 33
type textarea "x"
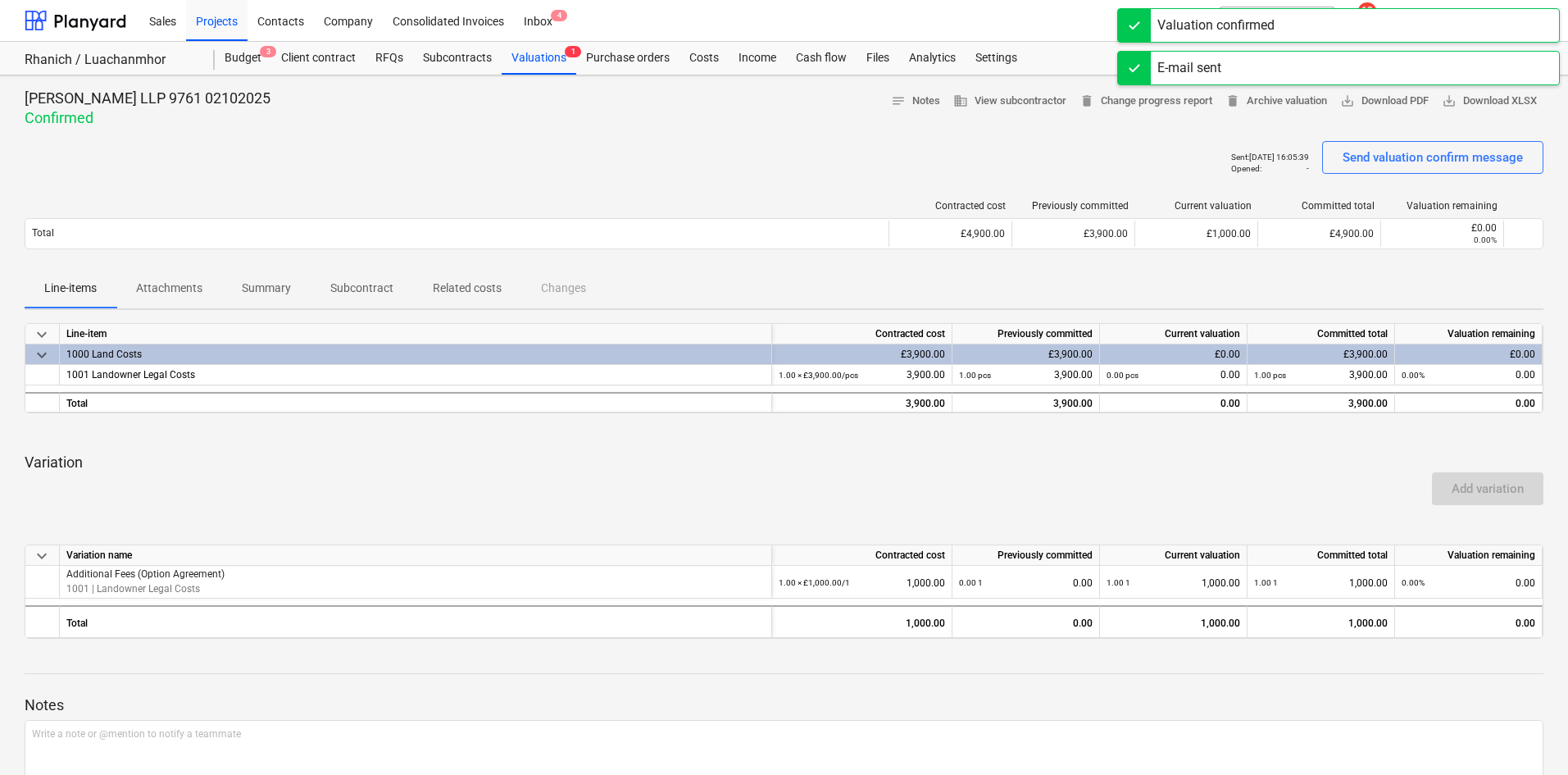
click at [1369, 20] on div "Valuation confirmed" at bounding box center [1338, 24] width 443 height 34
click at [1378, 37] on div "E-mail sent" at bounding box center [1338, 24] width 443 height 34
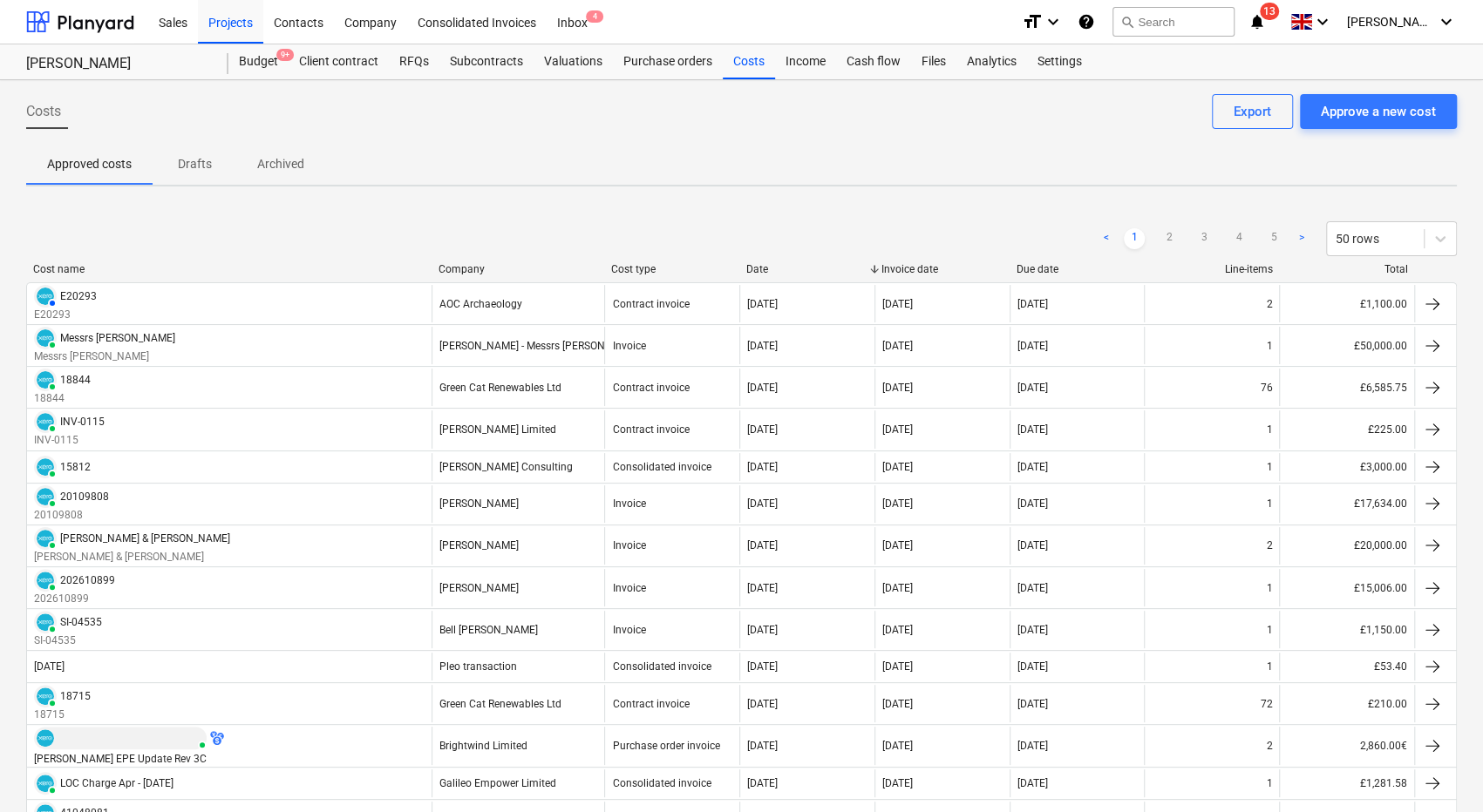
click at [1266, 27] on icon "notifications" at bounding box center [1257, 21] width 18 height 21
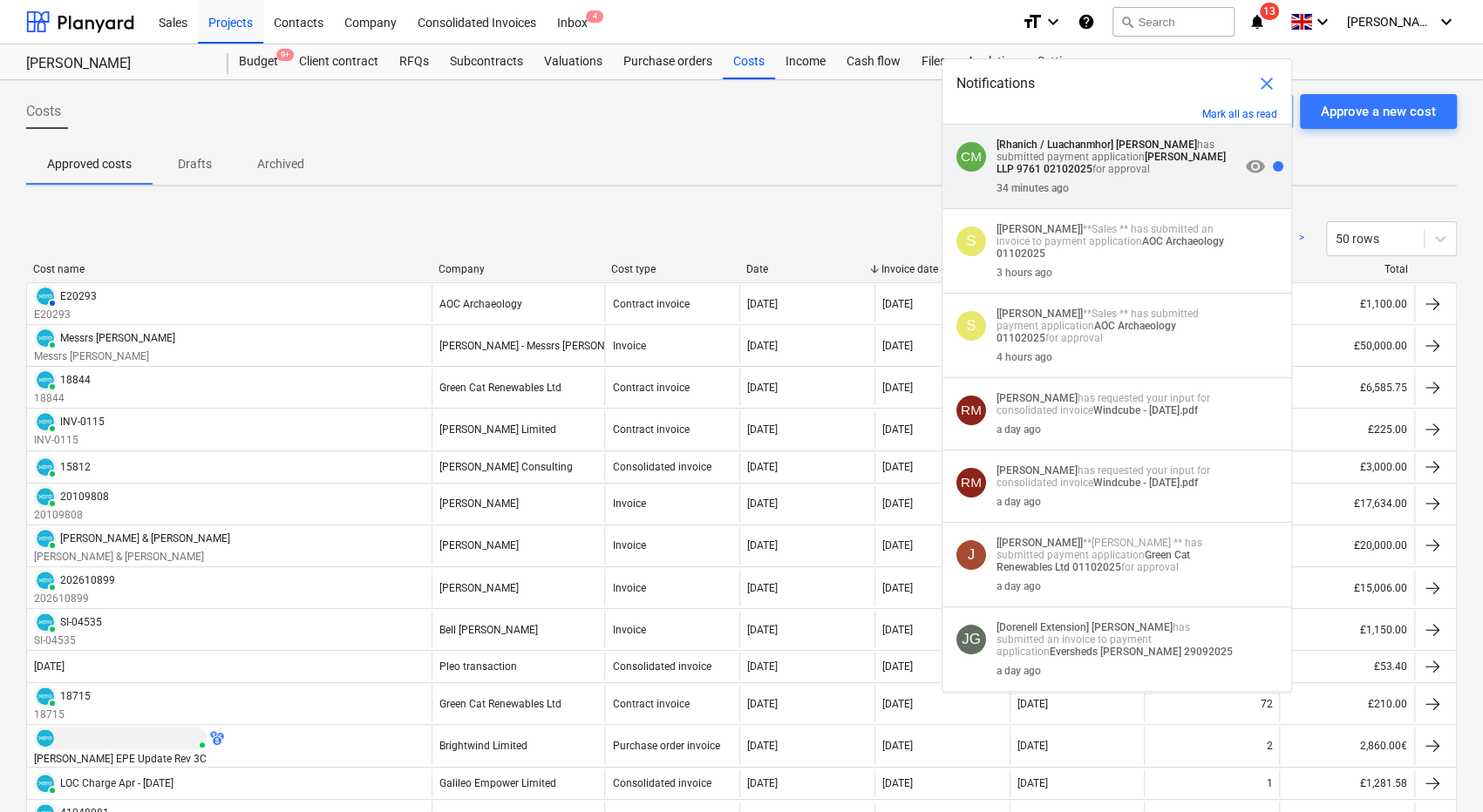
click at [1120, 176] on p "[Rhanich / Luachanmhor] Calum MacLeod has submitted payment application Harper …" at bounding box center [1118, 156] width 243 height 36
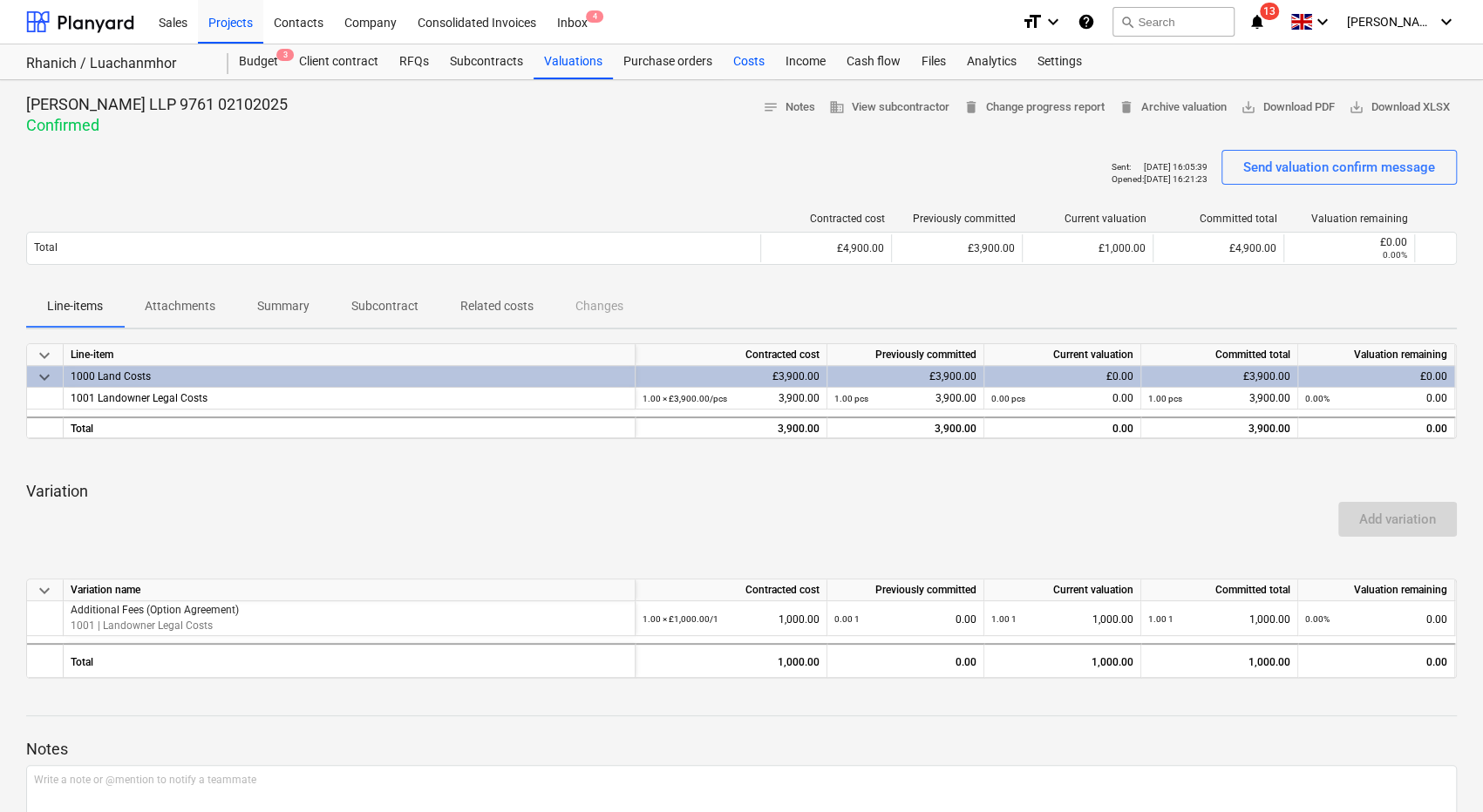
click at [754, 60] on div "Costs" at bounding box center [749, 62] width 52 height 35
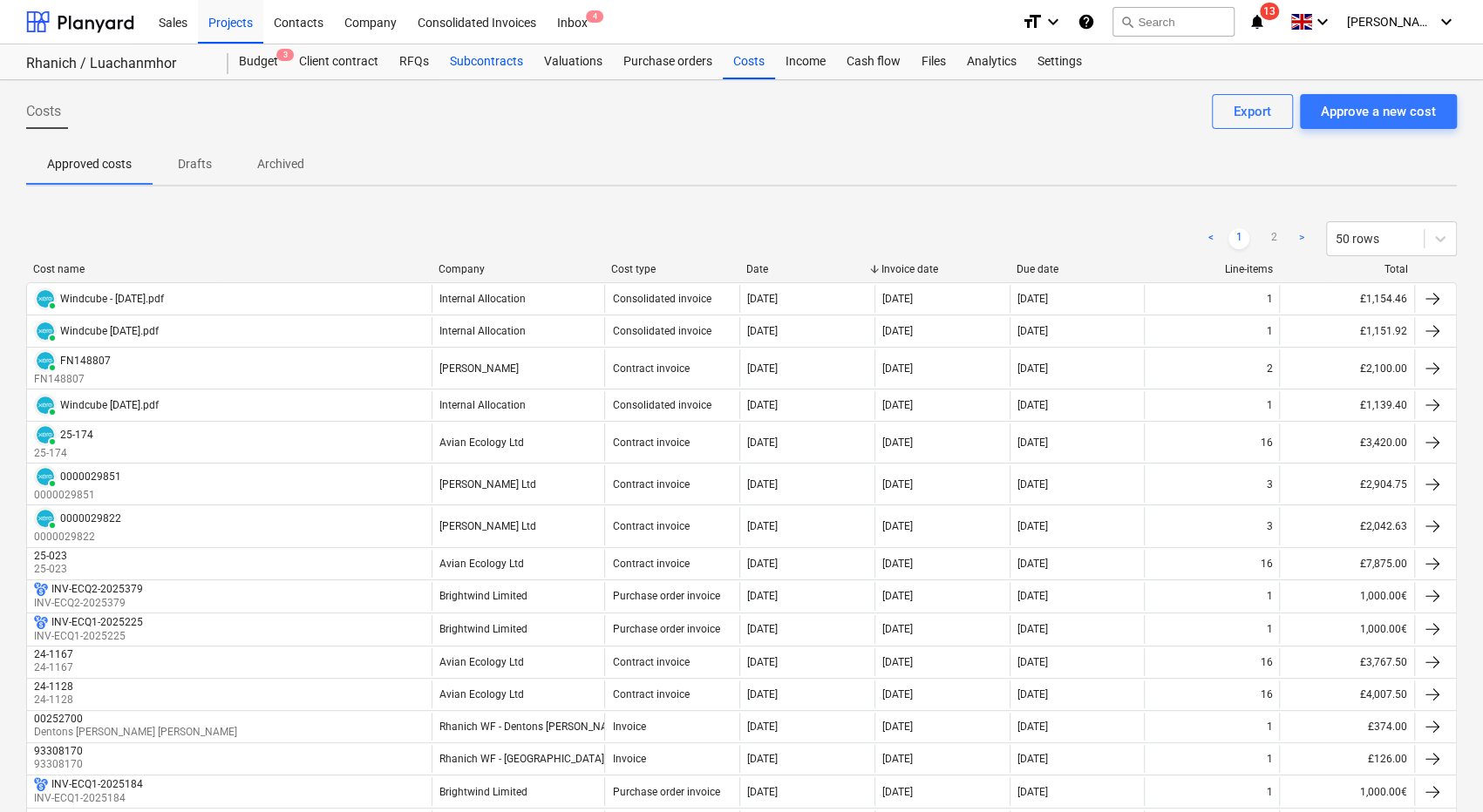
click at [497, 65] on div "Subcontracts" at bounding box center [486, 62] width 94 height 35
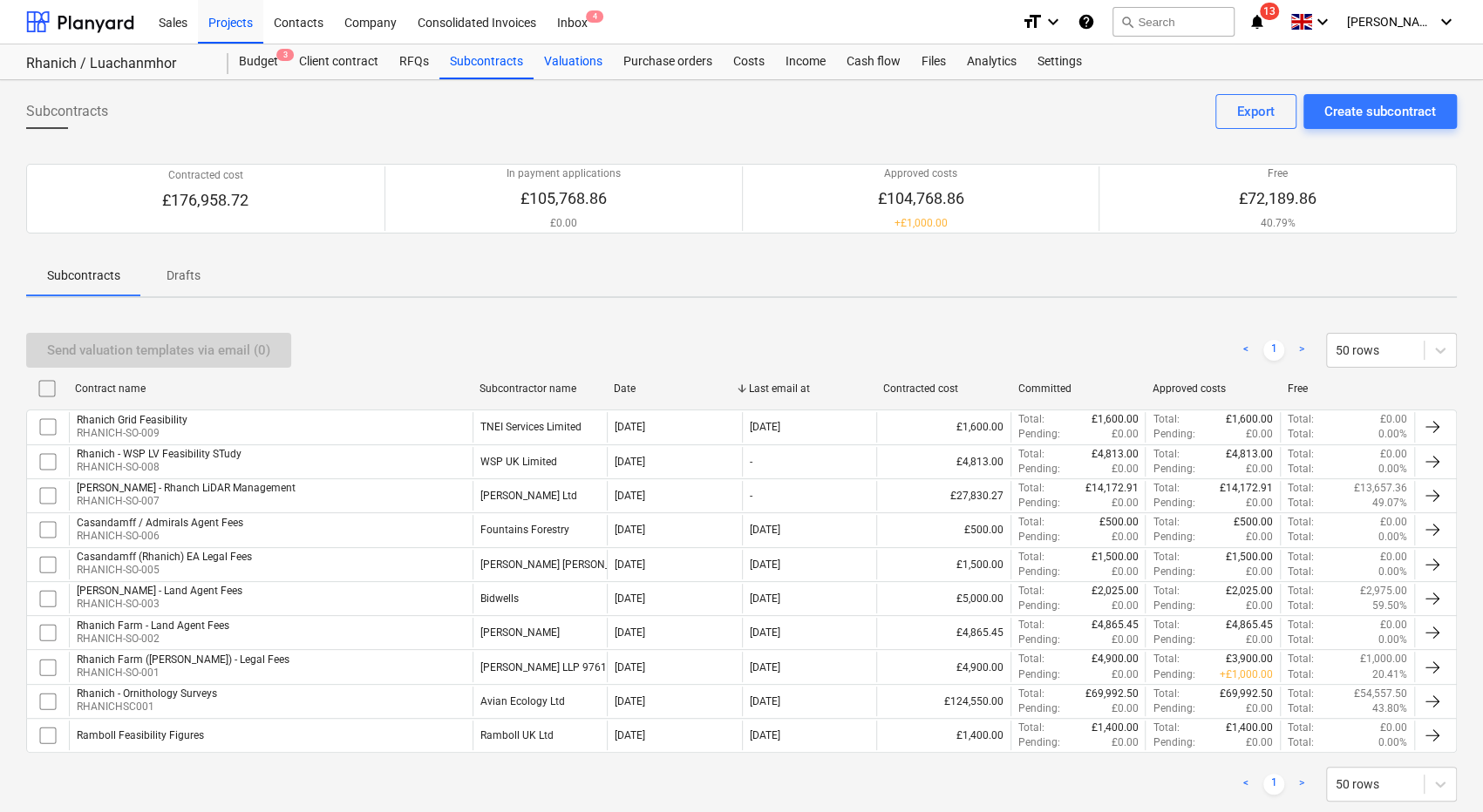
click at [576, 63] on div "Valuations" at bounding box center [572, 62] width 79 height 35
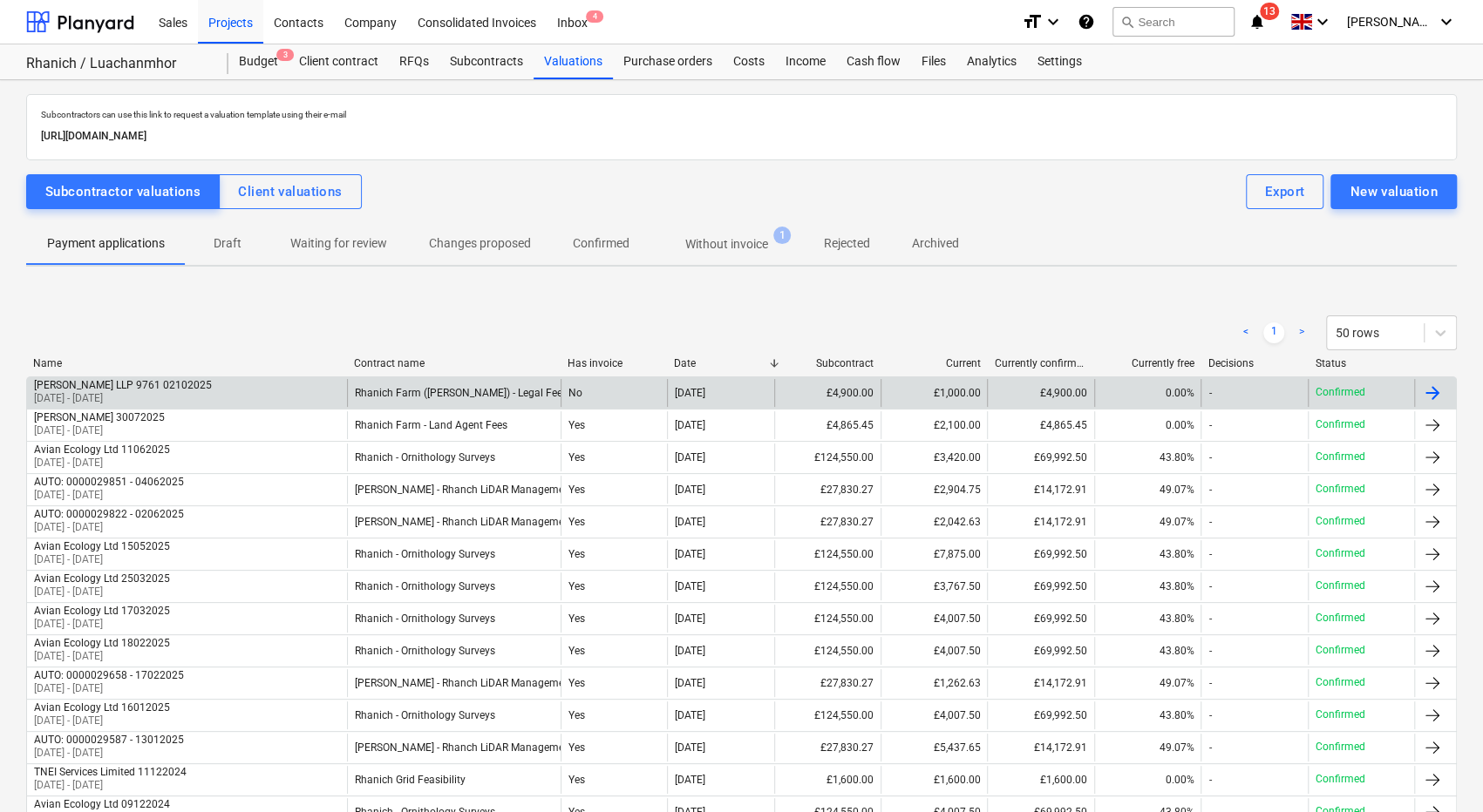
click at [262, 391] on div "Harper Macleod LLP 9761 02102025 01 Feb 2025 - 26 Aug 2025" at bounding box center [187, 393] width 320 height 28
